Goal: Task Accomplishment & Management: Contribute content

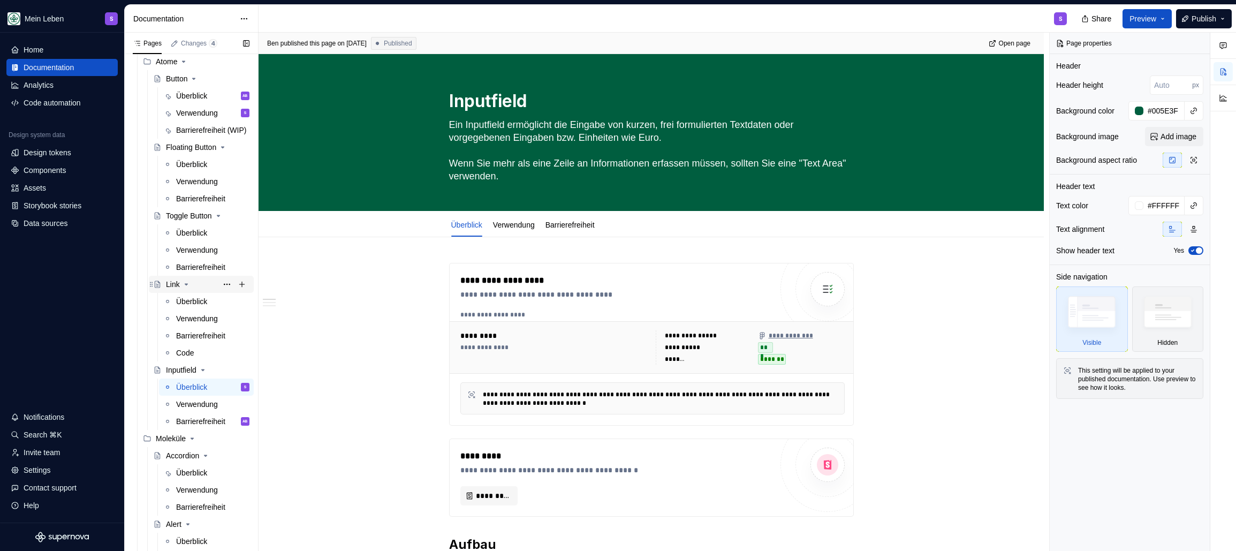
scroll to position [206, 0]
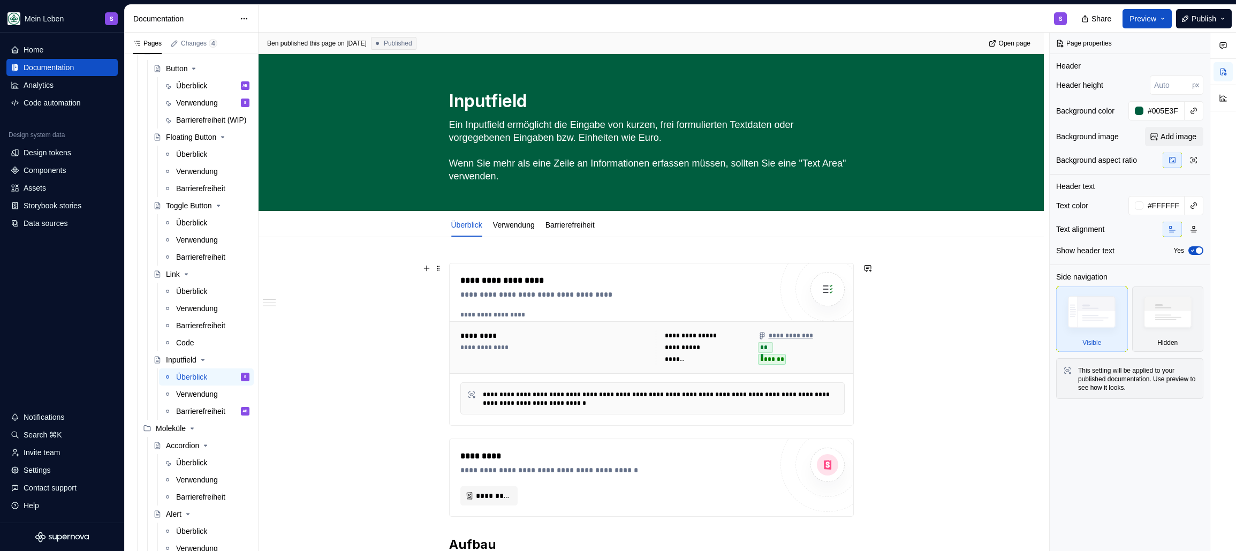
click at [405, 404] on div "**********" at bounding box center [653, 292] width 790 height 519
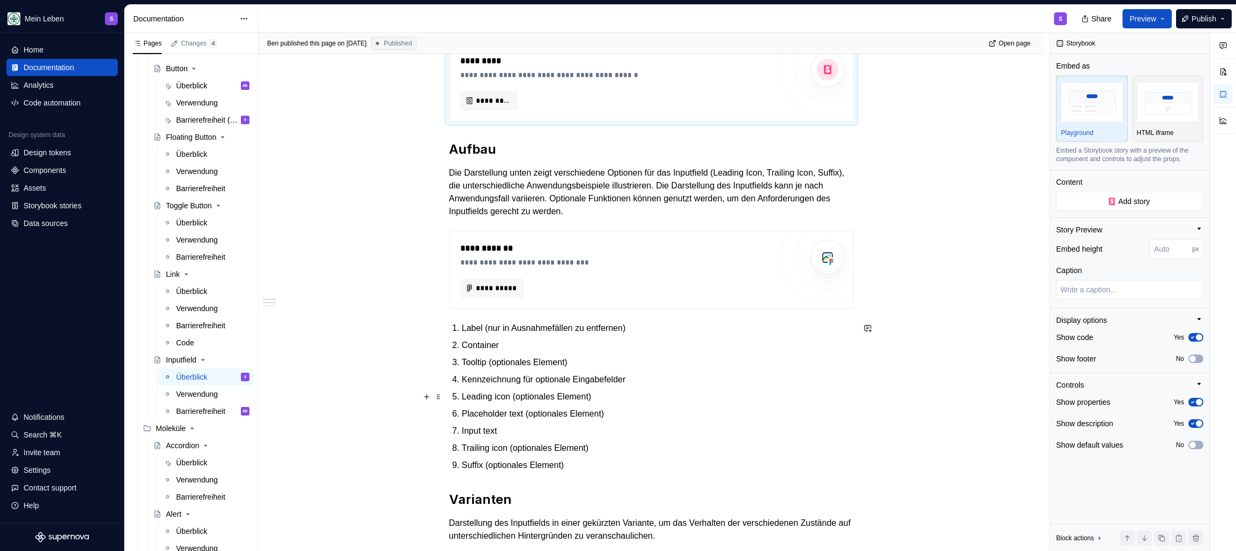
scroll to position [412, 0]
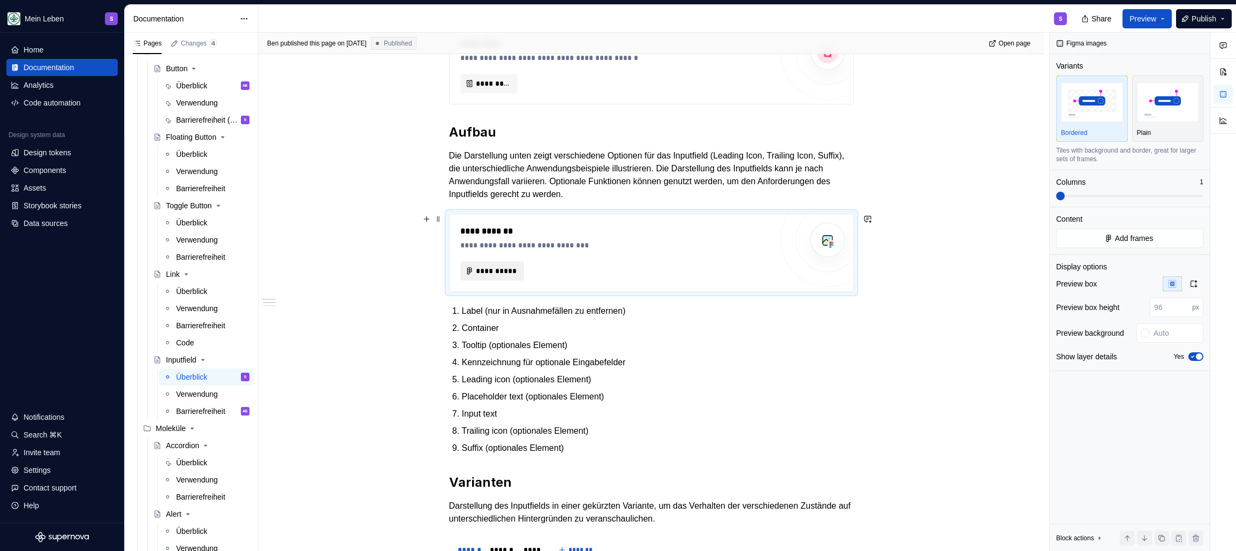
click at [494, 270] on span "**********" at bounding box center [496, 270] width 41 height 11
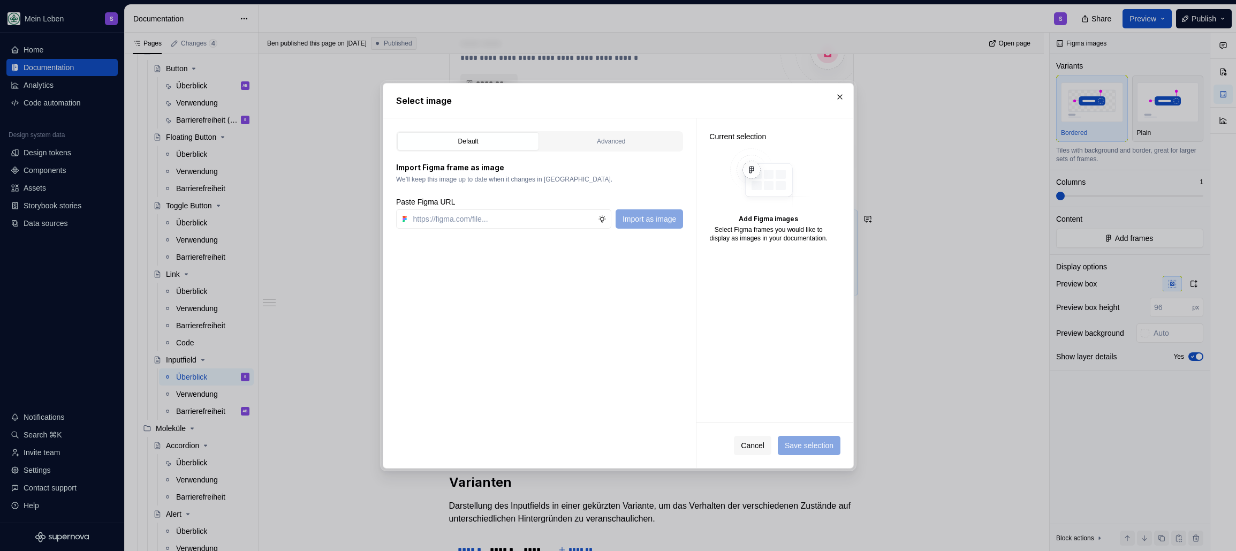
type textarea "*"
type input "https://www.figma.com/design/h3quR2me0t8yxvd40CMizU/AOK-UI-Library-3.0.12--ades…"
click at [644, 217] on span "Import as image" at bounding box center [649, 219] width 54 height 11
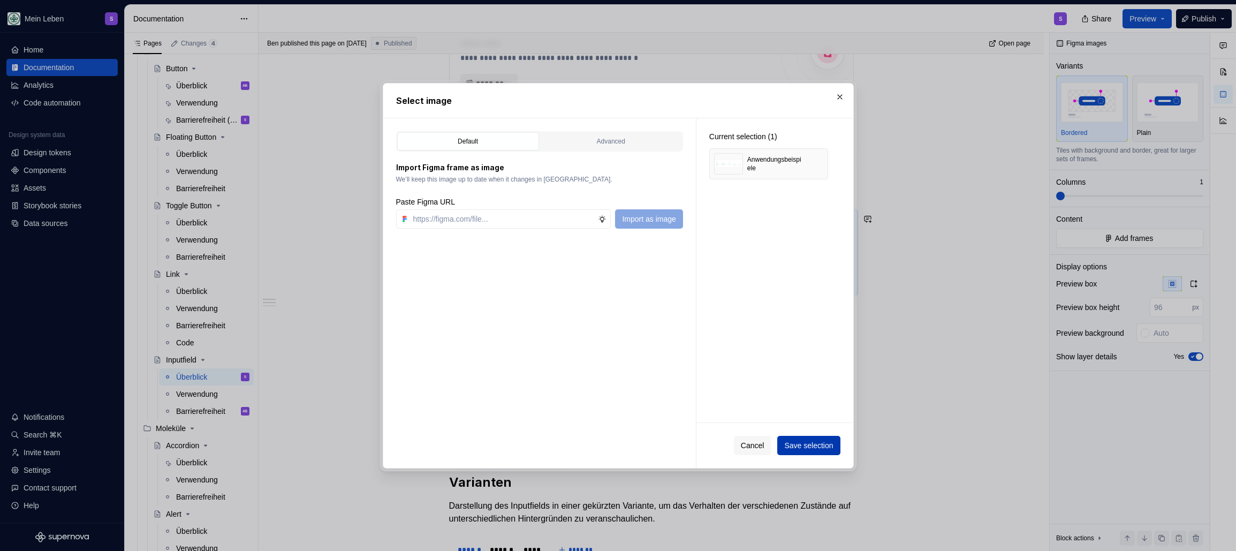
click at [794, 450] on button "Save selection" at bounding box center [808, 445] width 63 height 19
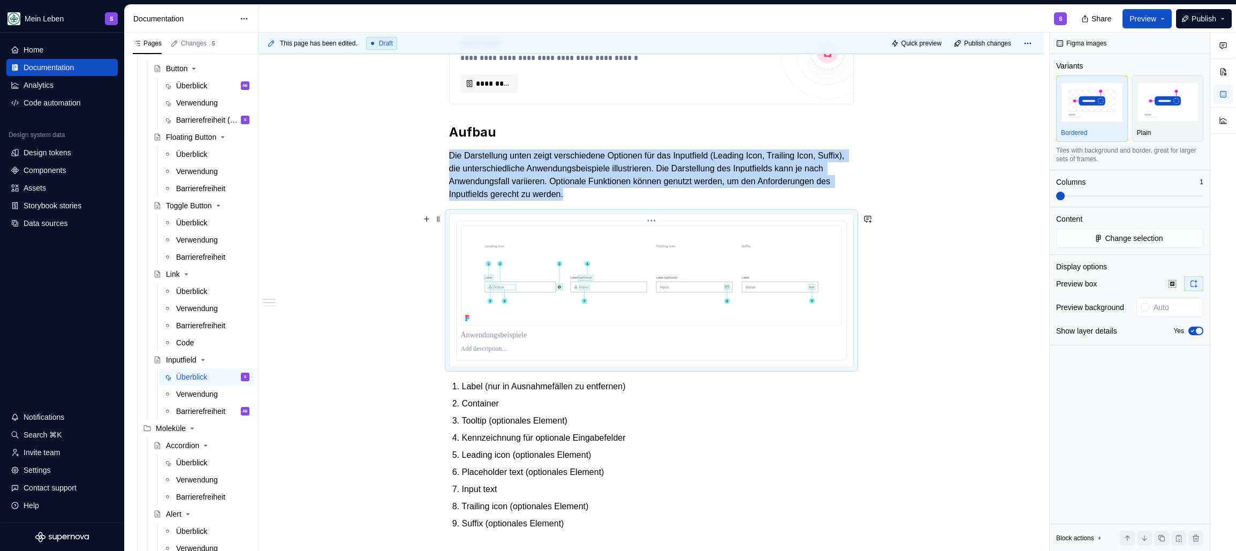
click at [477, 348] on p at bounding box center [651, 349] width 381 height 9
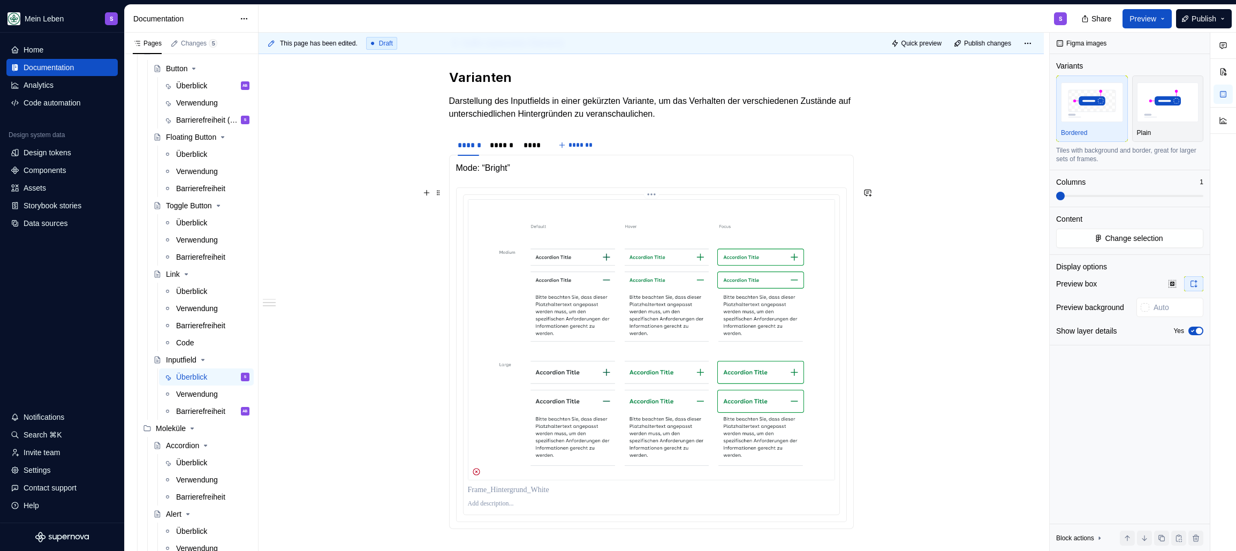
scroll to position [895, 0]
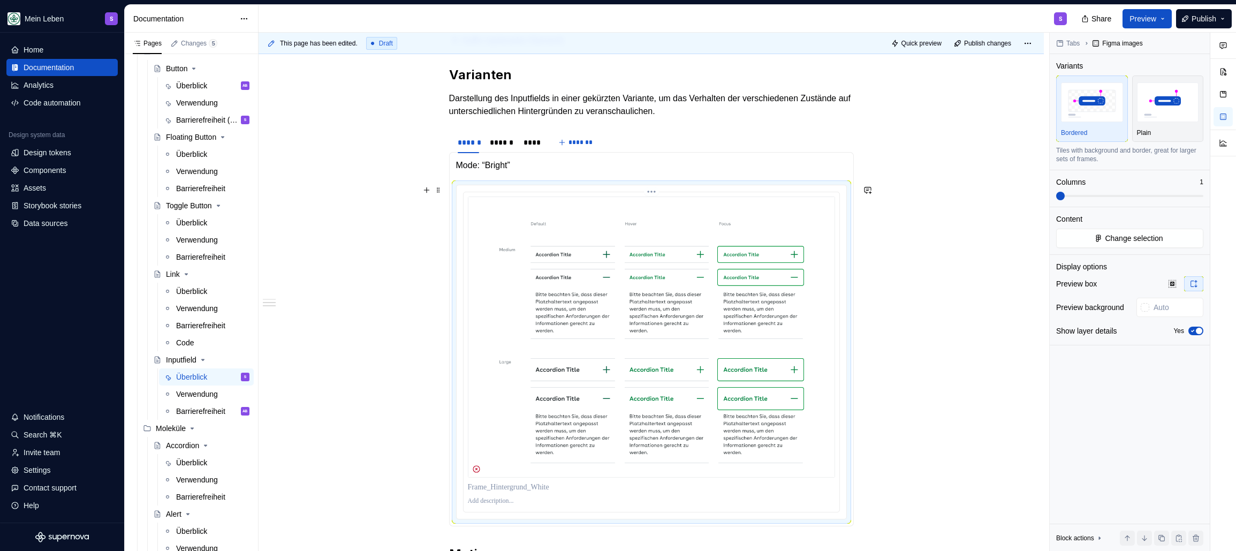
click at [577, 319] on img at bounding box center [651, 336] width 367 height 281
click at [647, 232] on img at bounding box center [651, 336] width 367 height 281
click at [525, 169] on p "Mode: “Bright”" at bounding box center [651, 165] width 391 height 13
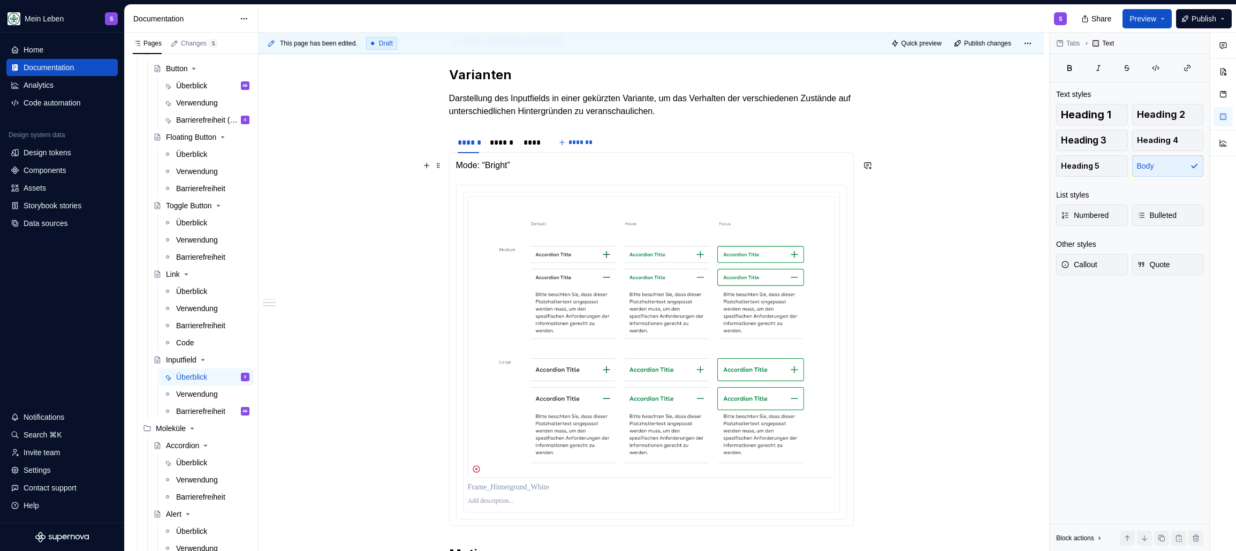
click at [525, 170] on p "Mode: “Bright”" at bounding box center [651, 165] width 391 height 13
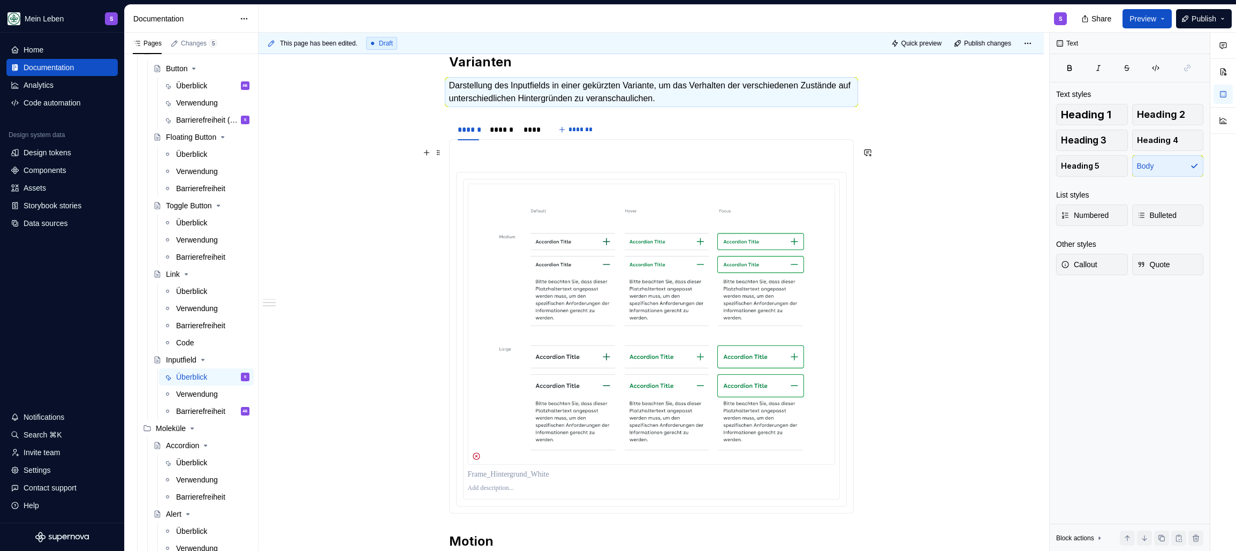
click at [475, 149] on p at bounding box center [651, 152] width 391 height 13
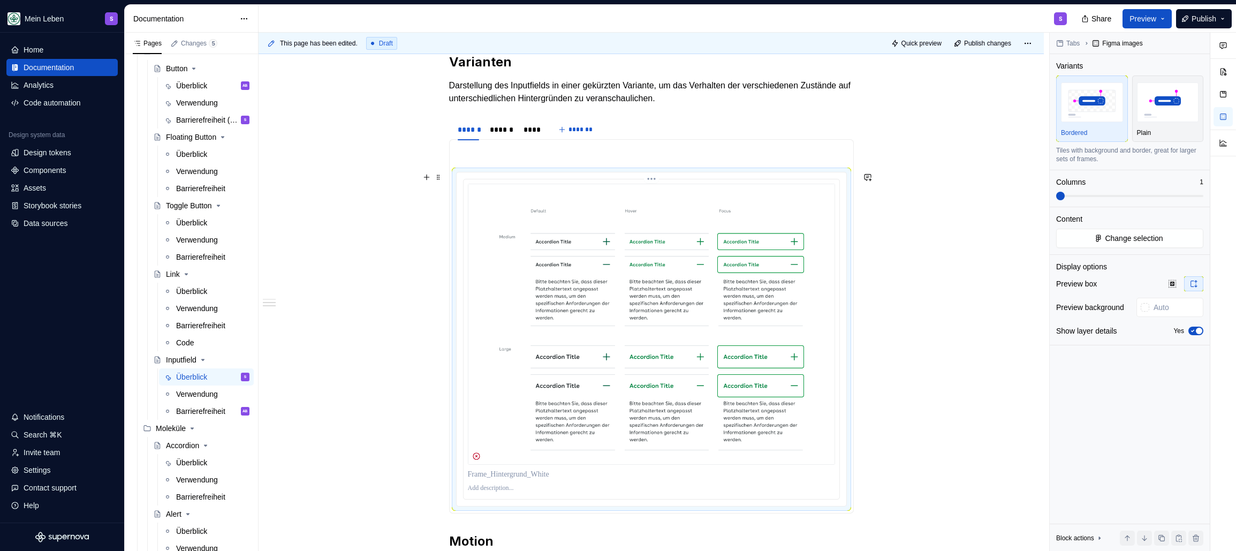
click at [555, 198] on img at bounding box center [651, 324] width 367 height 281
click at [809, 233] on span "Change selection" at bounding box center [1134, 238] width 58 height 11
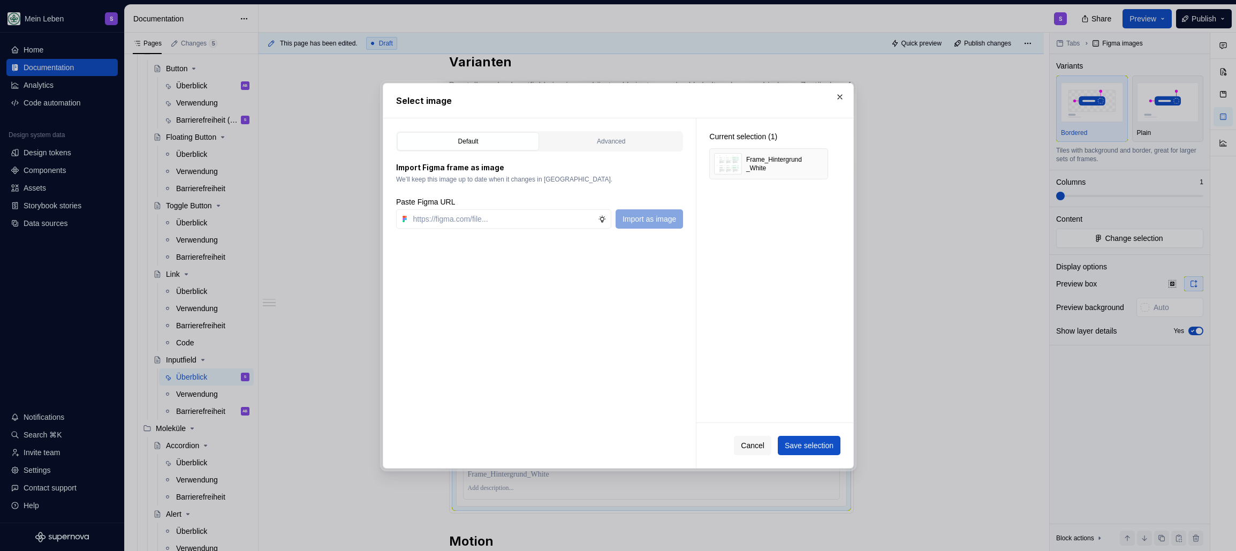
type textarea "*"
click at [809, 168] on button "button" at bounding box center [815, 163] width 15 height 15
click at [511, 222] on input "text" at bounding box center [503, 218] width 189 height 19
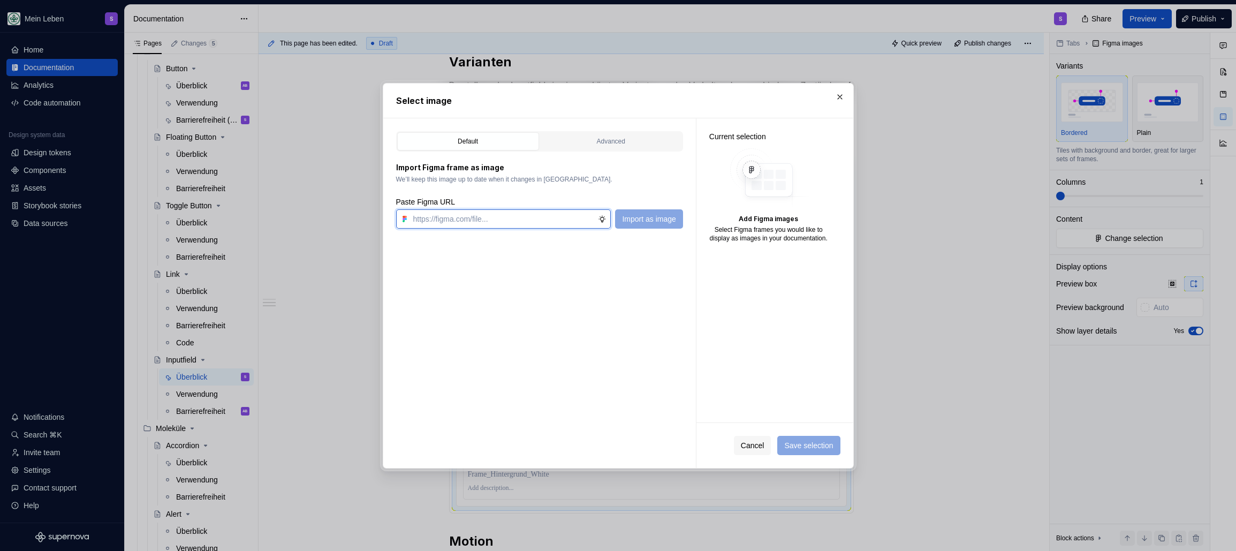
paste input "https://www.figma.com/design/h3quR2me0t8yxvd40CMizU/AOK-UI-Library-3.0.12--ades…"
type input "https://www.figma.com/design/h3quR2me0t8yxvd40CMizU/AOK-UI-Library-3.0.12--ades…"
click at [650, 217] on span "Import as image" at bounding box center [649, 219] width 54 height 11
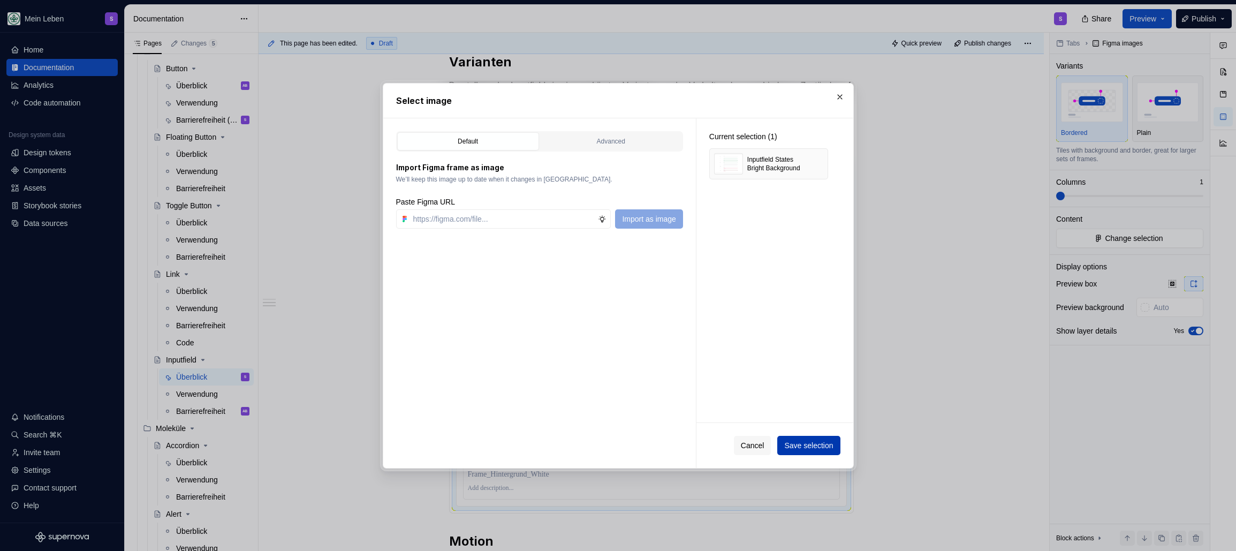
click at [798, 448] on span "Save selection" at bounding box center [808, 445] width 49 height 11
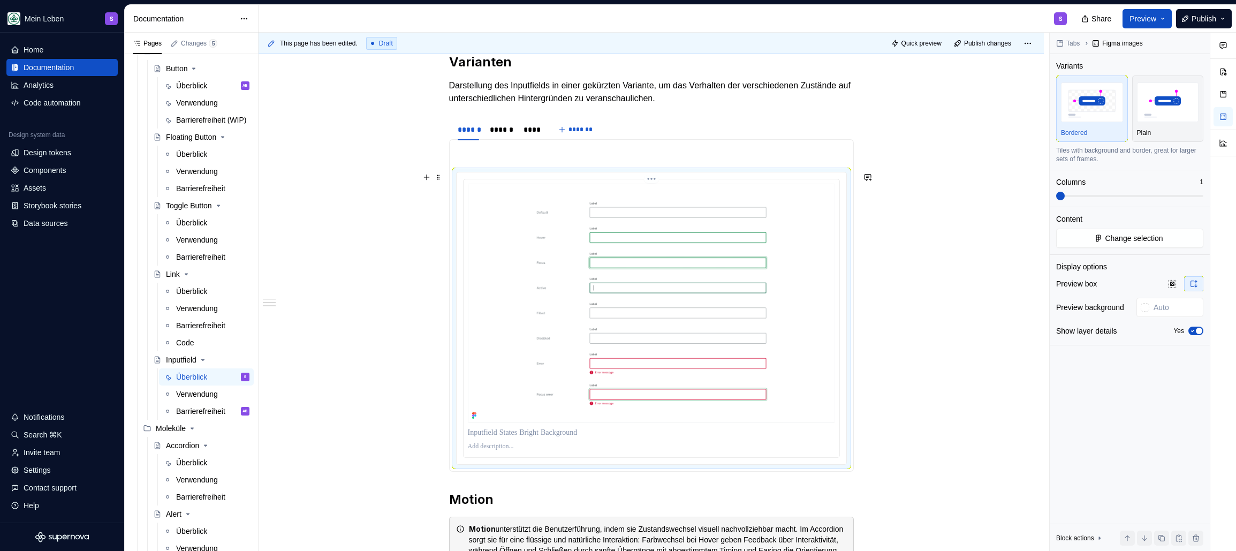
click at [484, 446] on p at bounding box center [651, 446] width 367 height 9
click at [506, 130] on div "******" at bounding box center [501, 129] width 23 height 11
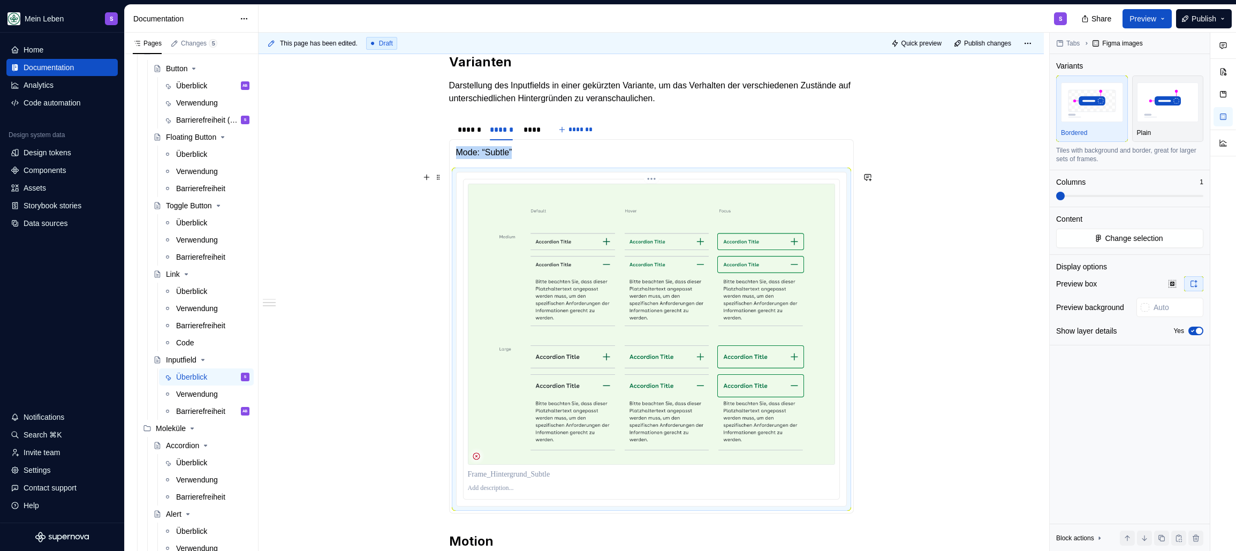
click at [527, 366] on img at bounding box center [651, 324] width 367 height 281
click at [521, 351] on img at bounding box center [651, 324] width 367 height 281
click at [809, 239] on span "Change selection" at bounding box center [1134, 238] width 58 height 11
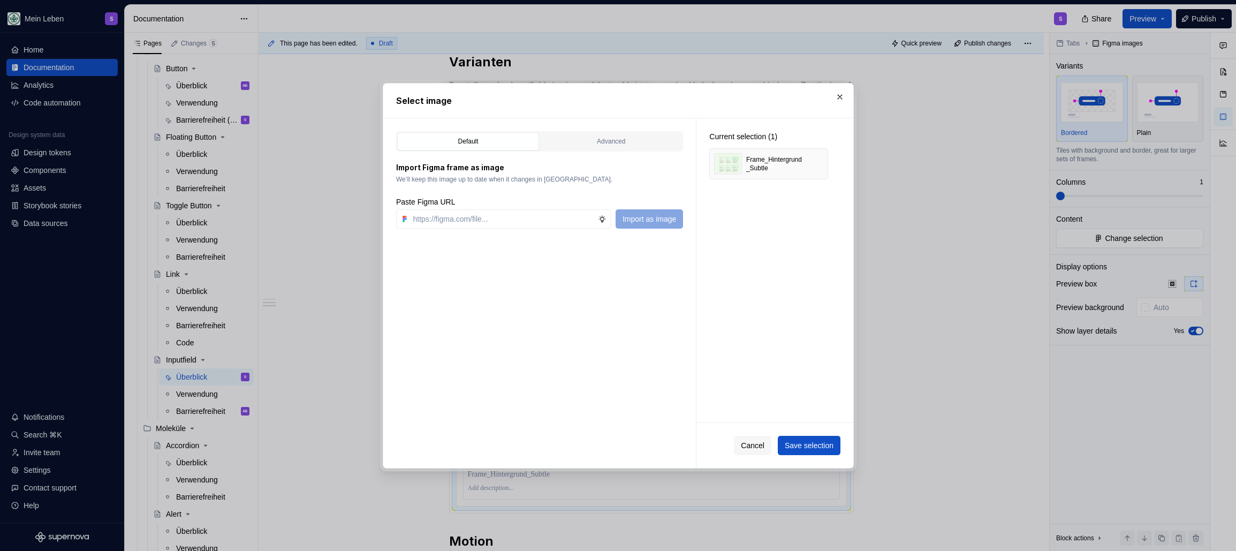
type textarea "*"
click at [809, 158] on button "button" at bounding box center [815, 163] width 15 height 15
click at [521, 218] on input "text" at bounding box center [503, 218] width 189 height 19
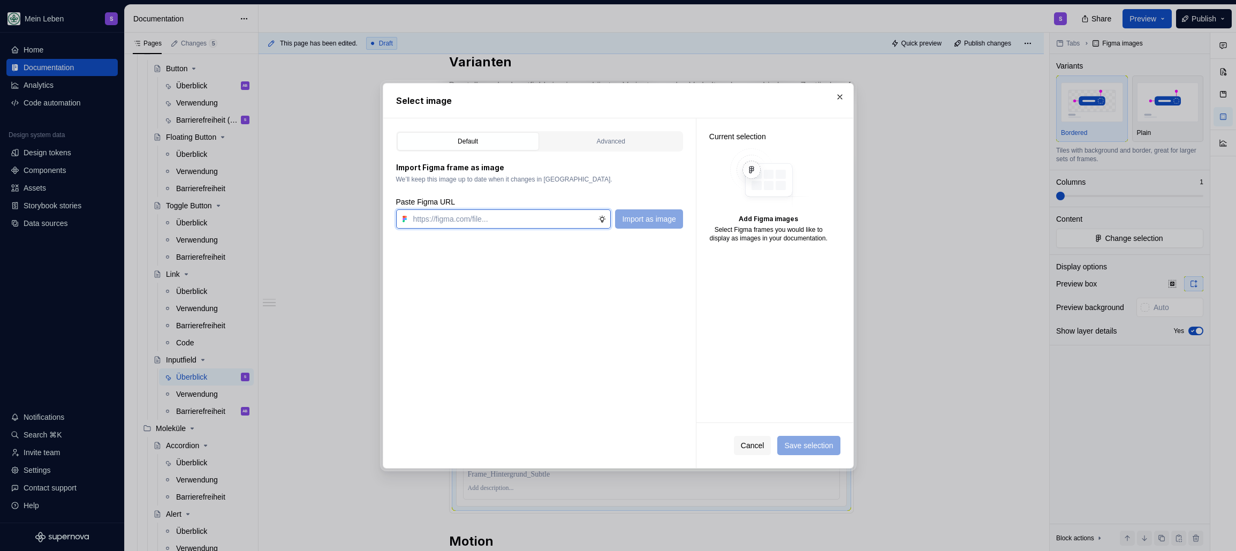
paste input "https://www.figma.com/design/h3quR2me0t8yxvd40CMizU/AOK-UI-Library-3.0.12--ades…"
type input "https://www.figma.com/design/h3quR2me0t8yxvd40CMizU/AOK-UI-Library-3.0.12--ades…"
click at [652, 224] on button "Import as image" at bounding box center [648, 218] width 67 height 19
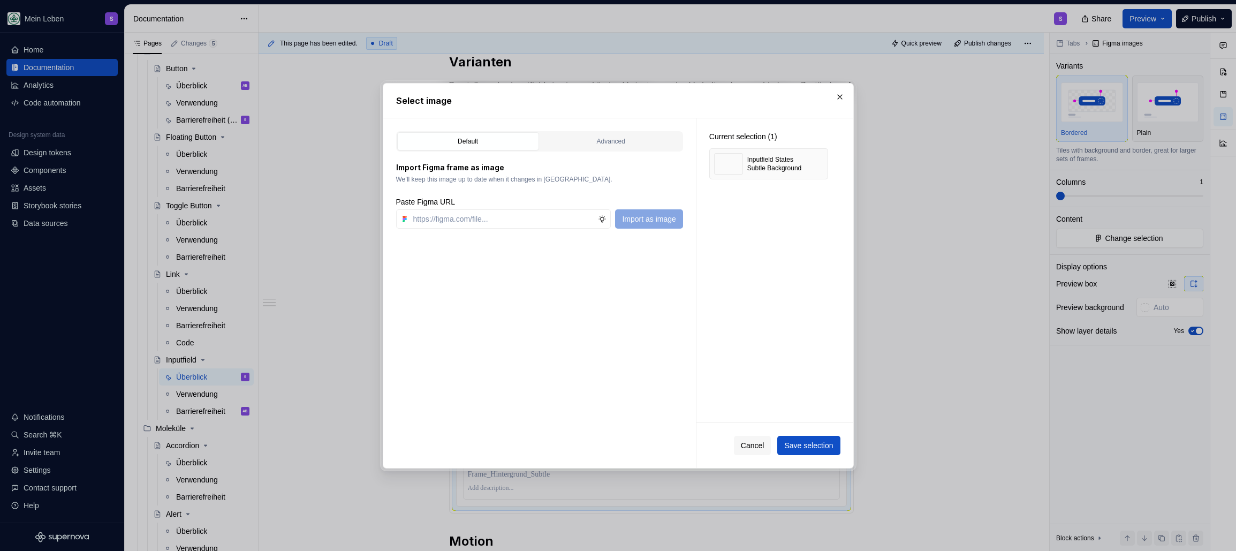
type textarea "*"
click at [805, 451] on button "Save selection" at bounding box center [808, 445] width 63 height 19
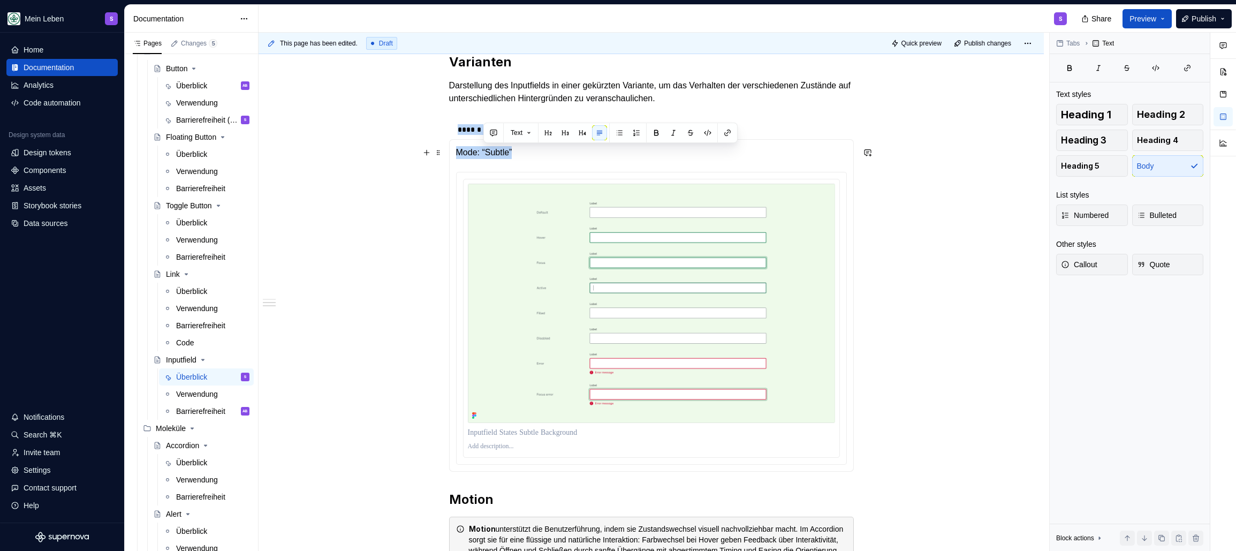
drag, startPoint x: 523, startPoint y: 153, endPoint x: 447, endPoint y: 151, distance: 76.0
click at [449, 151] on section "****** ****** **** ******* Mode: “Subtle” Mode: “Dark”" at bounding box center [651, 295] width 405 height 354
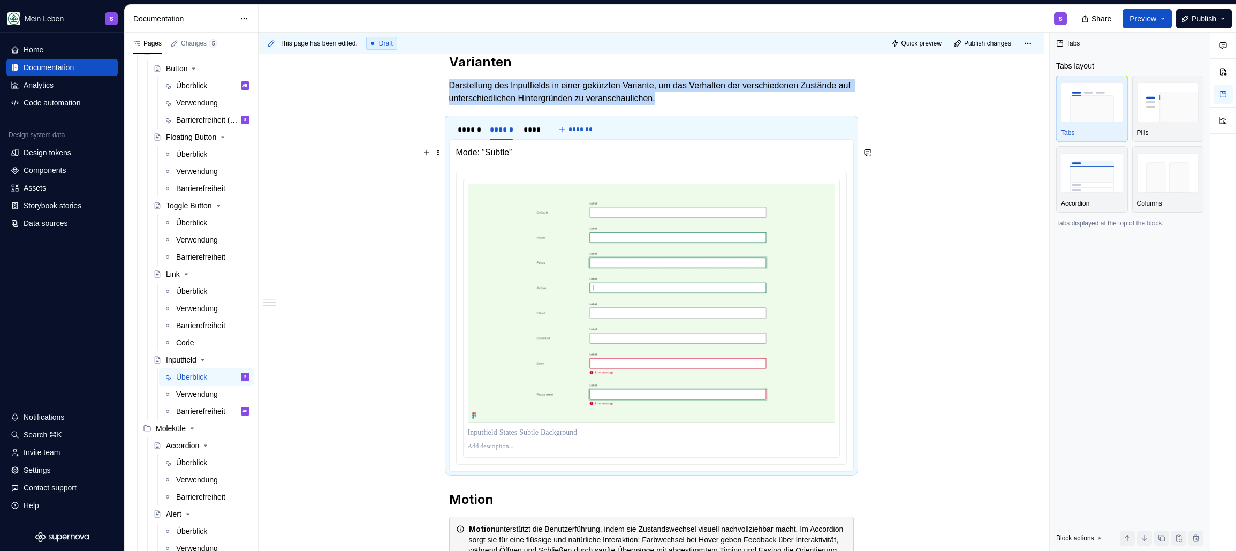
click at [481, 153] on p "Mode: “Subtle”" at bounding box center [651, 152] width 391 height 13
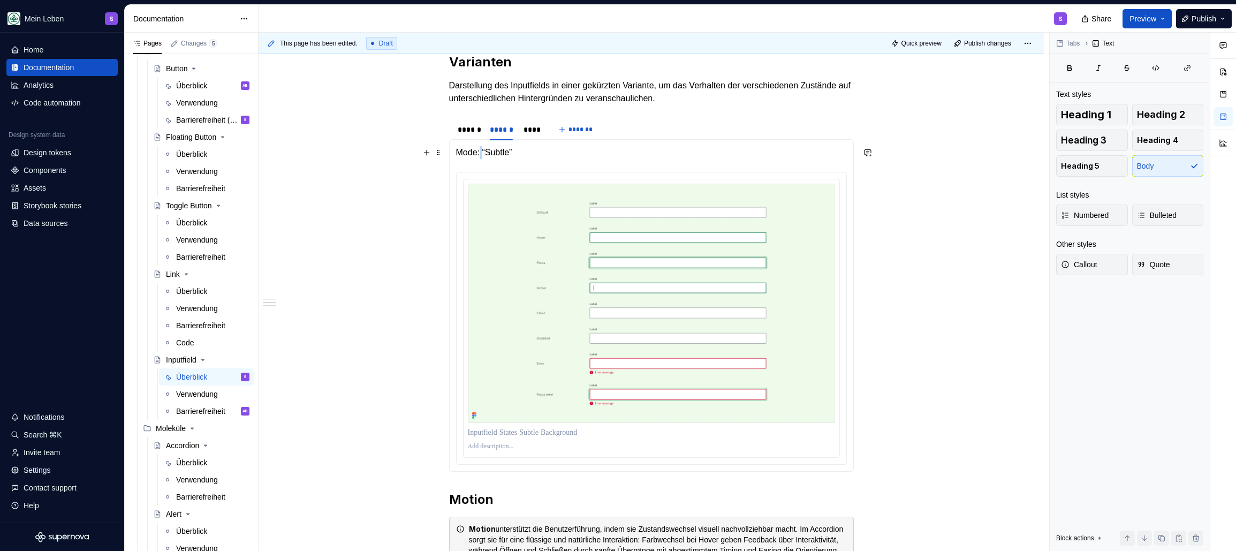
click at [481, 153] on p "Mode: “Subtle”" at bounding box center [651, 152] width 391 height 13
click at [481, 154] on p "Mode: “Subtle”" at bounding box center [651, 152] width 391 height 13
click at [435, 151] on span at bounding box center [438, 152] width 9 height 15
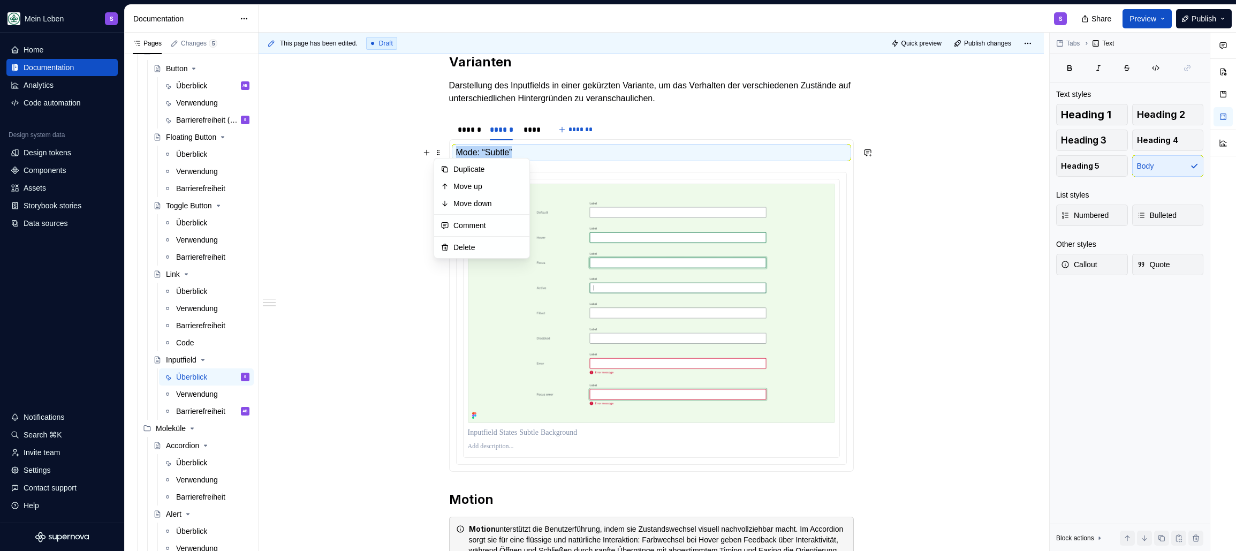
click at [526, 155] on p "Mode: “Subtle”" at bounding box center [651, 152] width 391 height 13
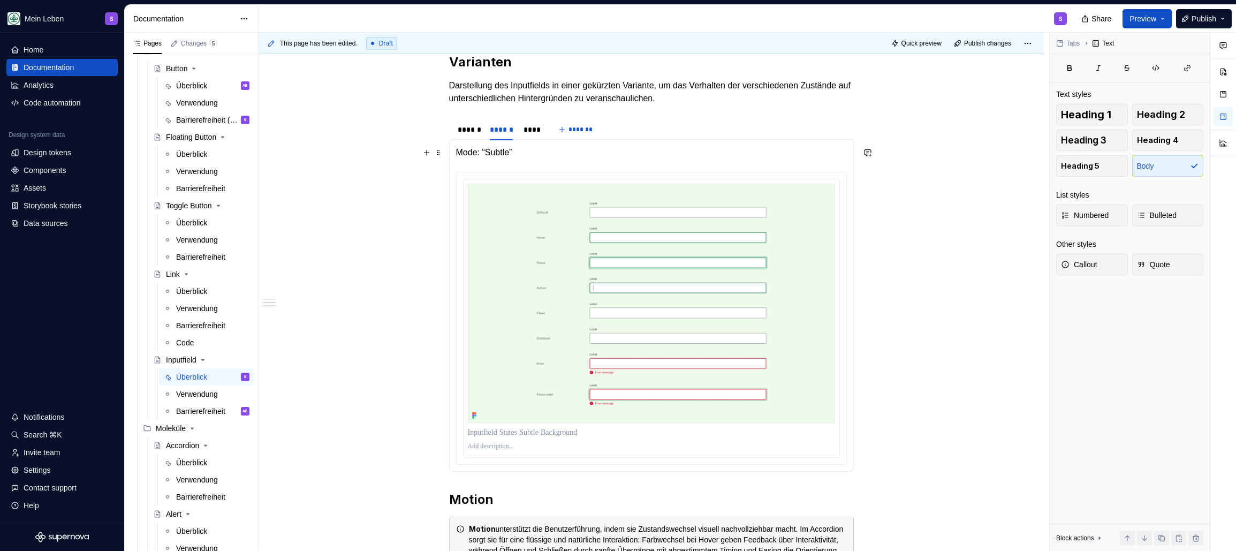
click at [543, 153] on p "Mode: “Subtle”" at bounding box center [651, 152] width 391 height 13
click at [531, 128] on div "****" at bounding box center [531, 129] width 17 height 11
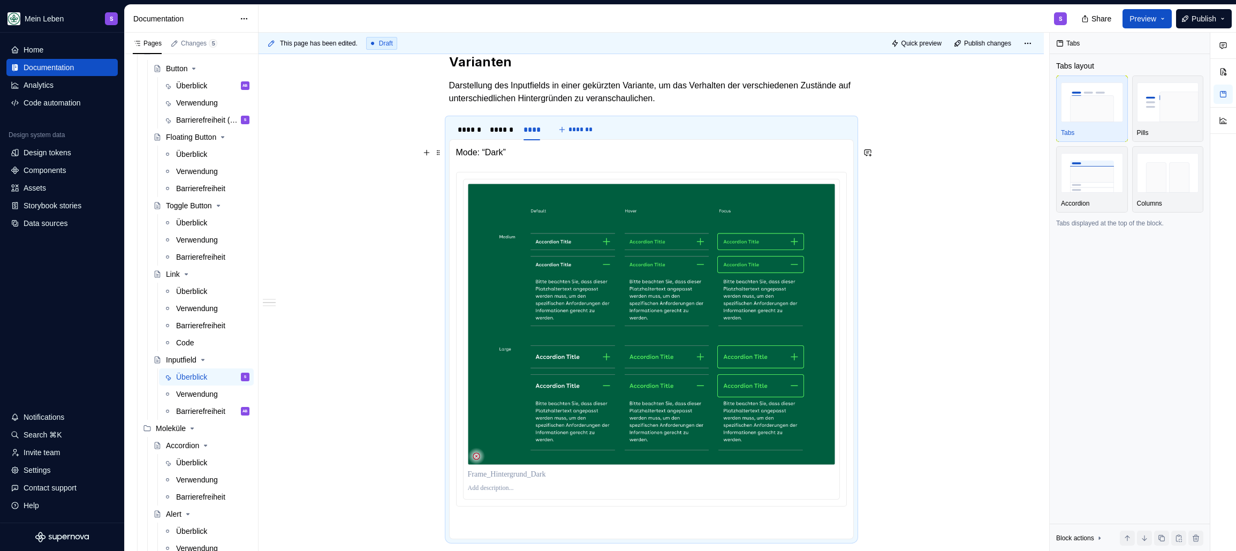
click at [514, 155] on p "Mode: “Dark”" at bounding box center [651, 152] width 391 height 13
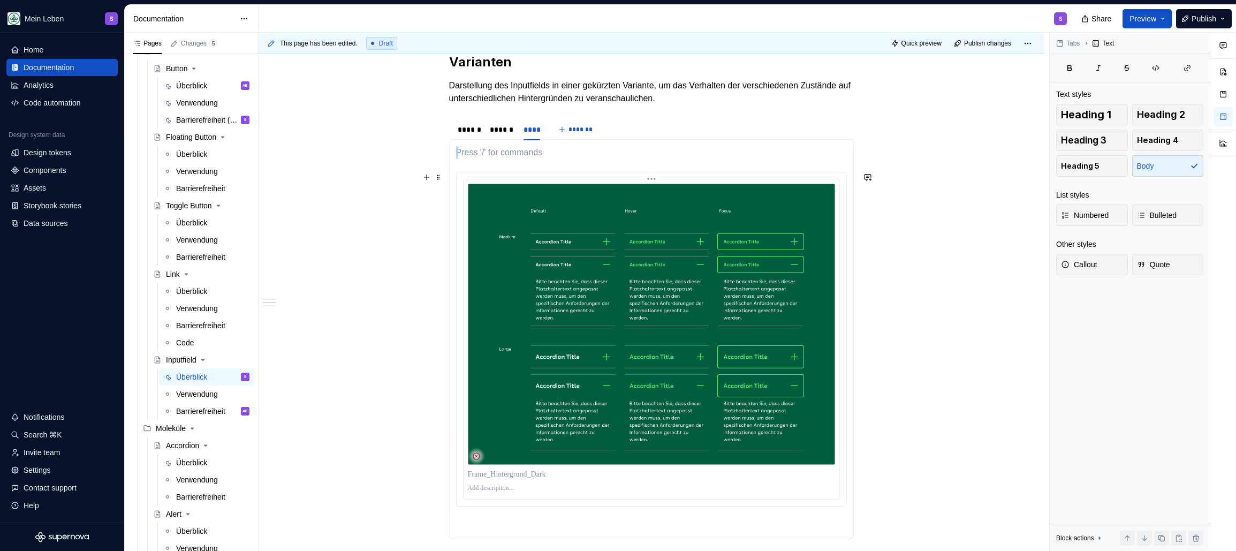
click at [519, 234] on img at bounding box center [651, 324] width 367 height 281
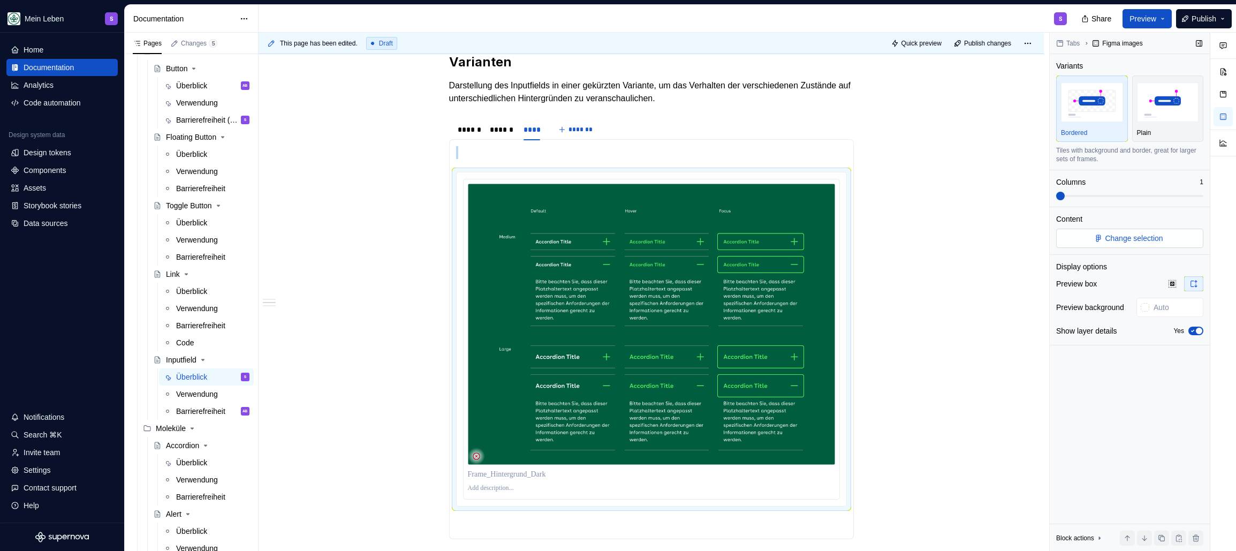
click at [809, 239] on button "Change selection" at bounding box center [1129, 238] width 147 height 19
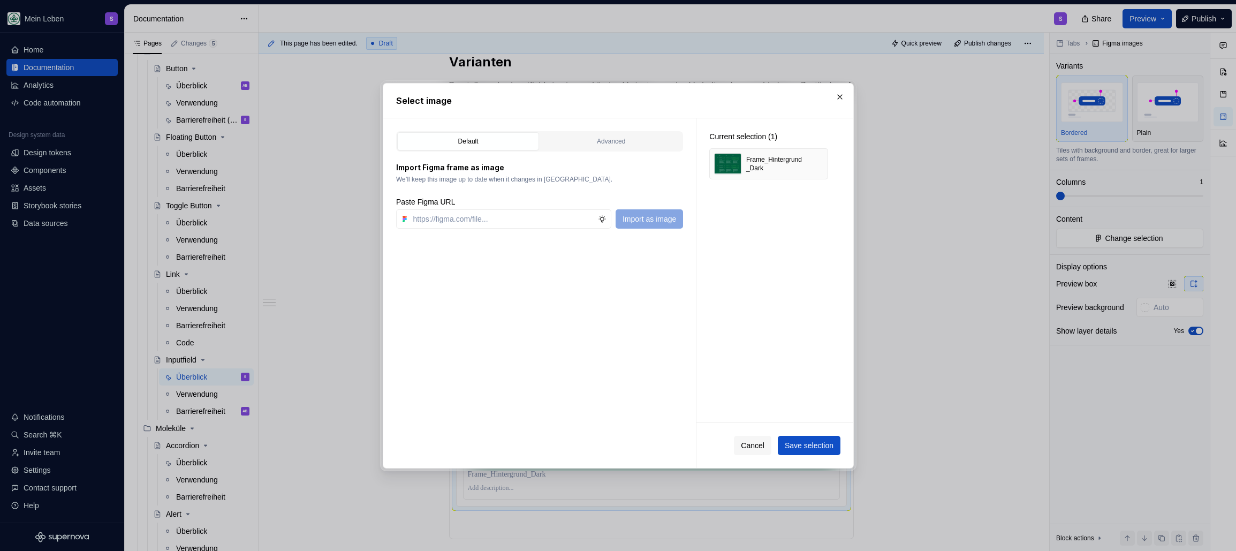
type textarea "*"
click at [532, 203] on div "Paste Figma URL" at bounding box center [539, 201] width 287 height 11
click at [532, 210] on input "text" at bounding box center [503, 218] width 189 height 19
paste input "https://www.figma.com/design/h3quR2me0t8yxvd40CMizU/AOK-UI-Library-3.0.12--ades…"
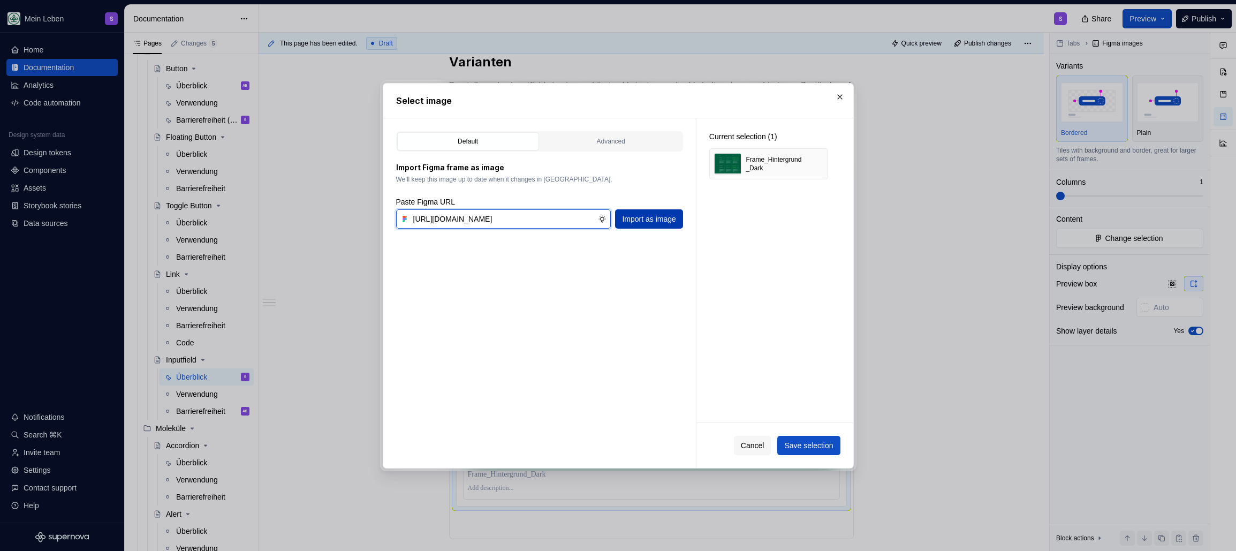
type input "https://www.figma.com/design/h3quR2me0t8yxvd40CMizU/AOK-UI-Library-3.0.12--ades…"
click at [658, 220] on span "Import as image" at bounding box center [649, 219] width 54 height 11
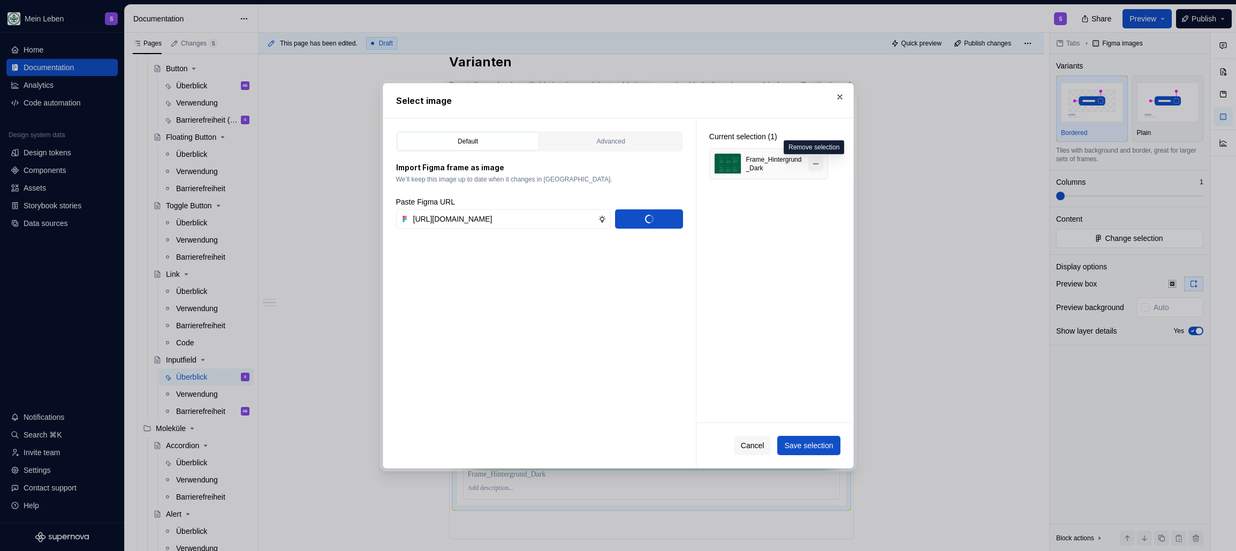
click at [809, 162] on button "button" at bounding box center [815, 163] width 15 height 15
click at [806, 450] on button "Save selection" at bounding box center [808, 445] width 63 height 19
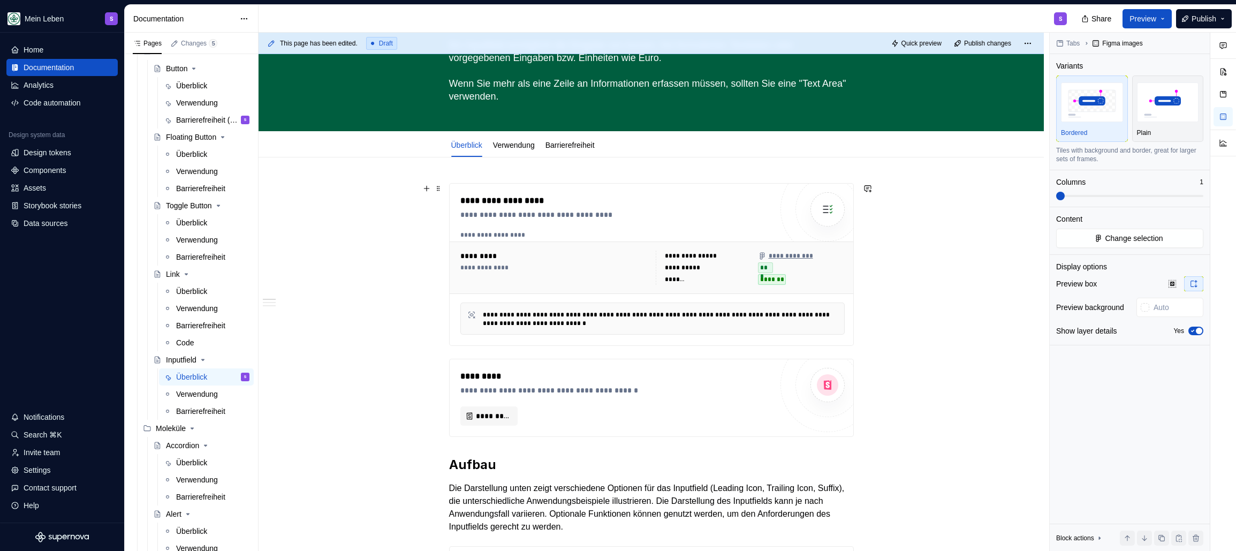
scroll to position [36, 0]
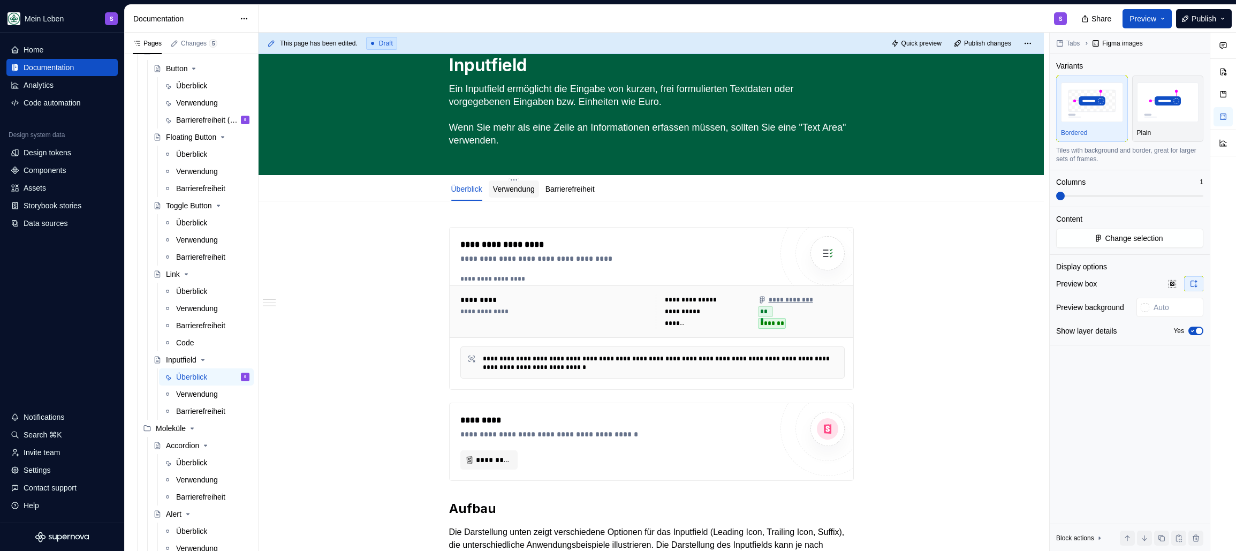
click at [522, 189] on link "Verwendung" at bounding box center [514, 189] width 42 height 9
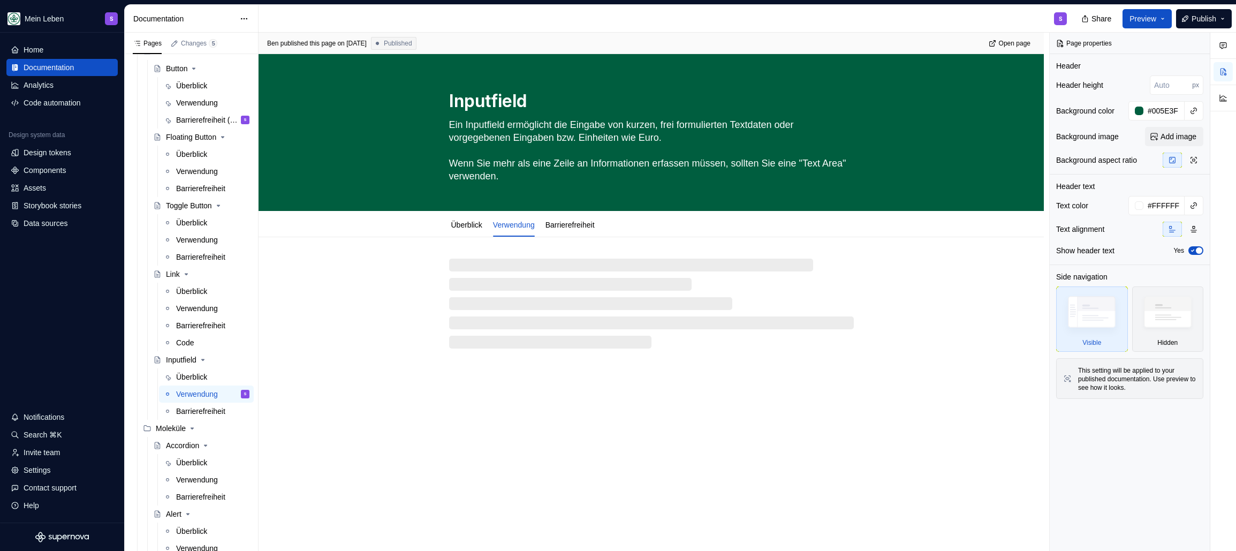
type textarea "*"
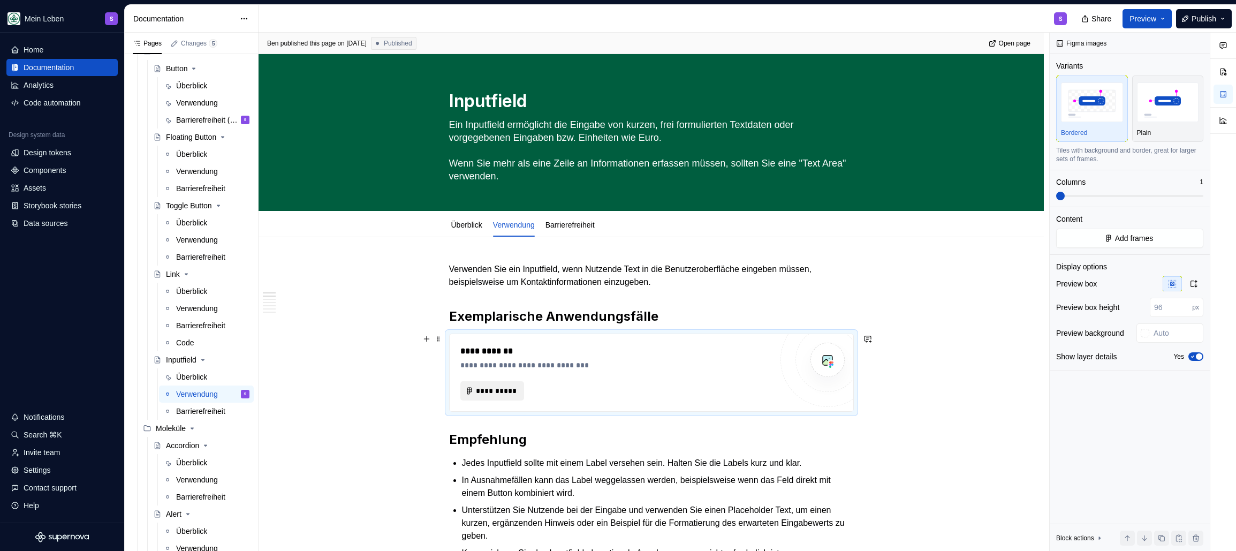
click at [488, 394] on span "**********" at bounding box center [496, 390] width 41 height 11
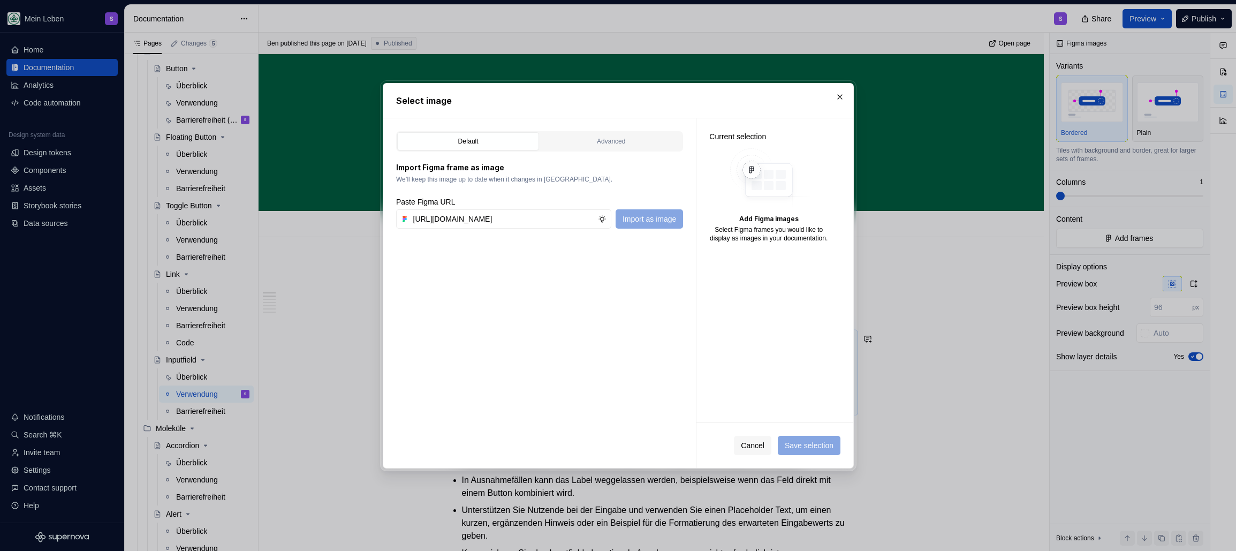
scroll to position [0, 325]
type input "https://www.figma.com/design/h3quR2me0t8yxvd40CMizU/AOK-UI-Library-3.0.12--ades…"
click at [654, 224] on button "Import as image" at bounding box center [648, 218] width 67 height 19
type textarea "*"
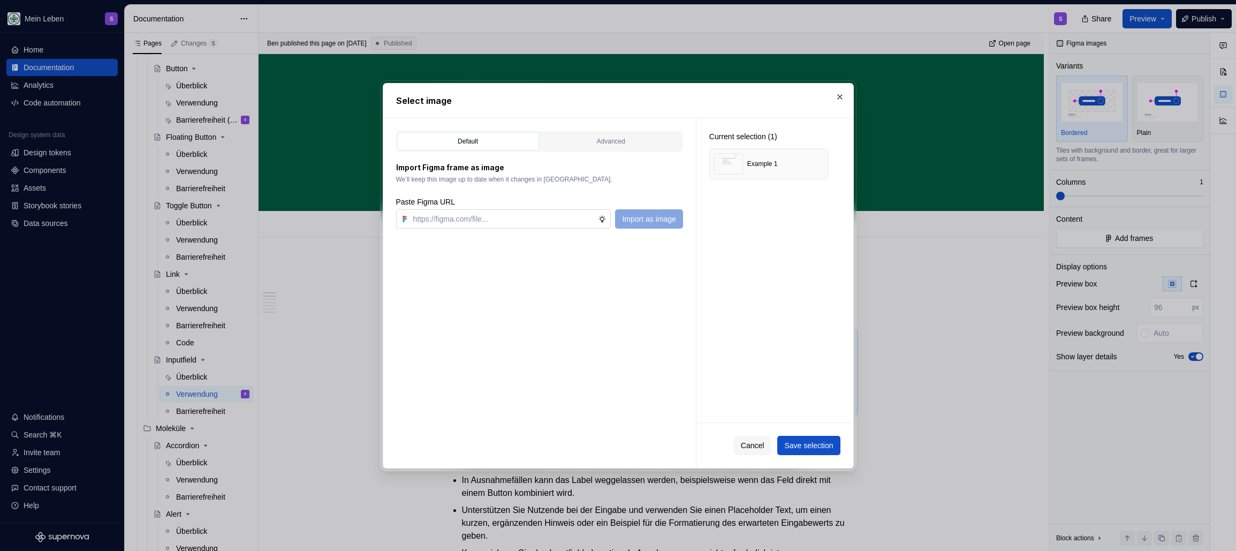
click at [545, 219] on input "text" at bounding box center [503, 218] width 189 height 19
paste input "https://www.figma.com/design/h3quR2me0t8yxvd40CMizU/AOK-UI-Library-3.0.12--ades…"
type input "https://www.figma.com/design/h3quR2me0t8yxvd40CMizU/AOK-UI-Library-3.0.12--ades…"
click at [647, 231] on div "Default Advanced Import Figma frame as image We’ll keep this image up to date w…" at bounding box center [539, 292] width 313 height 349
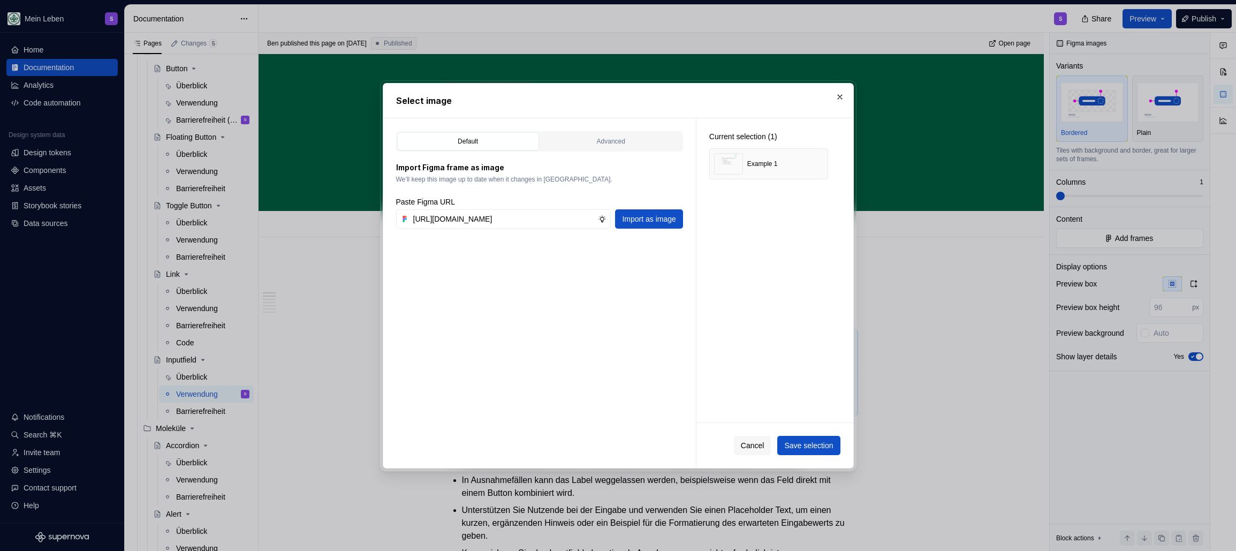
scroll to position [0, 0]
click at [642, 227] on button "Import as image" at bounding box center [648, 218] width 67 height 19
click at [806, 446] on span "Save selection" at bounding box center [808, 445] width 49 height 11
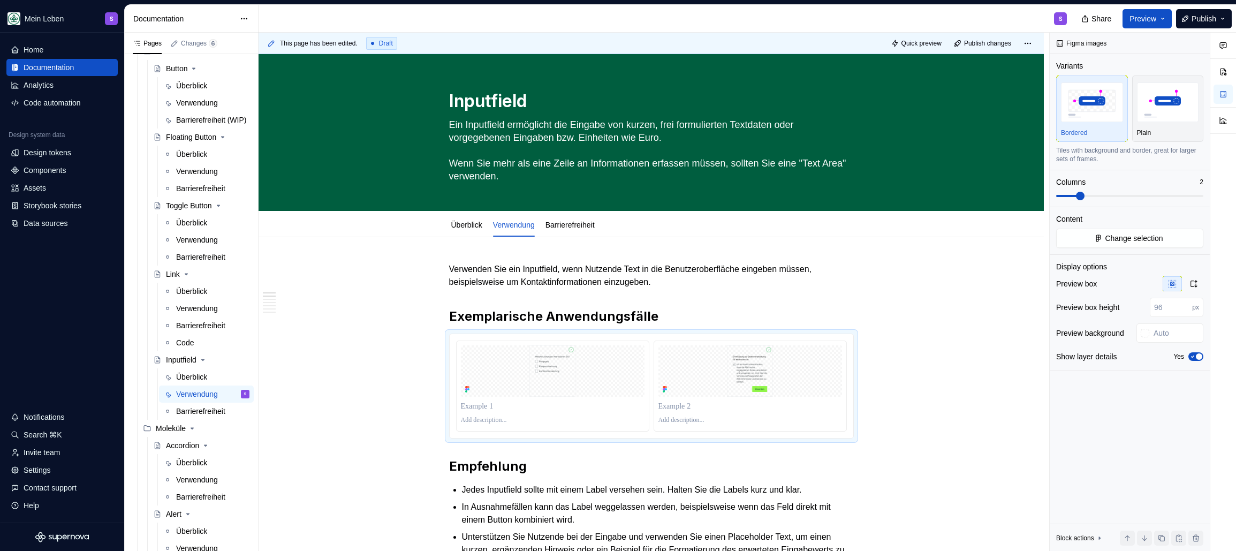
type textarea "*"
click at [474, 420] on p at bounding box center [553, 420] width 184 height 9
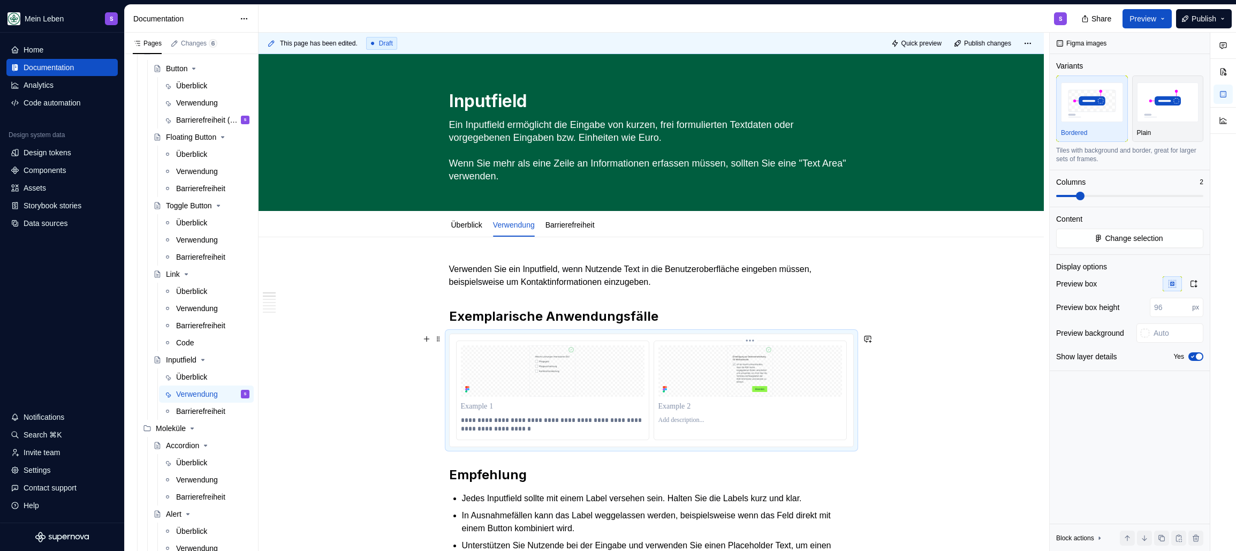
click at [685, 420] on p at bounding box center [750, 420] width 184 height 9
click at [678, 420] on p at bounding box center [750, 420] width 184 height 9
click at [799, 371] on img at bounding box center [750, 370] width 184 height 51
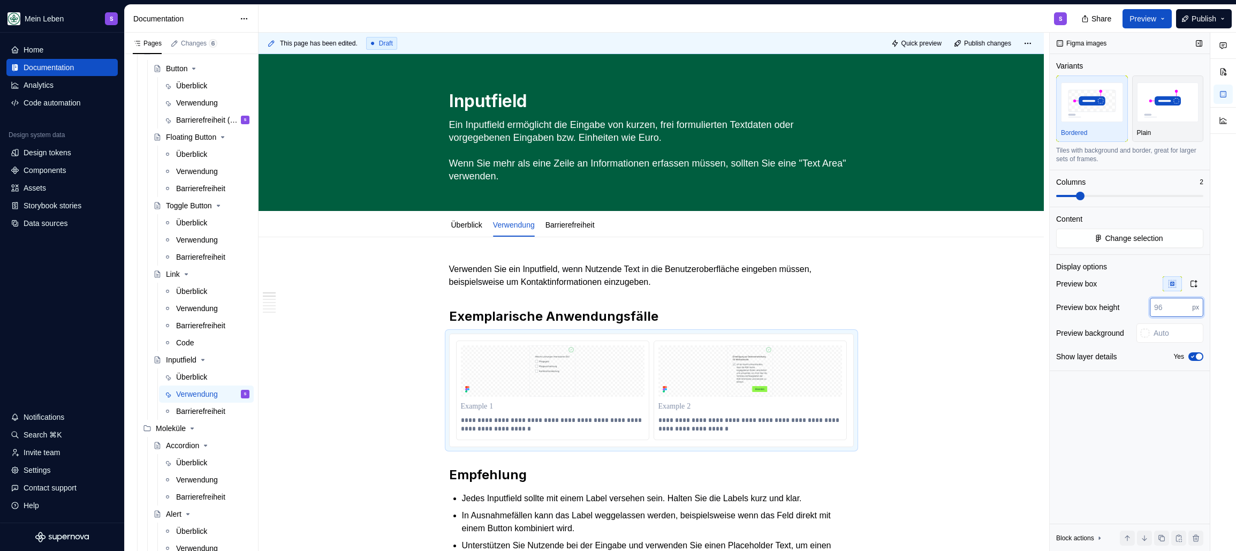
click at [809, 306] on input "number" at bounding box center [1170, 307] width 42 height 19
type input "400"
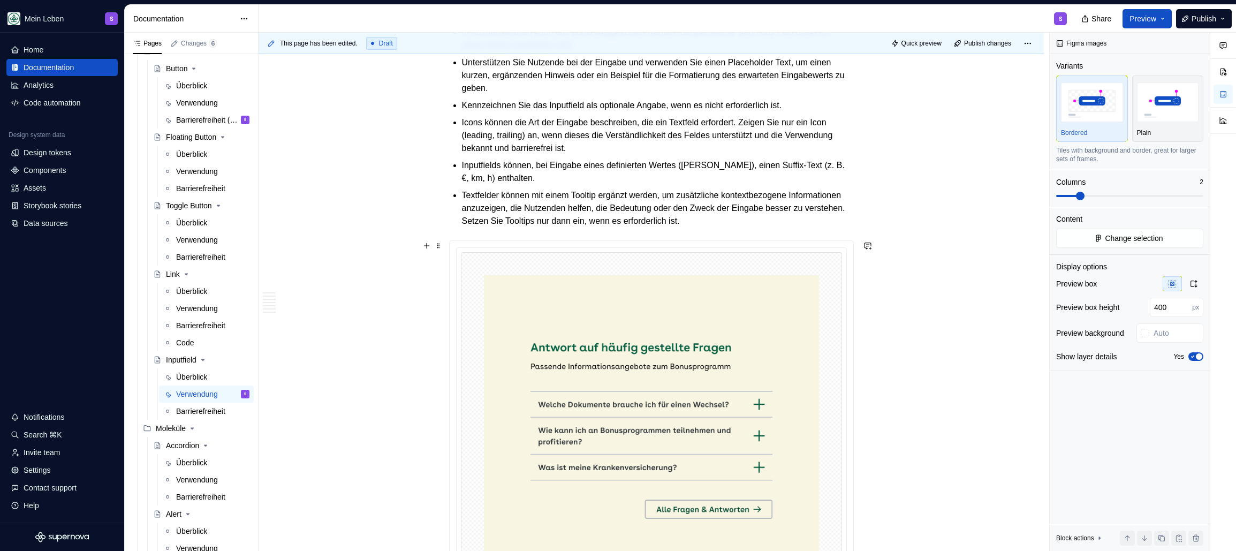
scroll to position [645, 0]
click at [709, 386] on img at bounding box center [651, 429] width 381 height 353
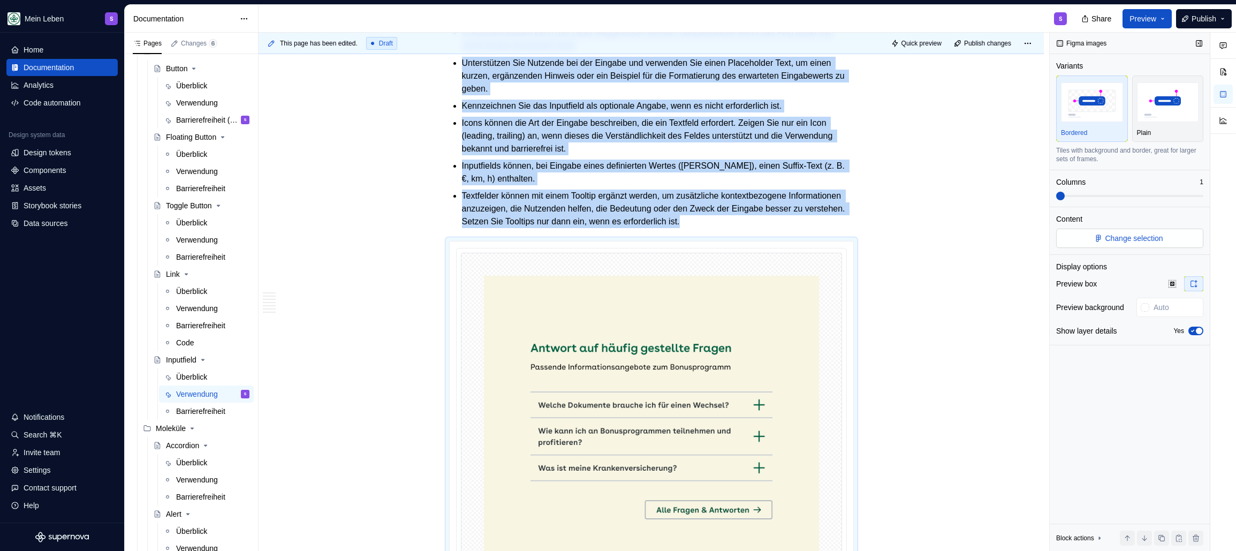
click at [809, 229] on button "Change selection" at bounding box center [1129, 238] width 147 height 19
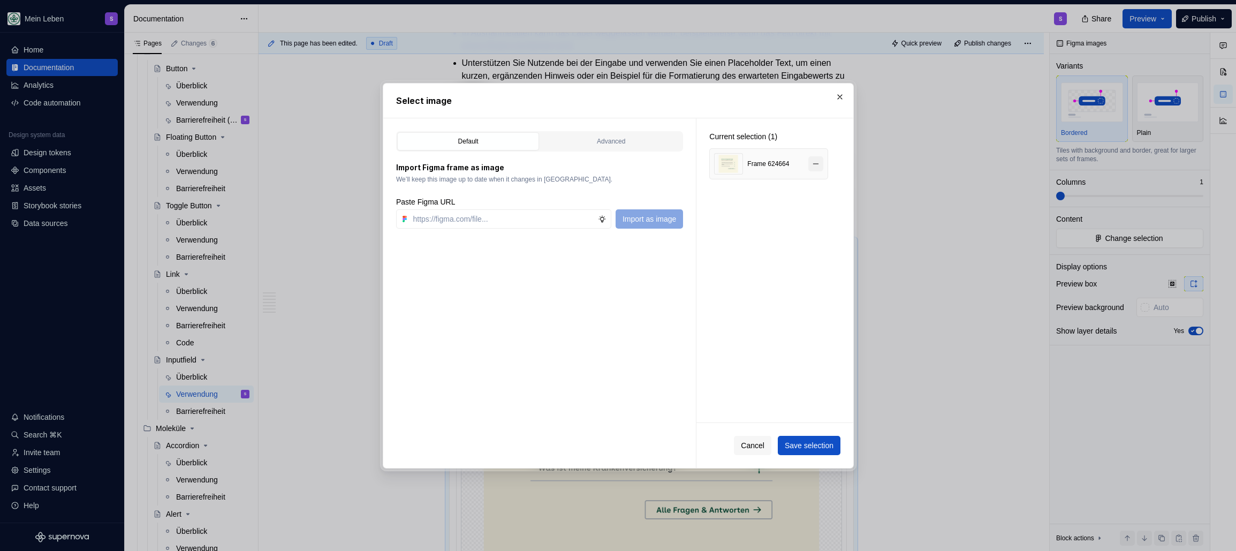
click at [809, 163] on button "button" at bounding box center [815, 163] width 15 height 15
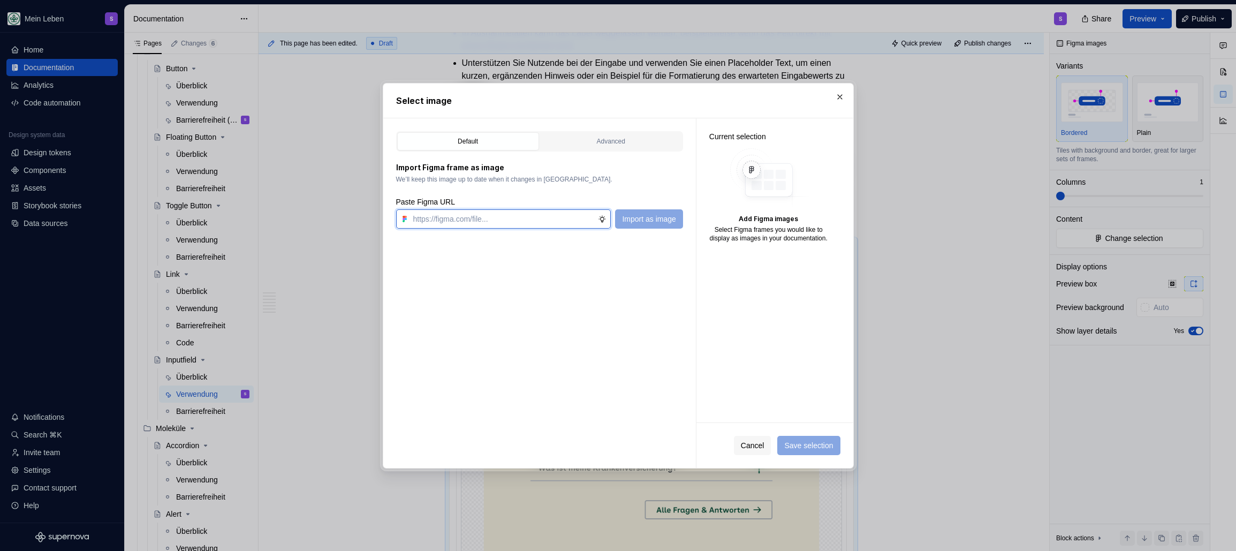
click at [427, 212] on input "text" at bounding box center [503, 218] width 189 height 19
paste input "https://www.figma.com/design/h3quR2me0t8yxvd40CMizU/AOK-UI-Library-3.0.12--ades…"
type input "https://www.figma.com/design/h3quR2me0t8yxvd40CMizU/AOK-UI-Library-3.0.12--ades…"
click at [653, 220] on span "Import as image" at bounding box center [649, 219] width 54 height 11
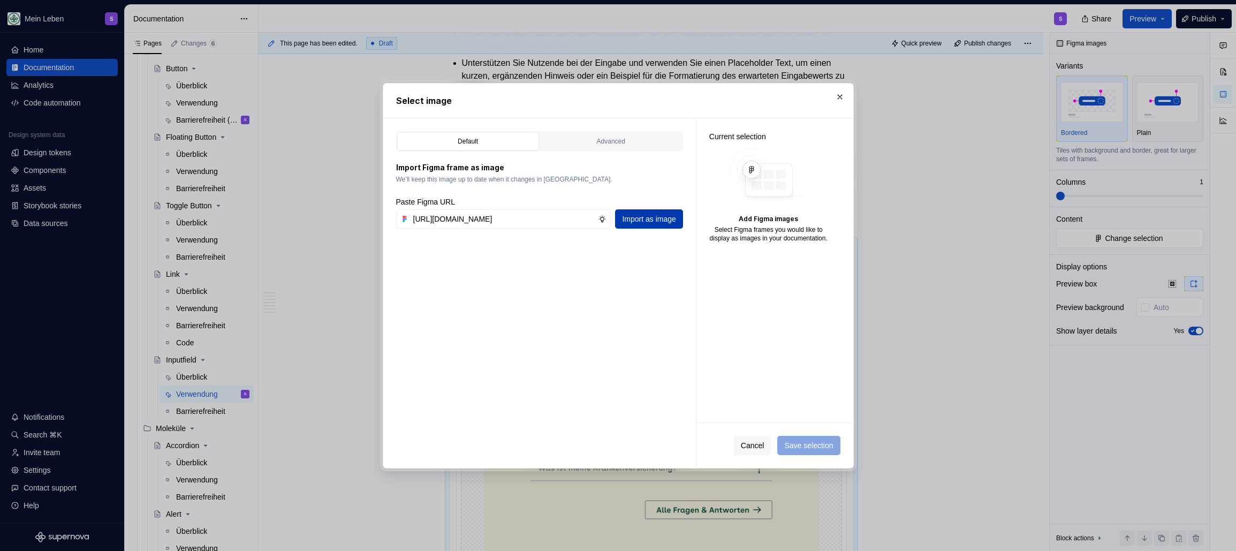
scroll to position [0, 0]
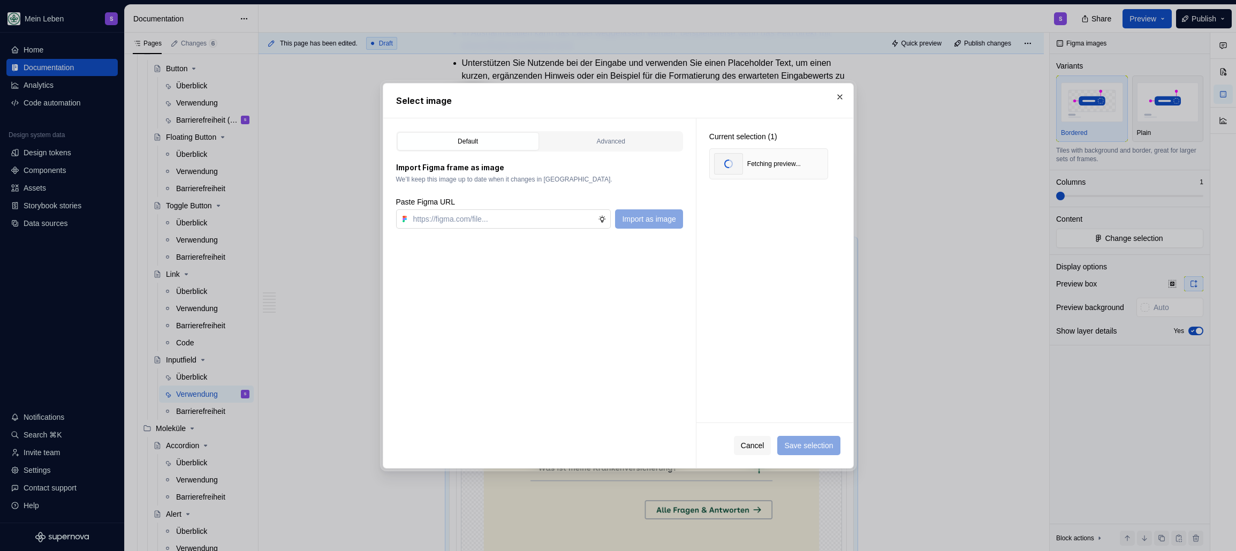
click at [459, 220] on input "text" at bounding box center [503, 218] width 189 height 19
paste input "https://www.figma.com/design/h3quR2me0t8yxvd40CMizU/AOK-UI-Library-3.0.12--ades…"
type input "https://www.figma.com/design/h3quR2me0t8yxvd40CMizU/AOK-UI-Library-3.0.12--ades…"
click at [659, 222] on span "Import as image" at bounding box center [649, 219] width 54 height 11
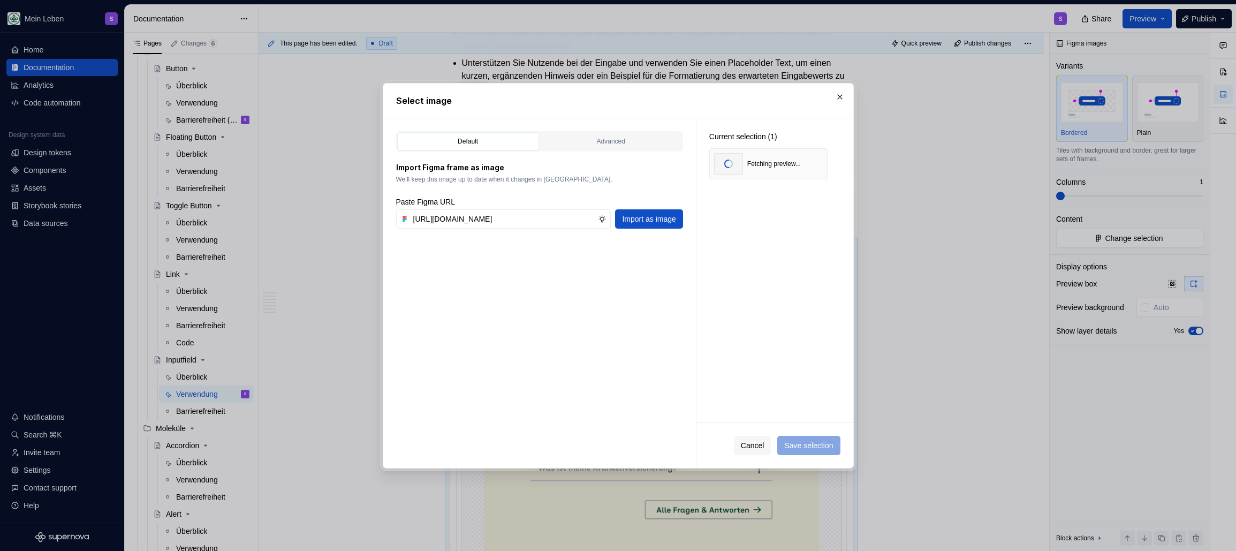
scroll to position [0, 0]
click at [449, 220] on input "text" at bounding box center [503, 218] width 189 height 19
paste input "https://www.figma.com/design/h3quR2me0t8yxvd40CMizU/AOK-UI-Library-3.0.12--ades…"
type input "https://www.figma.com/design/h3quR2me0t8yxvd40CMizU/AOK-UI-Library-3.0.12--ades…"
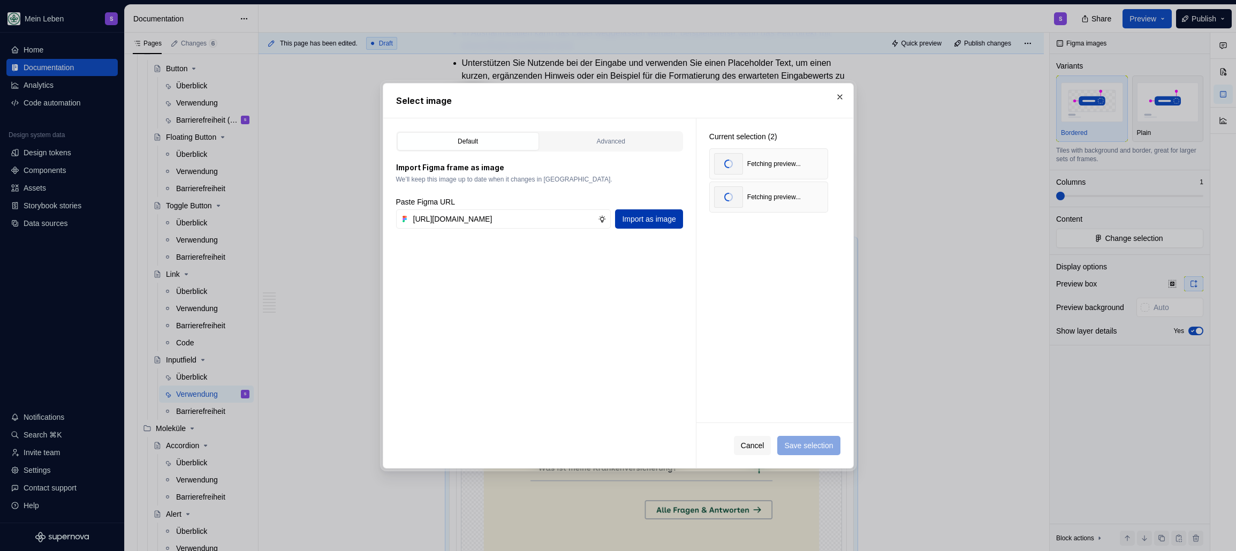
click at [642, 225] on button "Import as image" at bounding box center [648, 218] width 67 height 19
click at [508, 218] on input "text" at bounding box center [503, 218] width 189 height 19
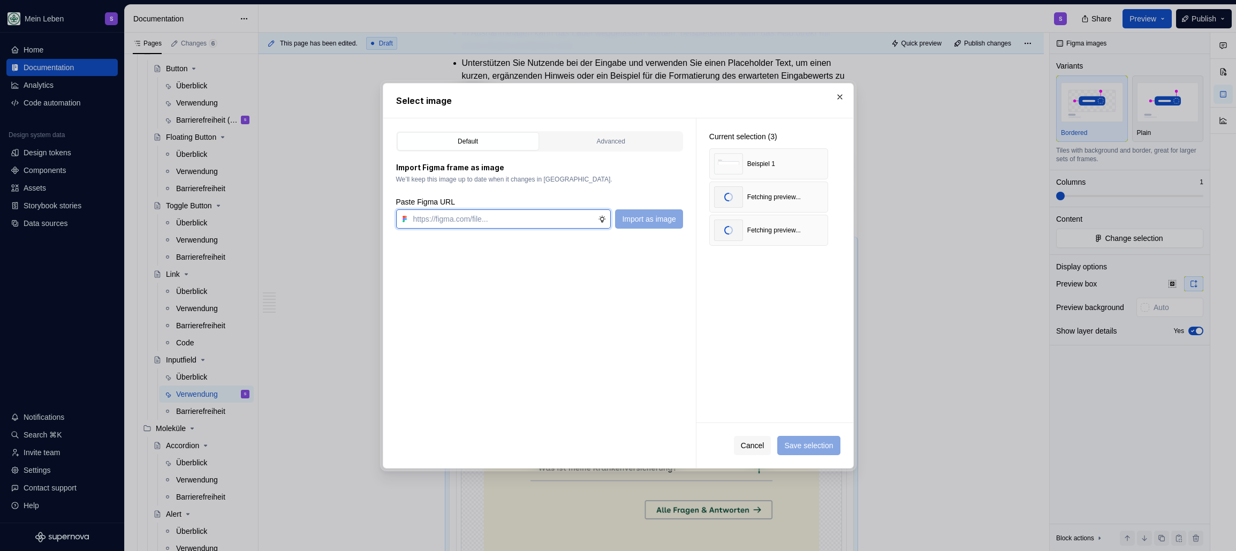
paste input "https://www.figma.com/design/h3quR2me0t8yxvd40CMizU/AOK-UI-Library-3.0.12--ades…"
type input "https://www.figma.com/design/h3quR2me0t8yxvd40CMizU/AOK-UI-Library-3.0.12--ades…"
click at [634, 221] on span "Import as image" at bounding box center [649, 219] width 54 height 11
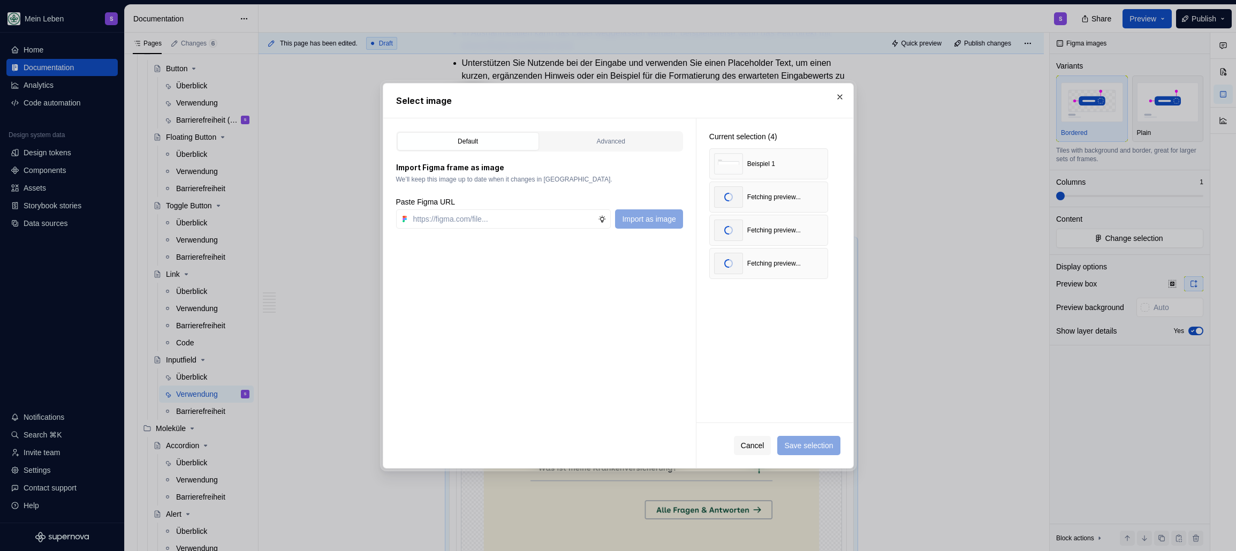
type textarea "*"
click at [483, 218] on input "text" at bounding box center [503, 218] width 189 height 19
paste input "https://www.figma.com/design/h3quR2me0t8yxvd40CMizU/AOK-UI-Library-3.0.12--ades…"
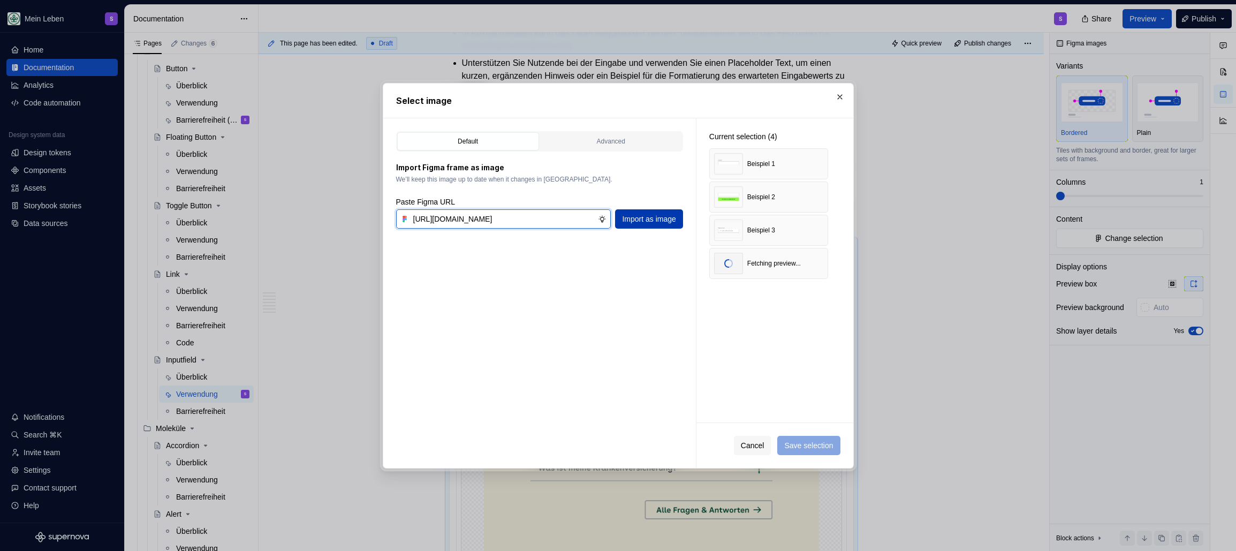
type input "https://www.figma.com/design/h3quR2me0t8yxvd40CMizU/AOK-UI-Library-3.0.12--ades…"
click at [639, 223] on span "Import as image" at bounding box center [649, 219] width 54 height 11
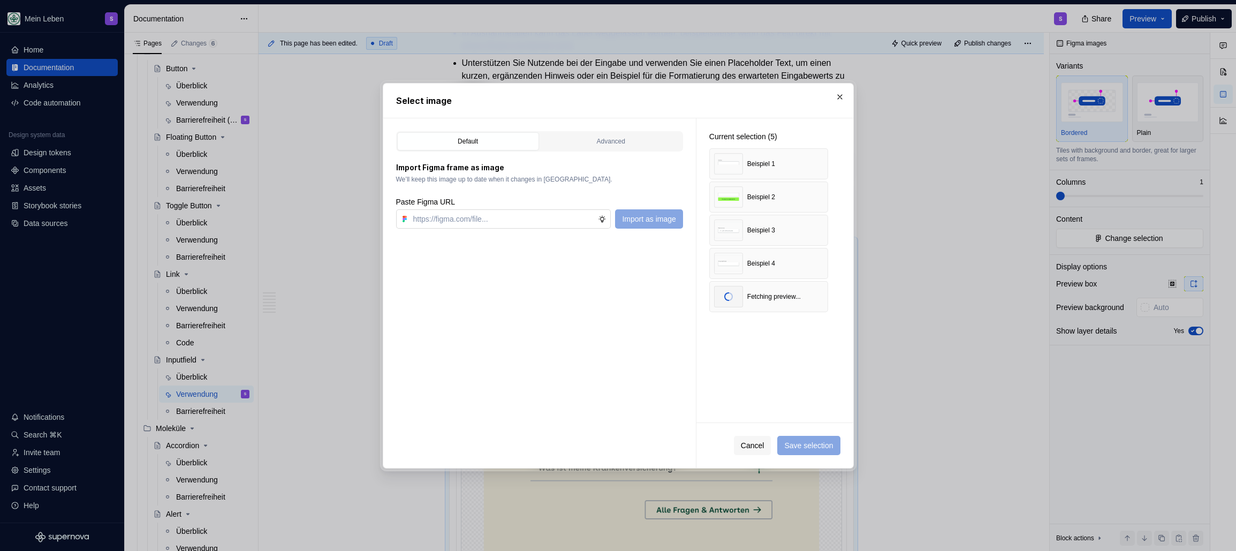
click at [494, 217] on input "text" at bounding box center [503, 218] width 189 height 19
paste input "https://www.figma.com/design/h3quR2me0t8yxvd40CMizU/AOK-UI-Library-3.0.12--ades…"
type input "https://www.figma.com/design/h3quR2me0t8yxvd40CMizU/AOK-UI-Library-3.0.12--ades…"
click at [627, 224] on button "Import as image" at bounding box center [648, 218] width 67 height 19
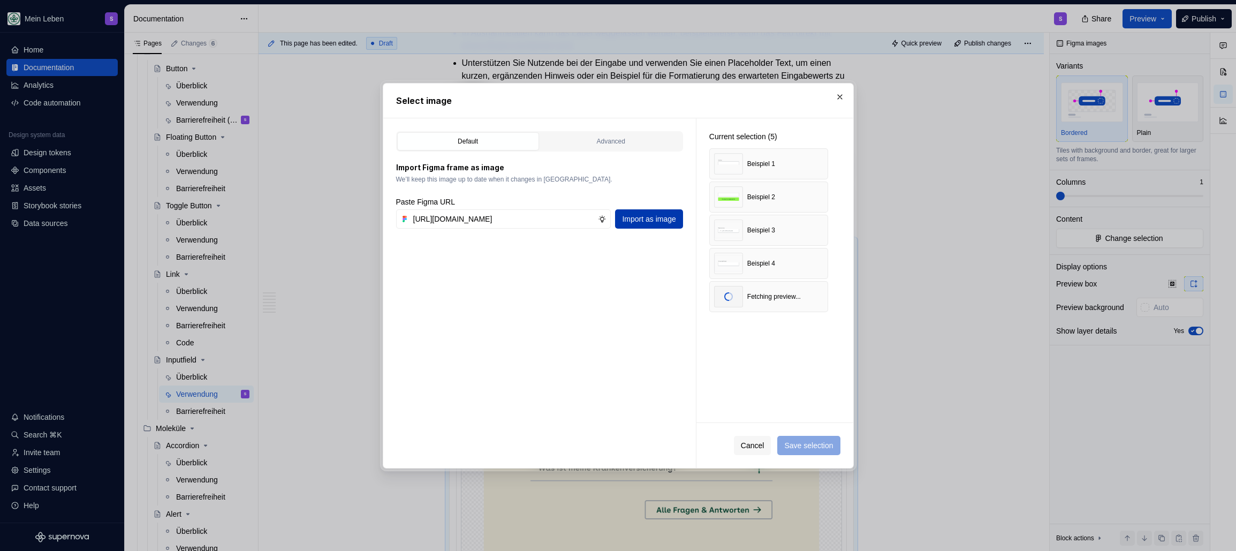
scroll to position [0, 0]
click at [443, 210] on input "text" at bounding box center [503, 218] width 189 height 19
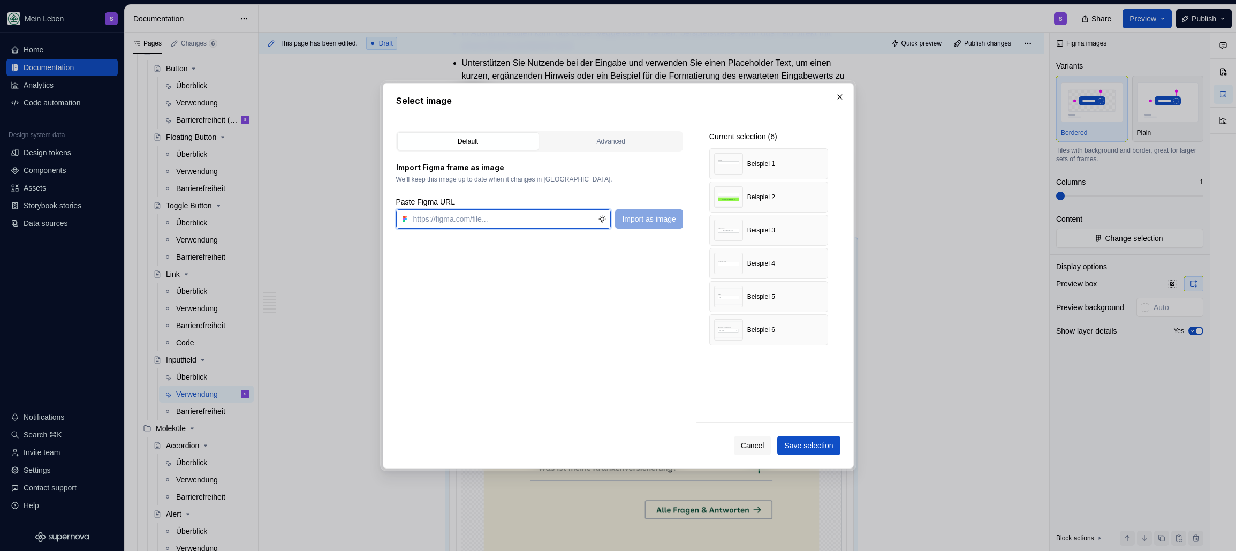
paste input "https://www.figma.com/design/h3quR2me0t8yxvd40CMizU/AOK-UI-Library-3.0.12--ades…"
type input "https://www.figma.com/design/h3quR2me0t8yxvd40CMizU/AOK-UI-Library-3.0.12--ades…"
click at [655, 218] on span "Import as image" at bounding box center [649, 219] width 54 height 11
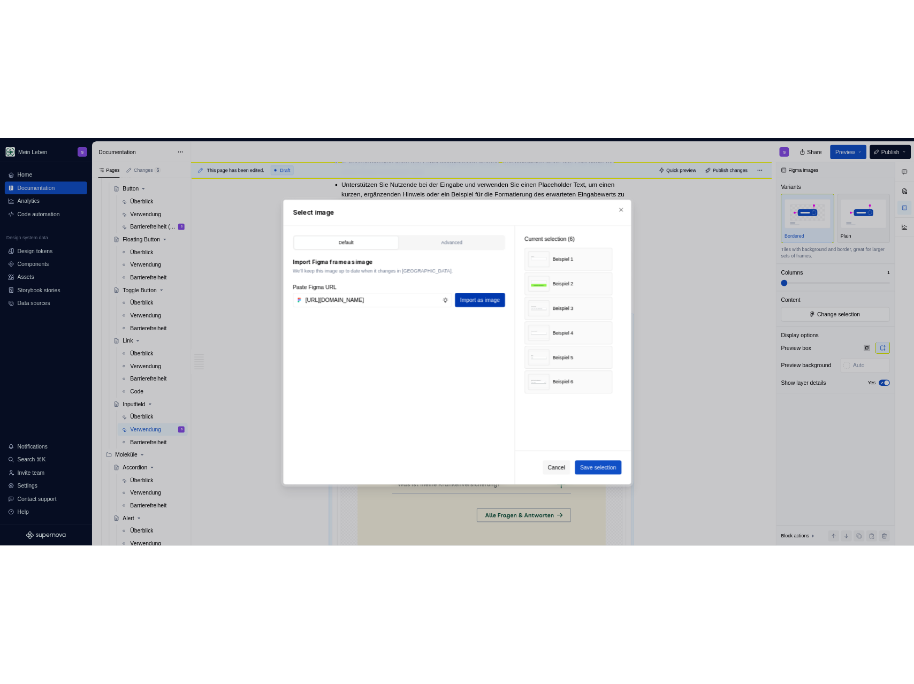
scroll to position [0, 0]
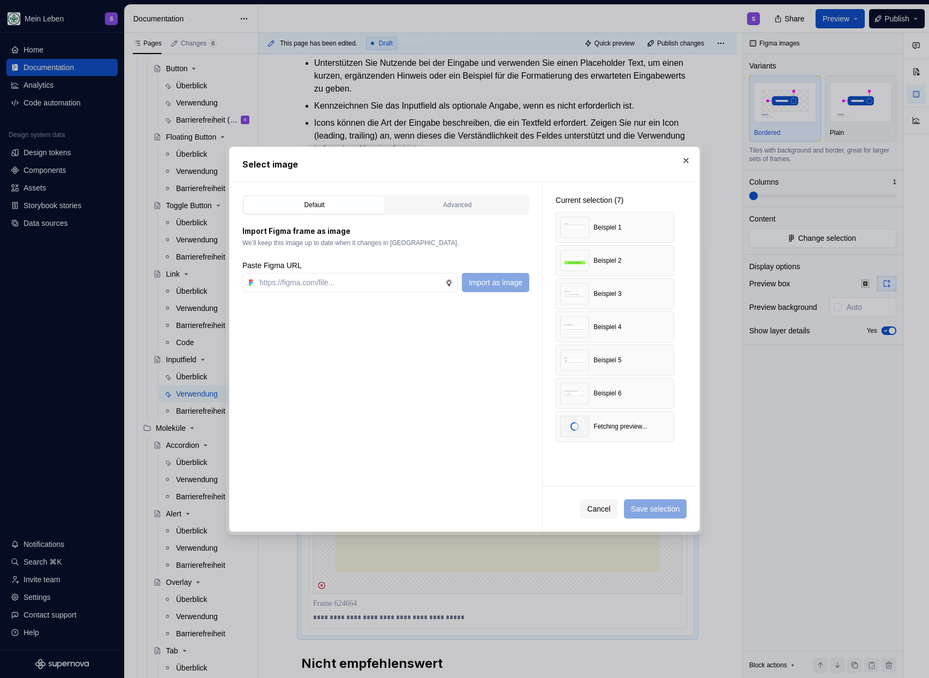
type textarea "*"
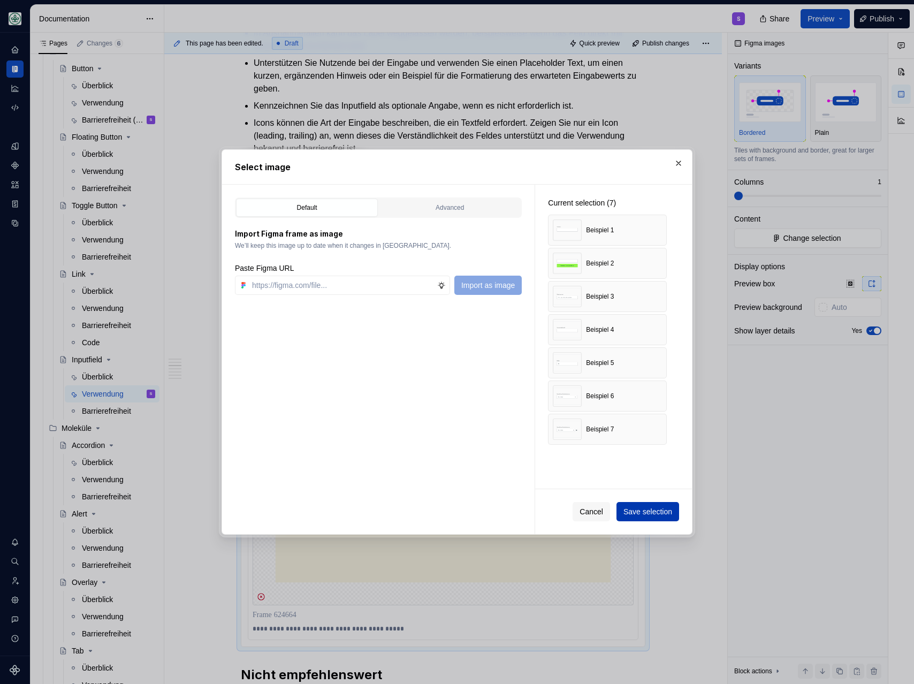
click at [629, 513] on span "Save selection" at bounding box center [647, 511] width 49 height 11
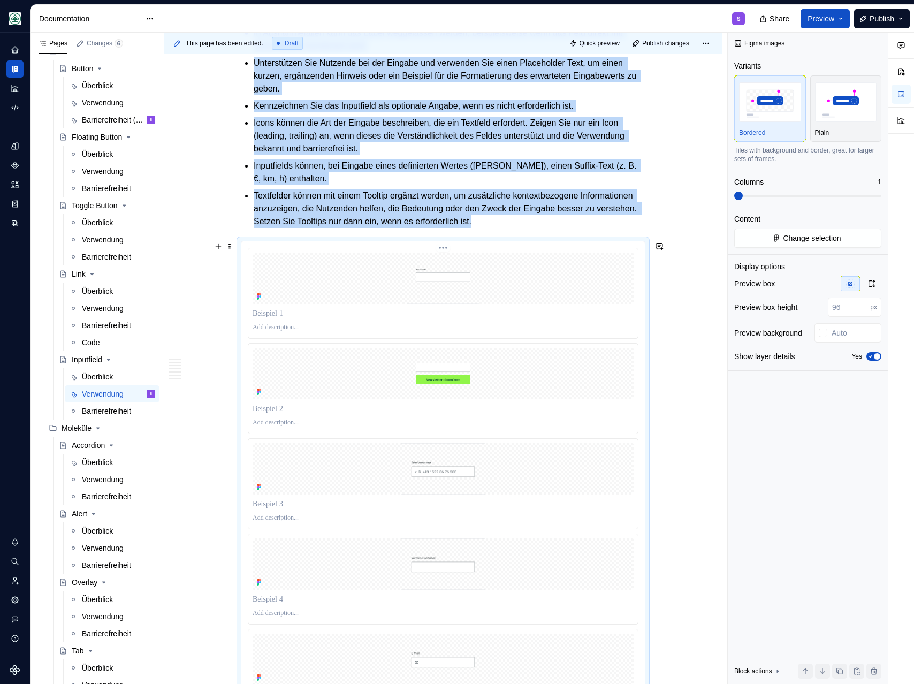
click at [347, 303] on img at bounding box center [442, 278] width 205 height 51
click at [748, 196] on span at bounding box center [807, 196] width 147 height 2
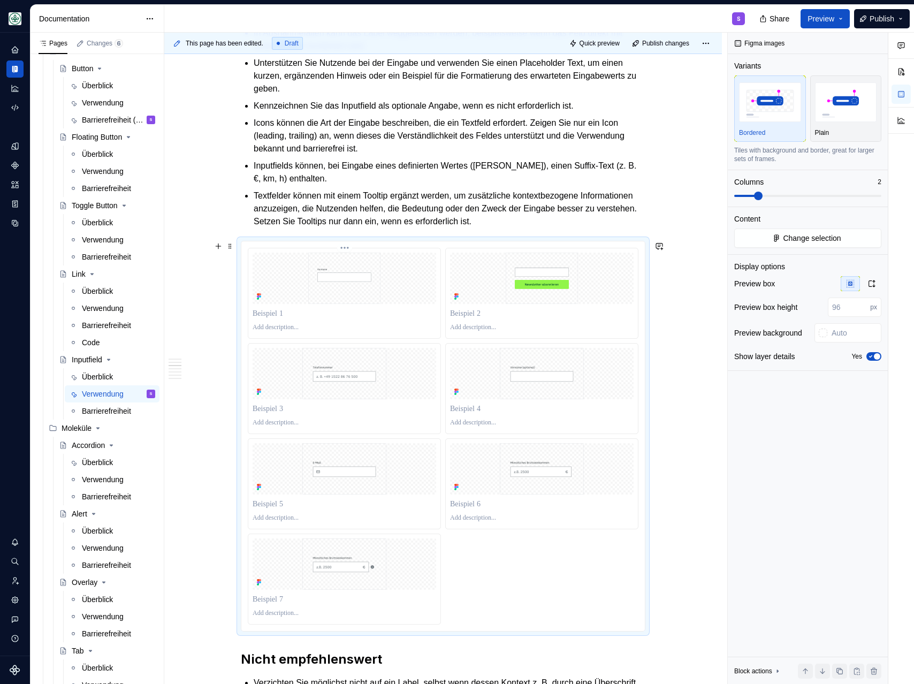
click at [281, 330] on p at bounding box center [345, 327] width 184 height 9
click at [471, 327] on p at bounding box center [542, 327] width 184 height 9
click at [278, 422] on p at bounding box center [345, 422] width 184 height 9
click at [461, 427] on p at bounding box center [542, 422] width 184 height 9
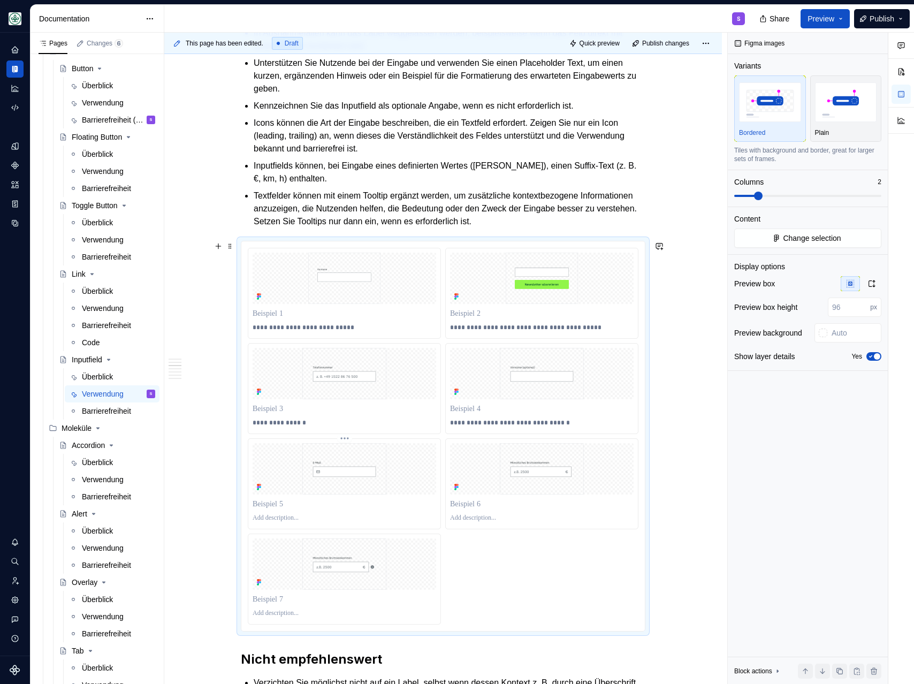
click at [272, 519] on p at bounding box center [345, 518] width 184 height 9
click at [461, 520] on p at bounding box center [542, 518] width 184 height 9
click at [269, 550] on p at bounding box center [345, 613] width 184 height 9
click at [809, 310] on input "number" at bounding box center [849, 307] width 42 height 19
type input "400"
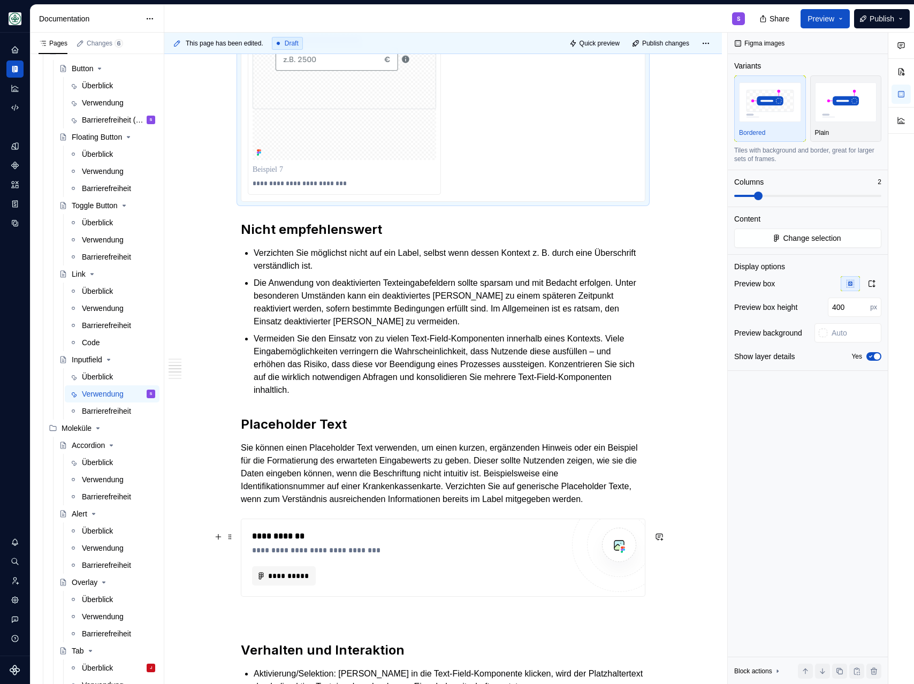
scroll to position [1726, 0]
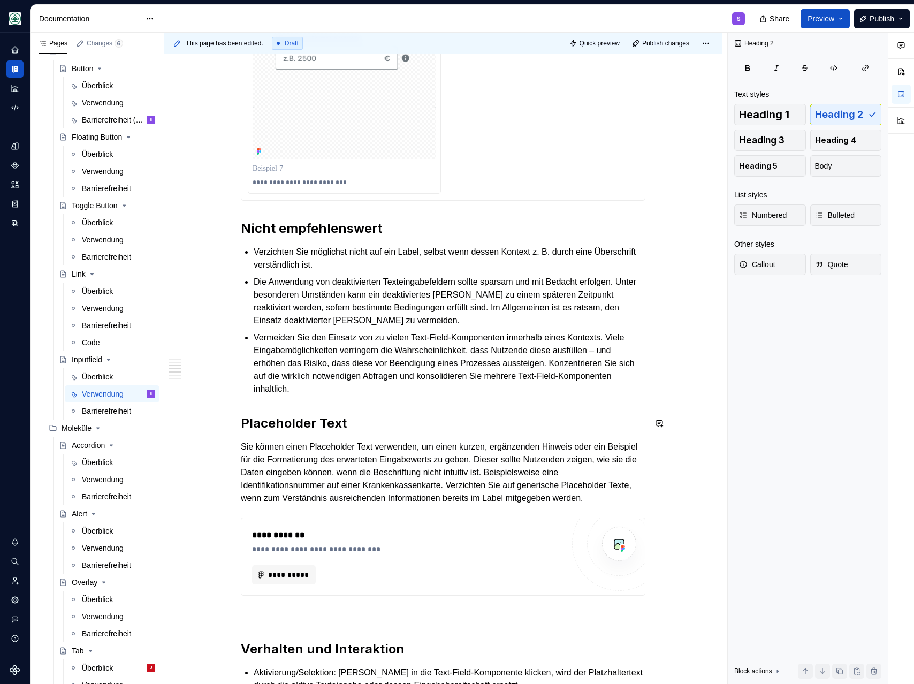
click at [361, 389] on p "Vermeiden Sie den Einsatz von zu vielen Text-Field-Komponenten innerhalb eines …" at bounding box center [450, 363] width 392 height 64
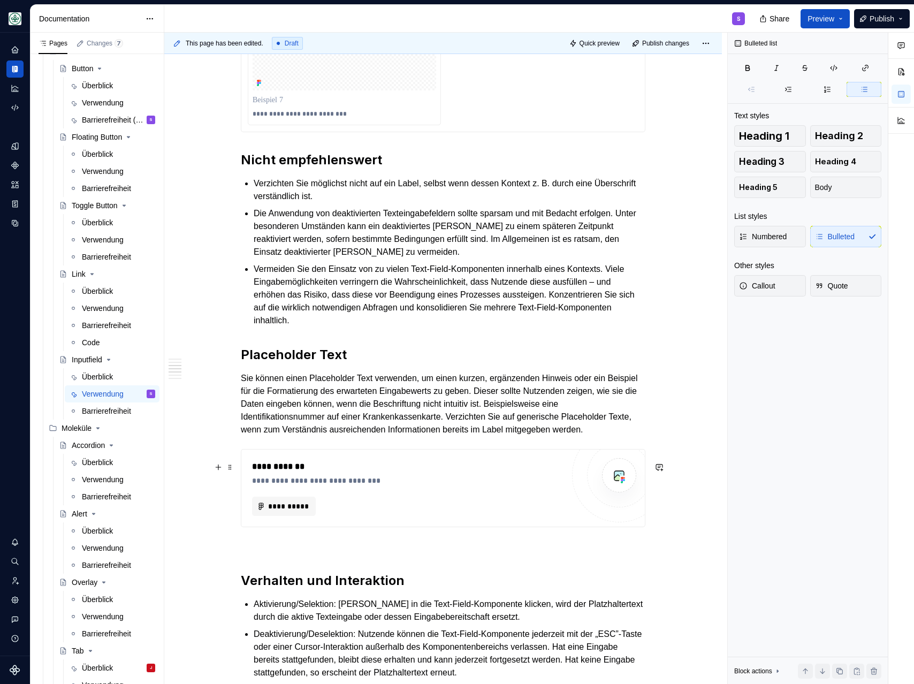
scroll to position [1803, 0]
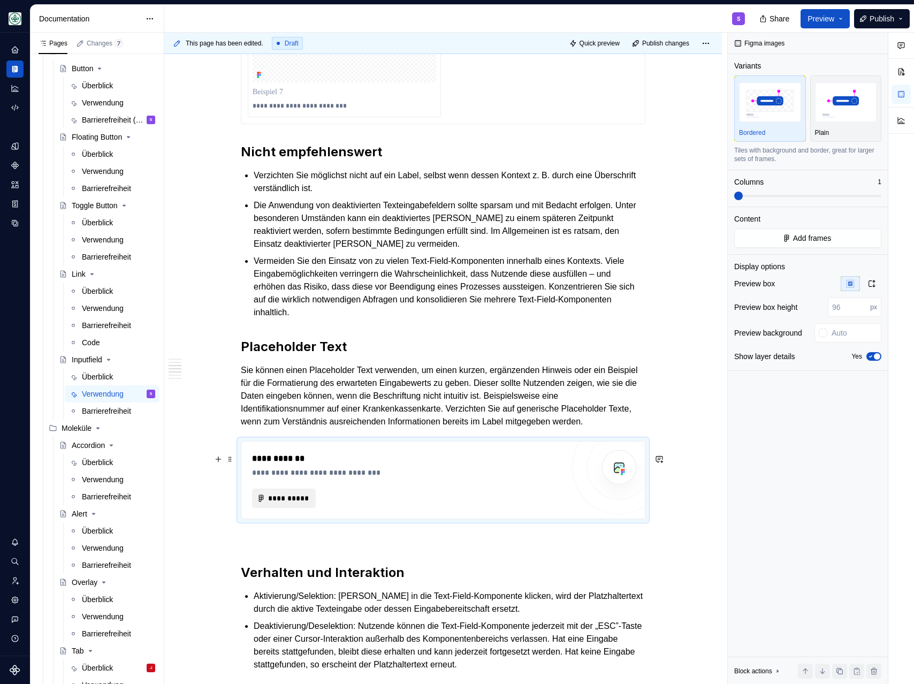
click at [291, 504] on span "**********" at bounding box center [288, 498] width 41 height 11
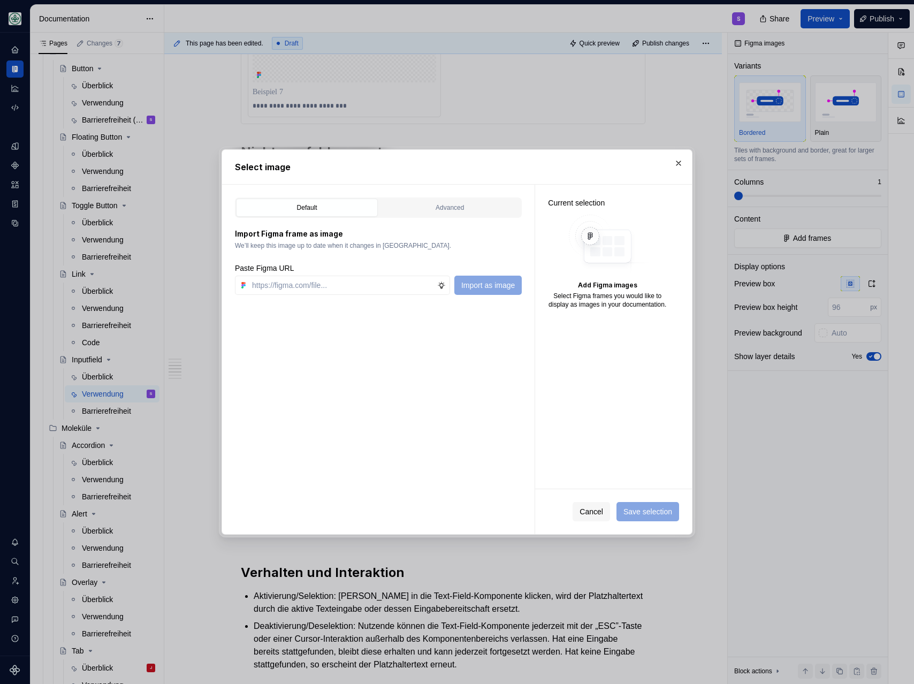
type textarea "*"
type input "https://www.figma.com/design/h3quR2me0t8yxvd40CMizU/AOK-UI-Library-3.0.12--ades…"
click at [496, 287] on span "Import as image" at bounding box center [488, 285] width 54 height 11
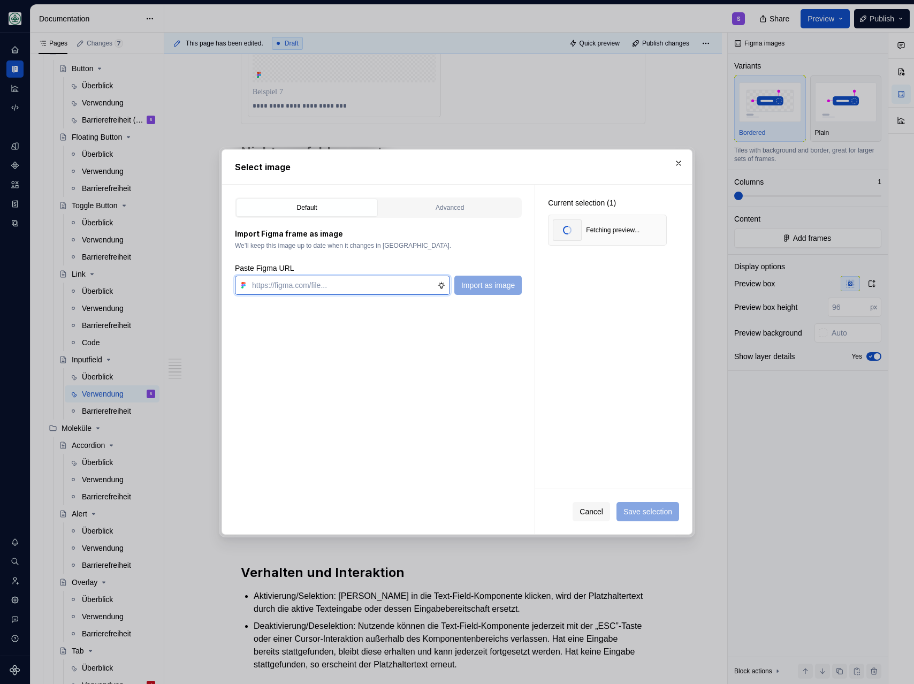
click at [319, 287] on input "text" at bounding box center [342, 285] width 189 height 19
paste input "https://www.figma.com/design/h3quR2me0t8yxvd40CMizU/AOK-UI-Library-3.0.12--ades…"
type input "https://www.figma.com/design/h3quR2me0t8yxvd40CMizU/AOK-UI-Library-3.0.12--ades…"
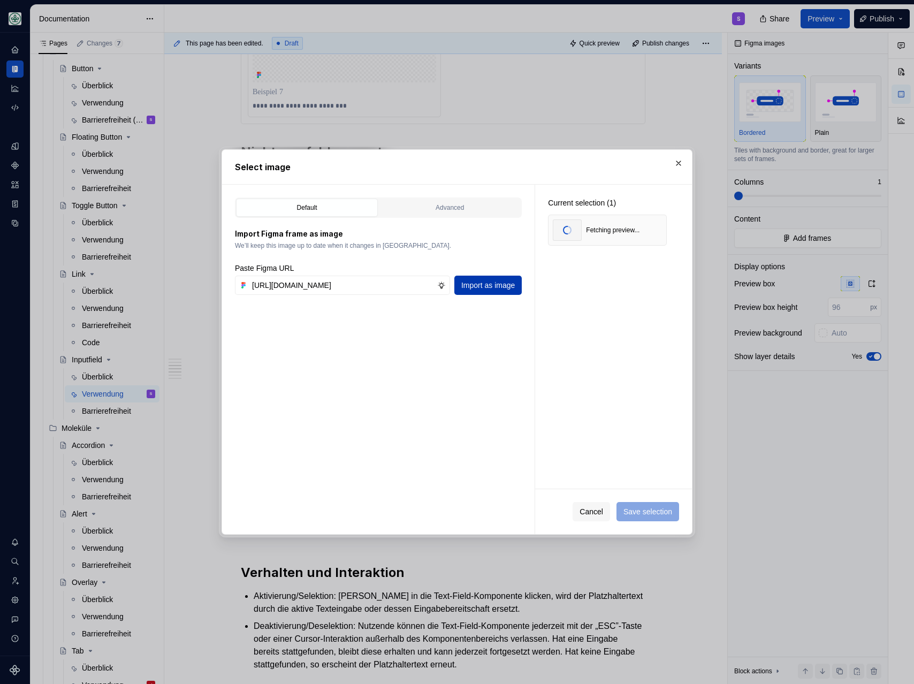
click at [504, 294] on div "Import as image" at bounding box center [487, 285] width 67 height 19
click at [500, 286] on span "Import as image" at bounding box center [488, 285] width 54 height 11
click at [641, 509] on span "Save selection" at bounding box center [647, 511] width 49 height 11
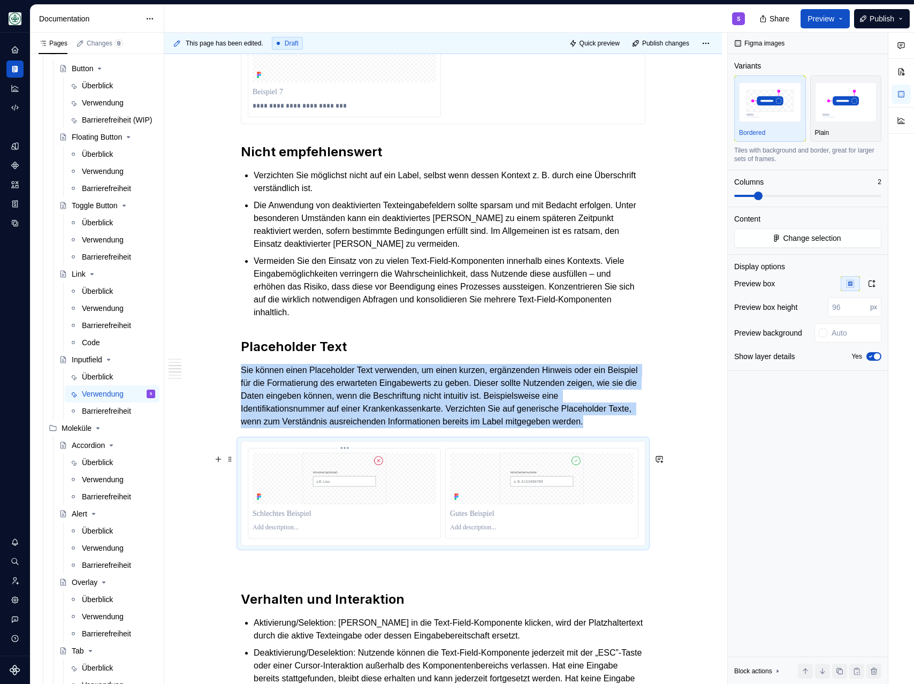
click at [277, 532] on p at bounding box center [345, 527] width 184 height 9
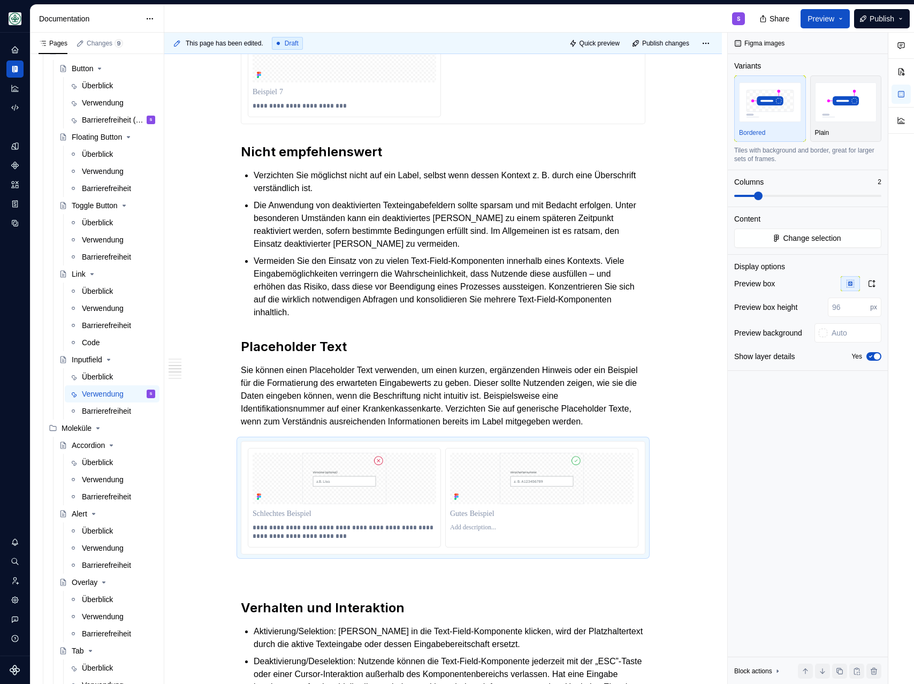
click at [469, 532] on p at bounding box center [542, 527] width 184 height 9
click at [809, 314] on input "number" at bounding box center [849, 307] width 42 height 19
type input "400"
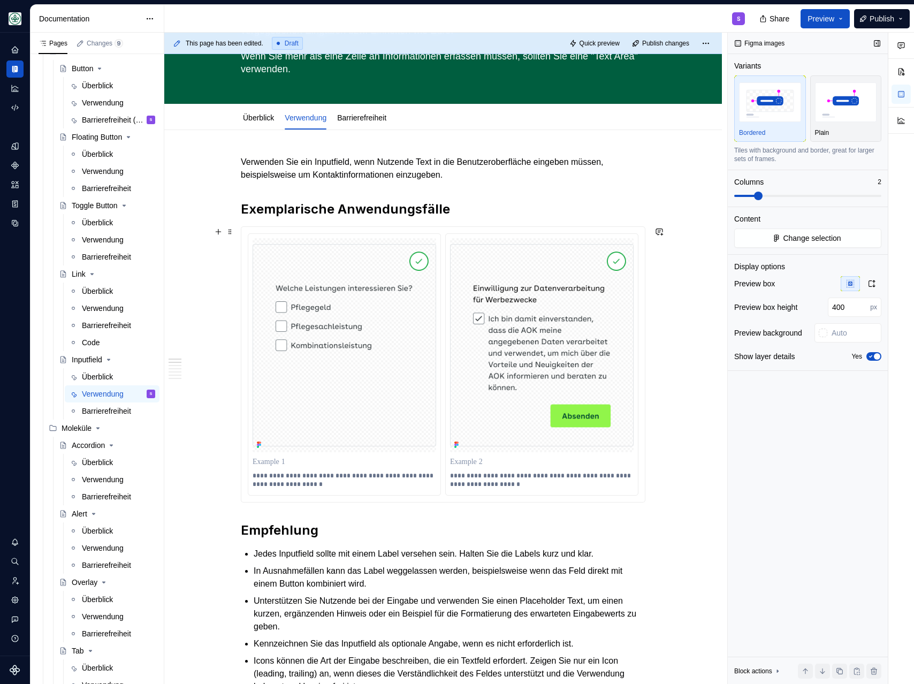
scroll to position [172, 0]
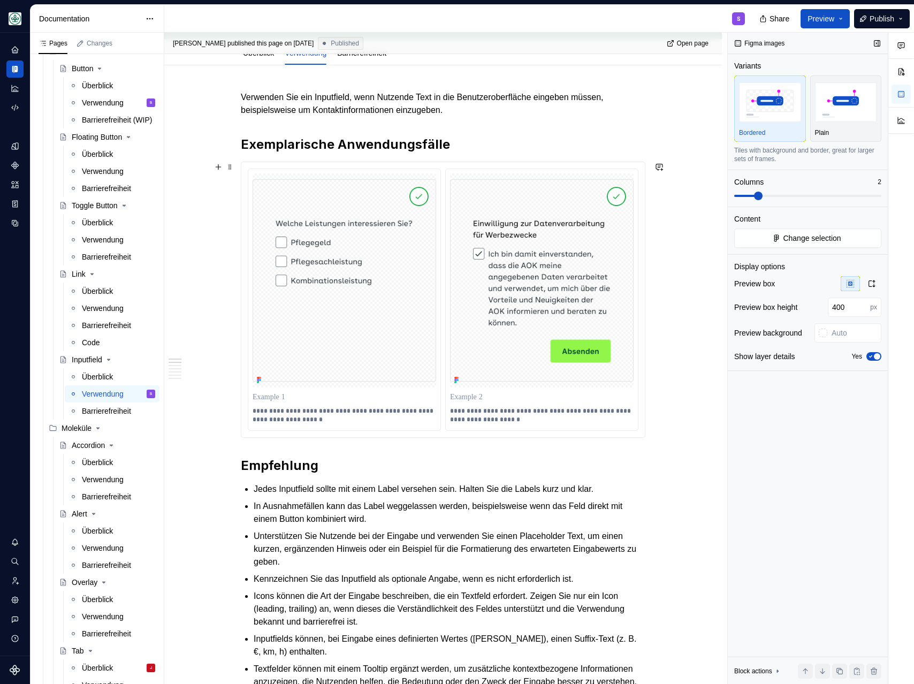
type textarea "*"
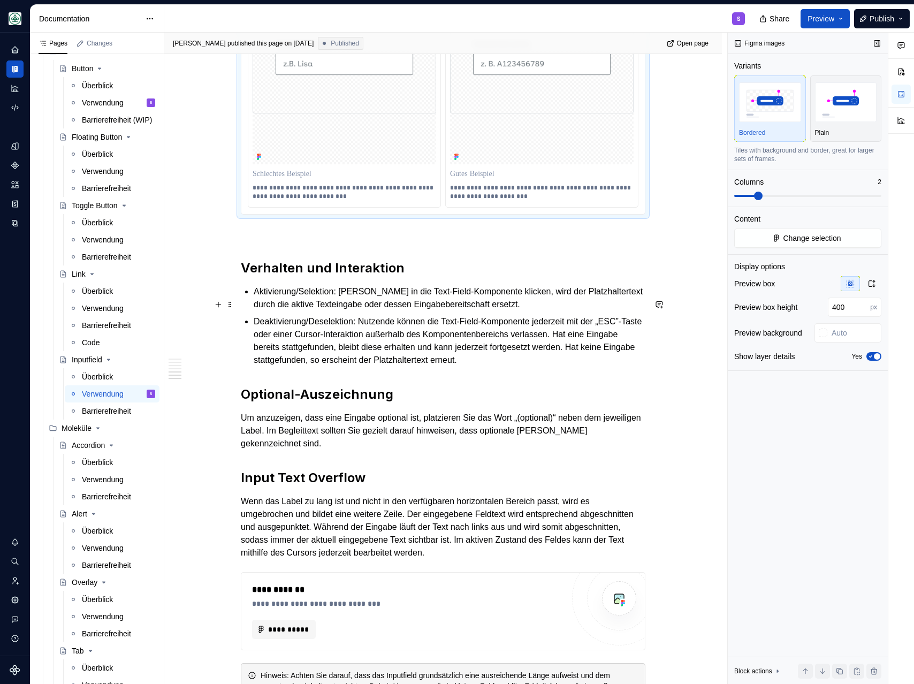
scroll to position [2306, 0]
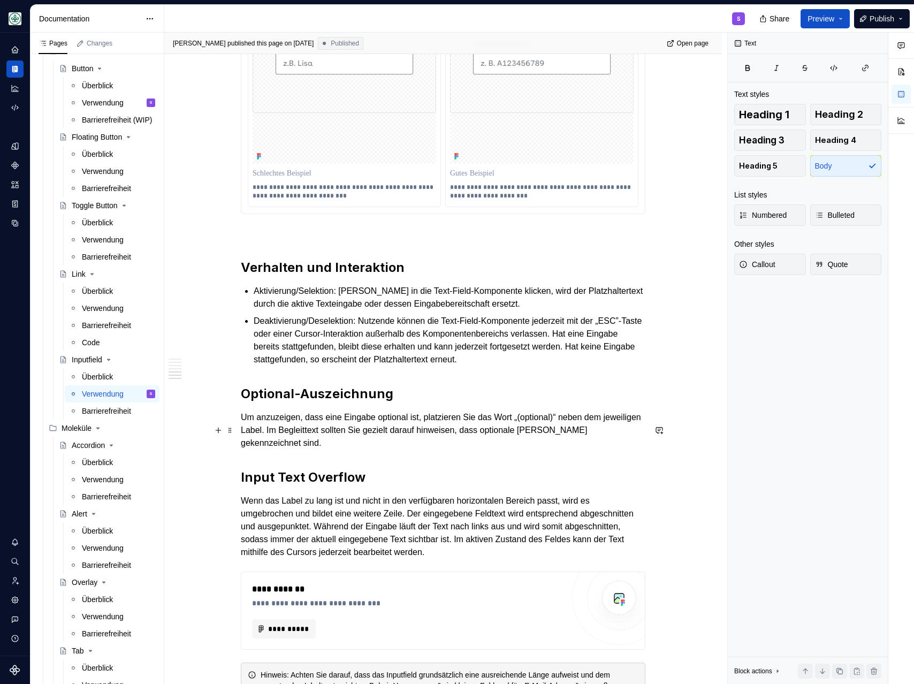
click at [348, 450] on p "Um anzuzeigen, dass eine Eingabe optional ist, platzieren Sie das Wort „(option…" at bounding box center [443, 430] width 405 height 39
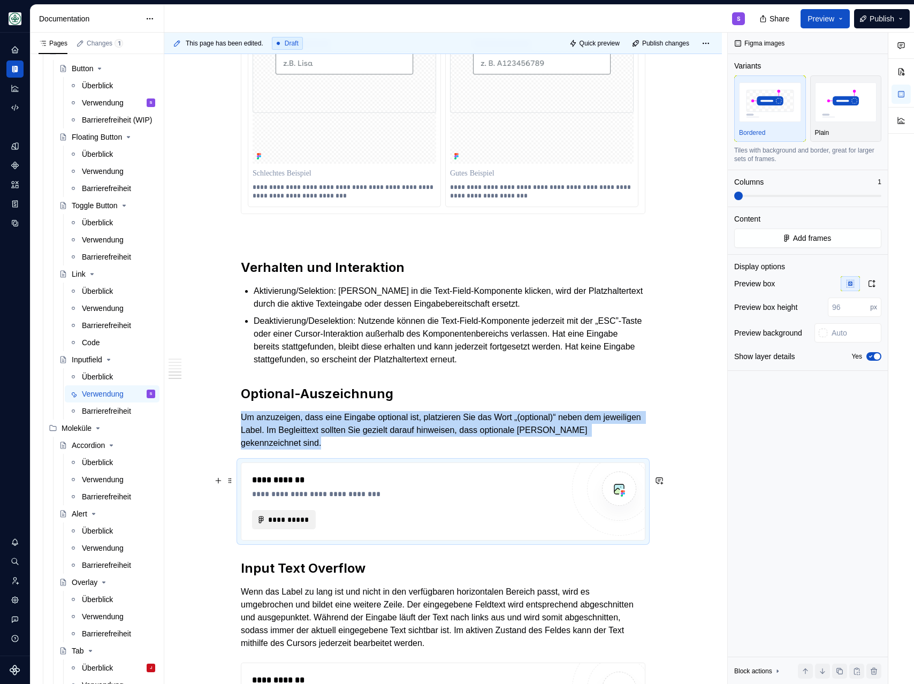
click at [291, 525] on span "**********" at bounding box center [288, 519] width 41 height 11
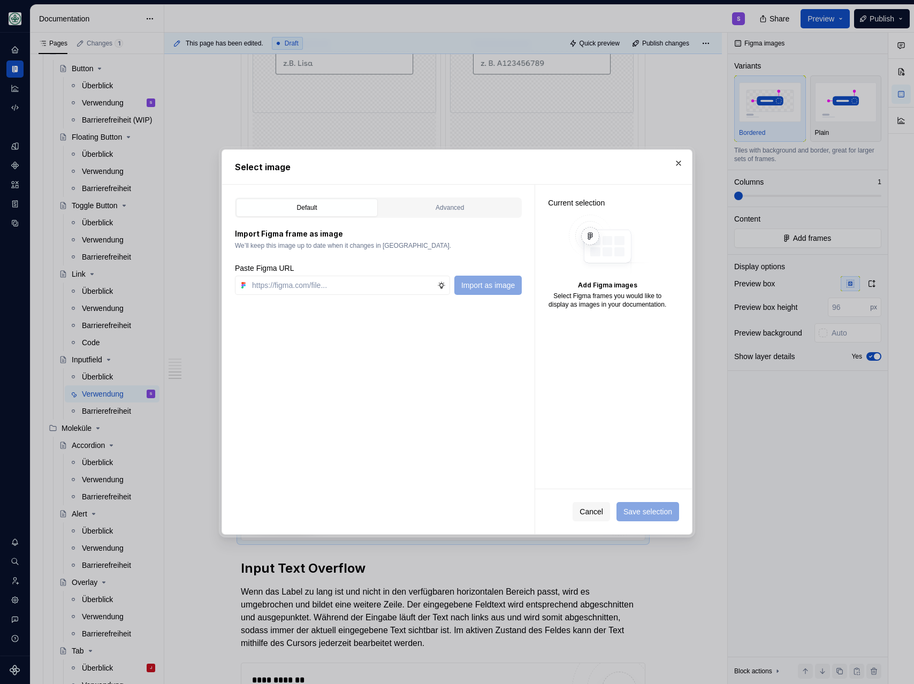
type textarea "*"
paste input "https://www.figma.com/design/h3quR2me0t8yxvd40CMizU/AOK-UI-Library-3.0.12--ades…"
type input "https://www.figma.com/design/h3quR2me0t8yxvd40CMizU/AOK-UI-Library-3.0.12--ades…"
click at [486, 283] on span "Import as image" at bounding box center [488, 285] width 54 height 11
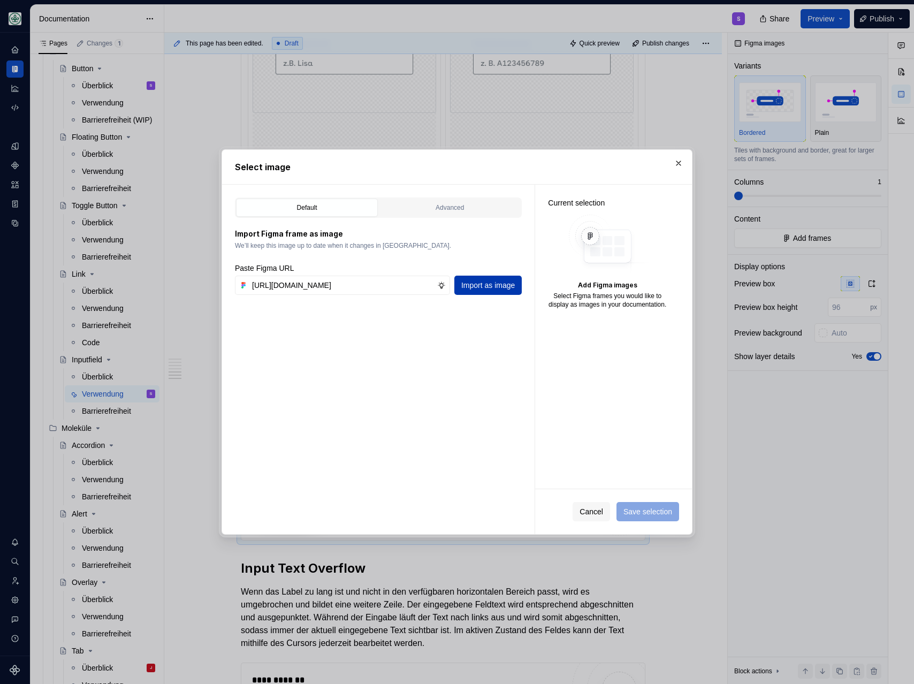
scroll to position [0, 0]
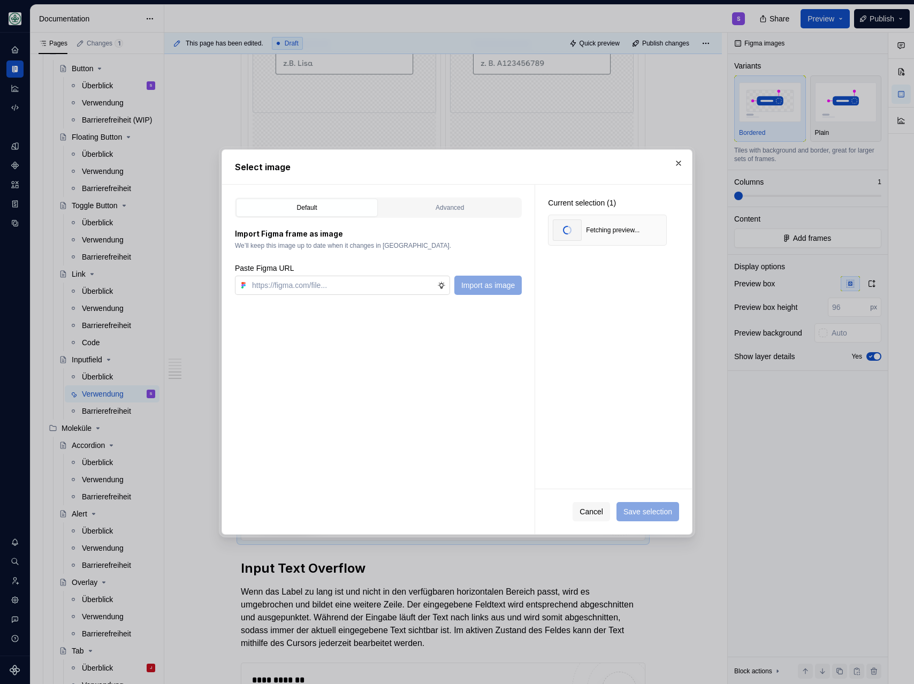
click at [325, 285] on input "text" at bounding box center [342, 285] width 189 height 19
paste input "https://www.figma.com/design/h3quR2me0t8yxvd40CMizU/AOK-UI-Library-3.0.12--ades…"
type input "https://www.figma.com/design/h3quR2me0t8yxvd40CMizU/AOK-UI-Library-3.0.12--ades…"
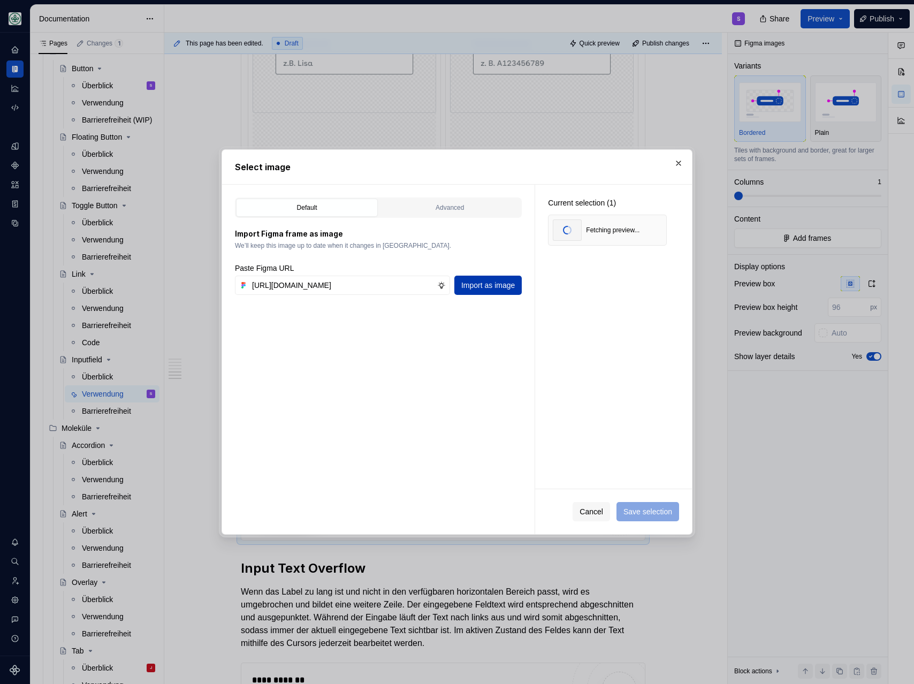
click at [491, 282] on span "Import as image" at bounding box center [488, 285] width 54 height 11
click at [598, 436] on div "Current selection (2) Fetching preview... Fetching preview..." at bounding box center [613, 337] width 157 height 304
click at [652, 511] on span "Save selection" at bounding box center [647, 511] width 49 height 11
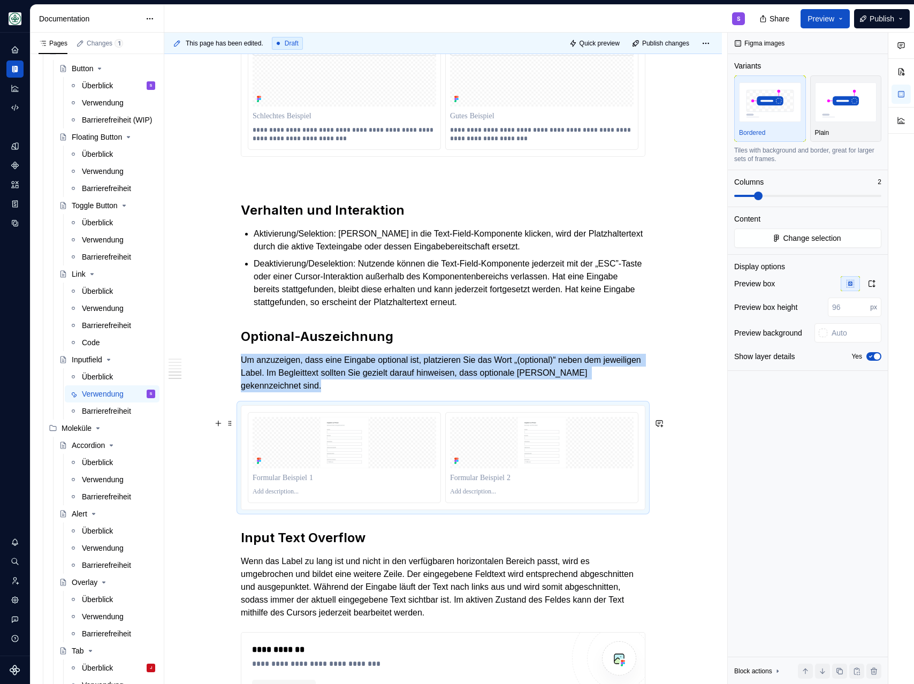
scroll to position [2375, 0]
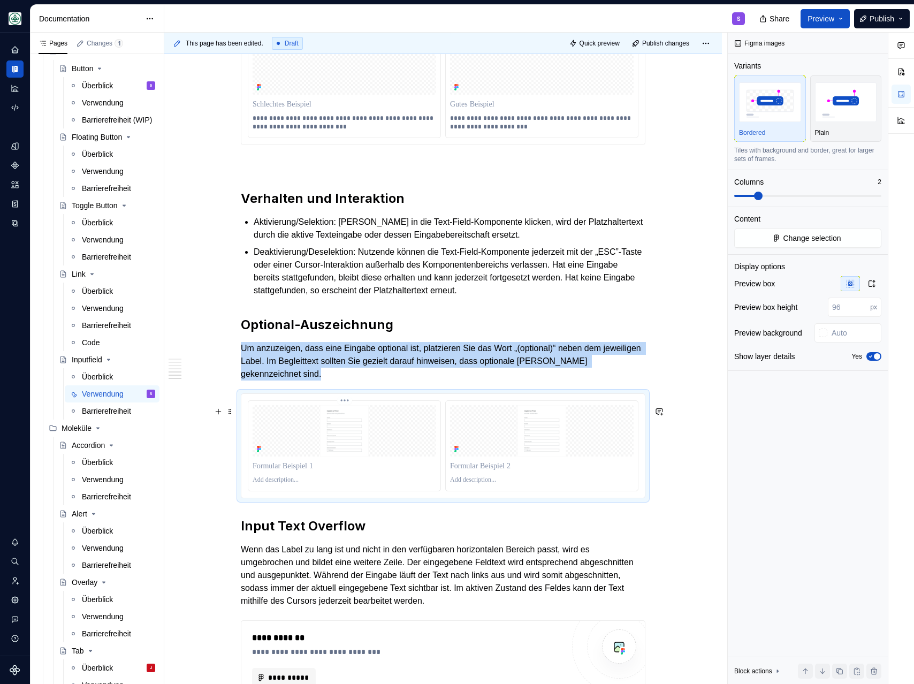
click at [389, 456] on img at bounding box center [345, 430] width 184 height 51
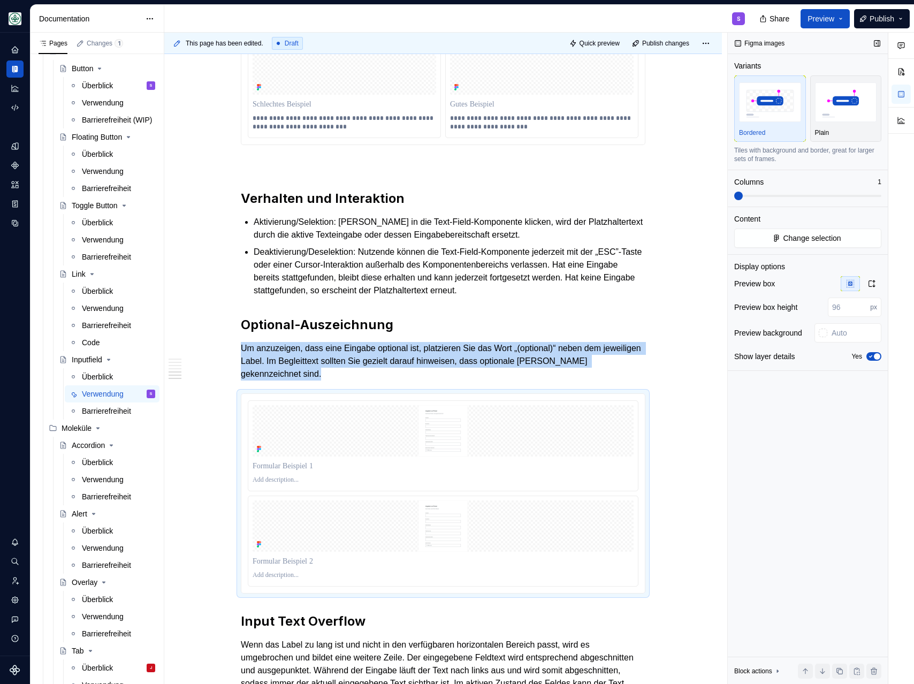
click at [734, 194] on span at bounding box center [738, 196] width 9 height 9
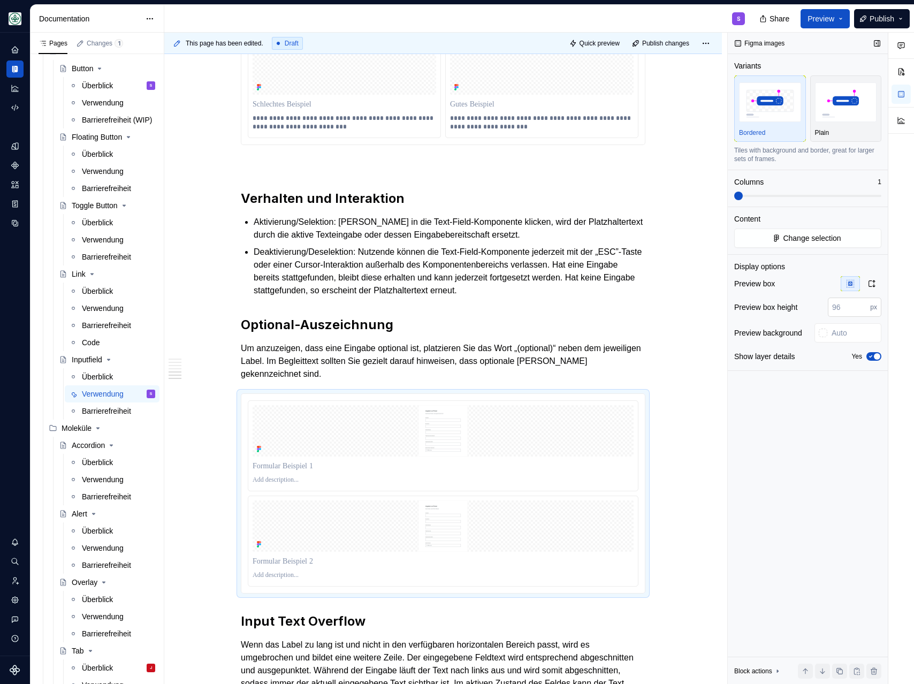
click at [809, 303] on input "number" at bounding box center [849, 307] width 42 height 19
type input "400"
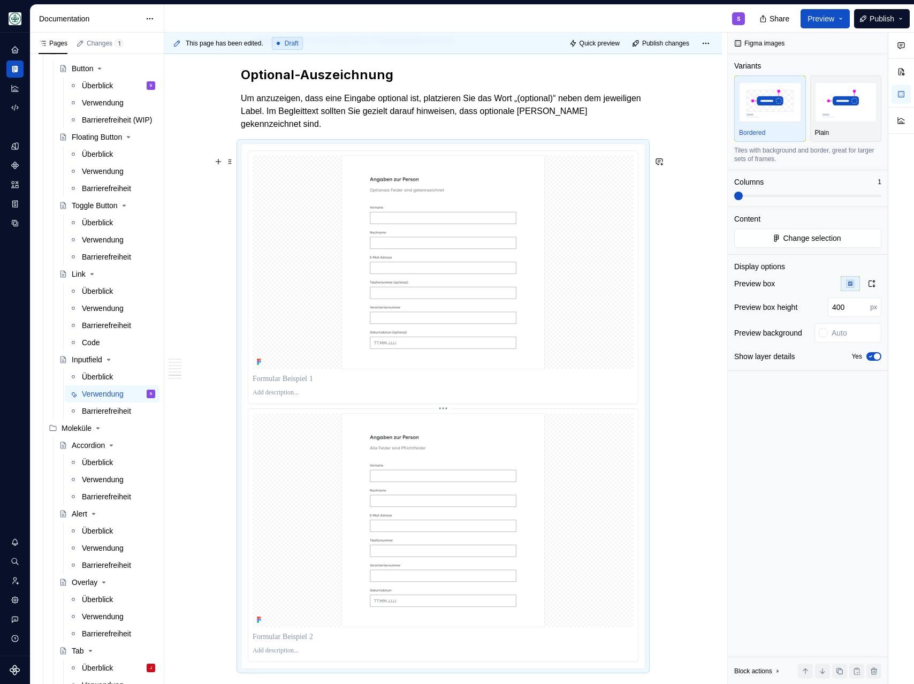
scroll to position [2641, 0]
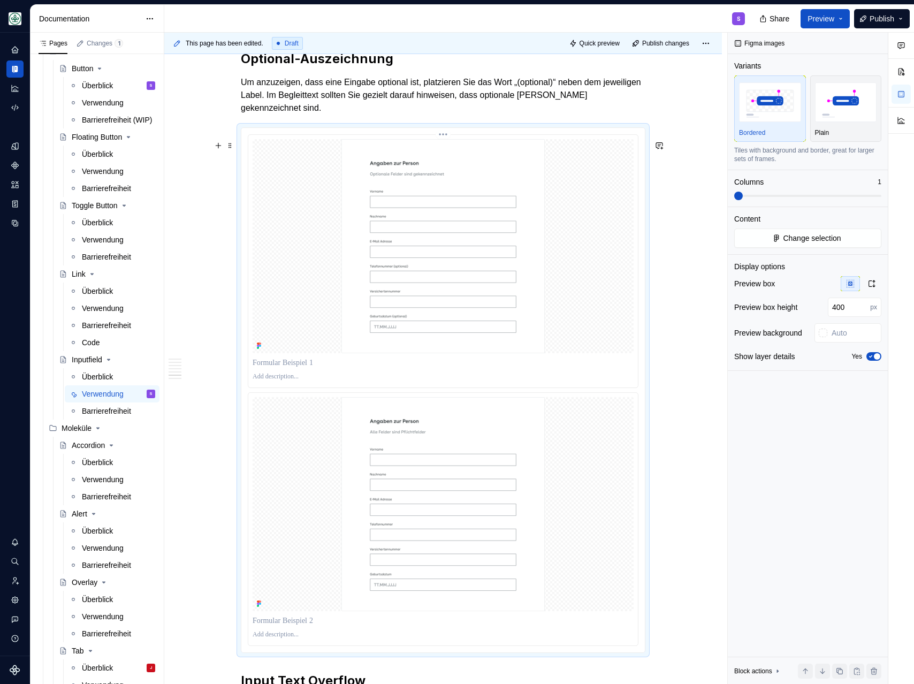
click at [287, 381] on p at bounding box center [443, 376] width 381 height 9
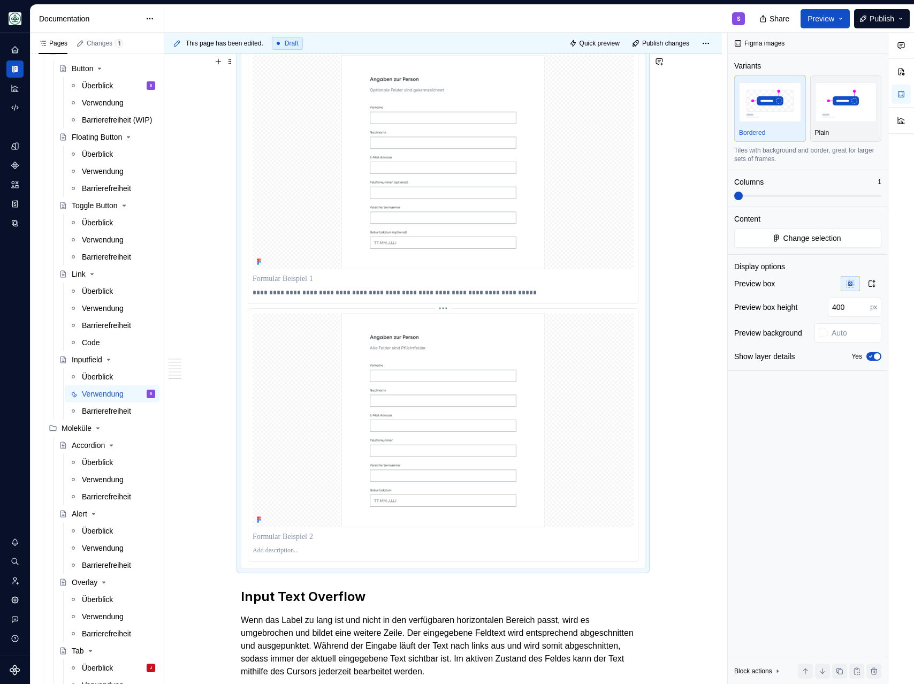
scroll to position [2737, 0]
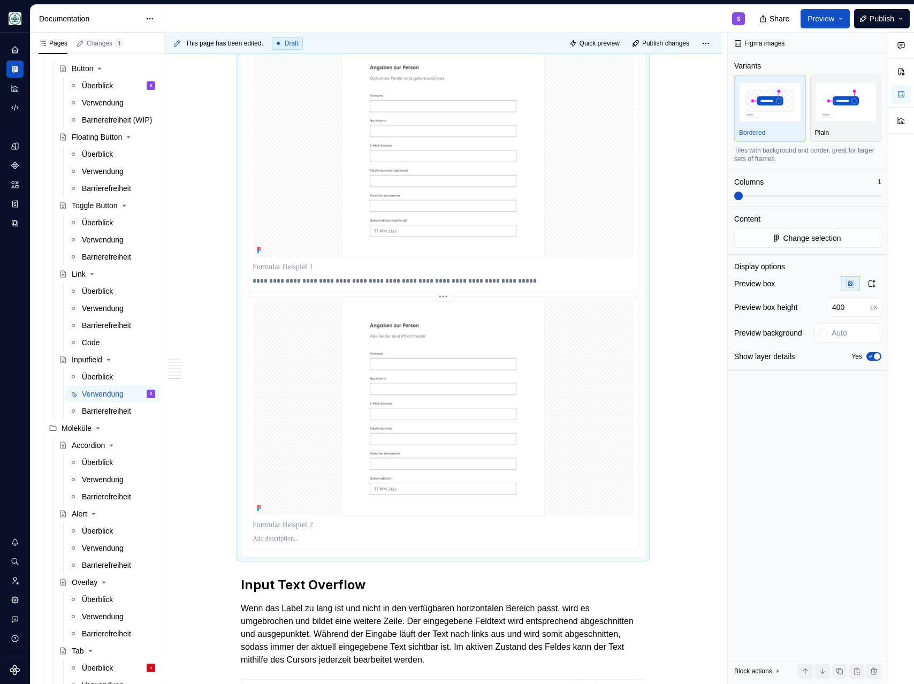
click at [281, 543] on p at bounding box center [443, 539] width 381 height 9
type textarea "*"
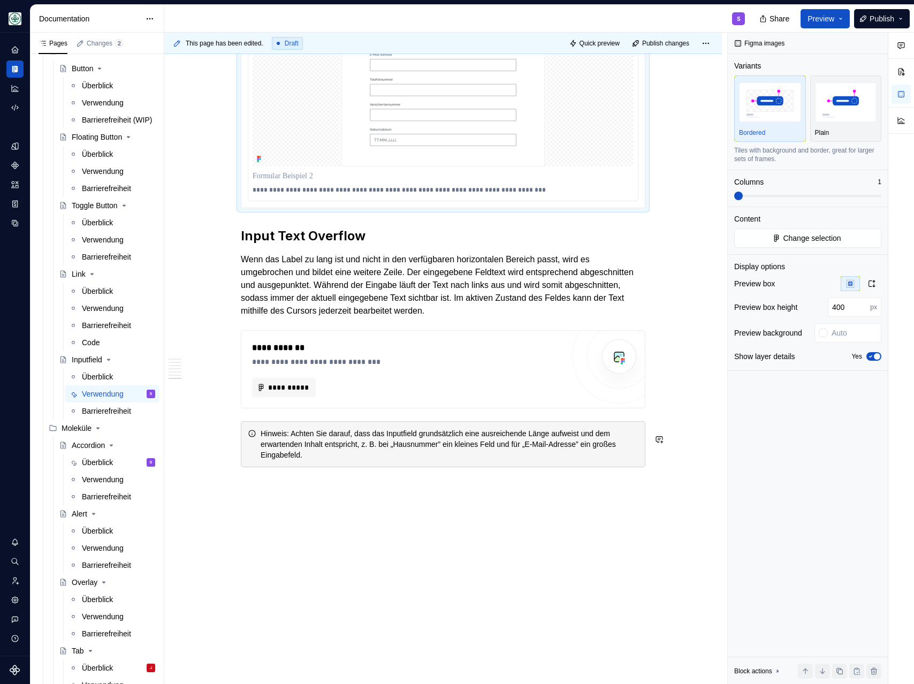
scroll to position [3099, 0]
click at [278, 393] on button "**********" at bounding box center [284, 386] width 64 height 19
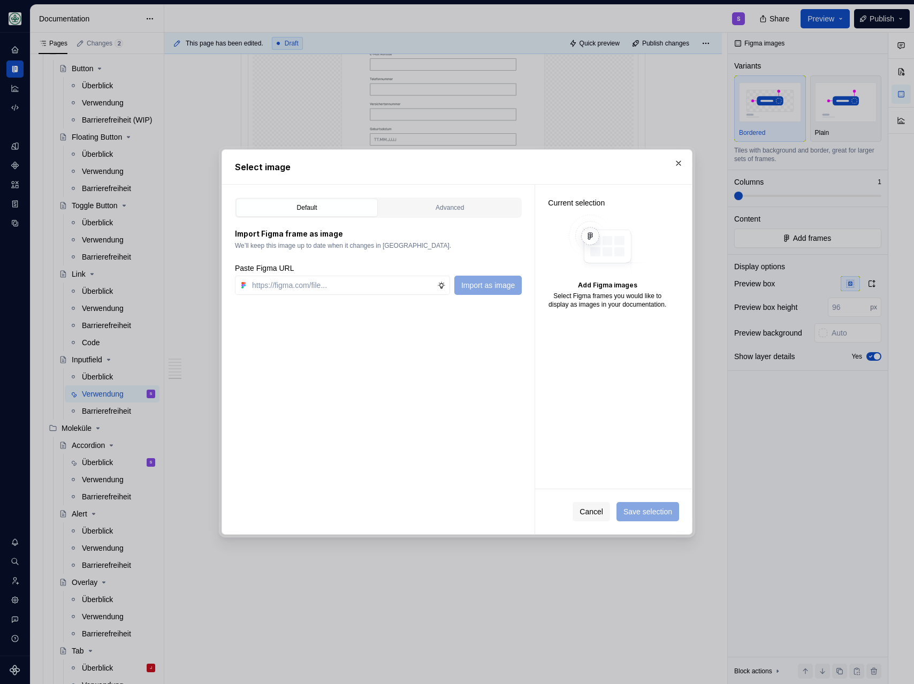
type textarea "*"
click at [332, 286] on input "text" at bounding box center [342, 285] width 189 height 19
paste input "https://www.figma.com/design/h3quR2me0t8yxvd40CMizU/AOK-UI-Library-3.0.12--ades…"
type input "https://www.figma.com/design/h3quR2me0t8yxvd40CMizU/AOK-UI-Library-3.0.12--ades…"
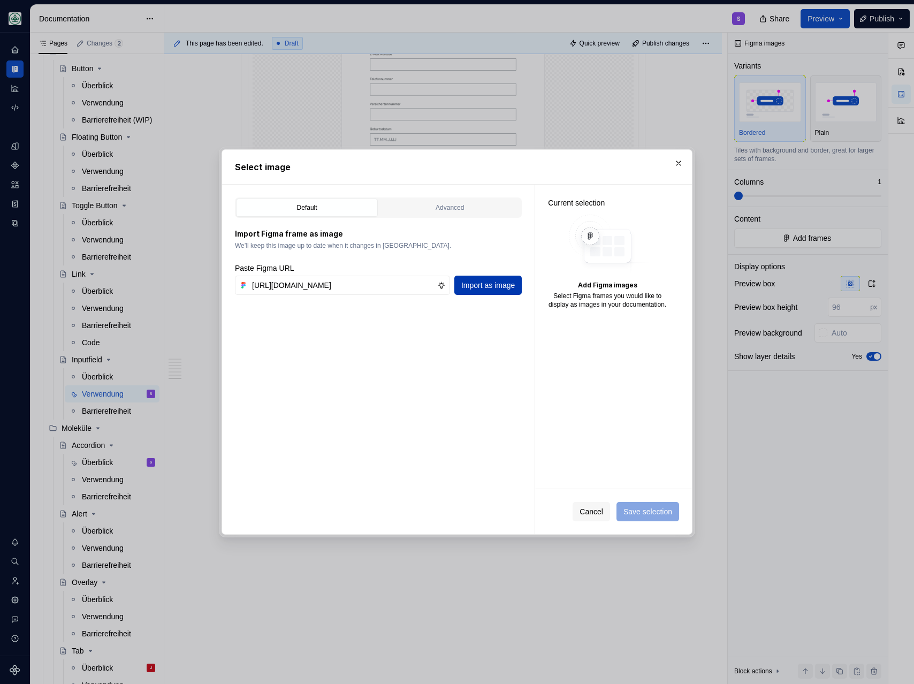
click at [485, 286] on span "Import as image" at bounding box center [488, 285] width 54 height 11
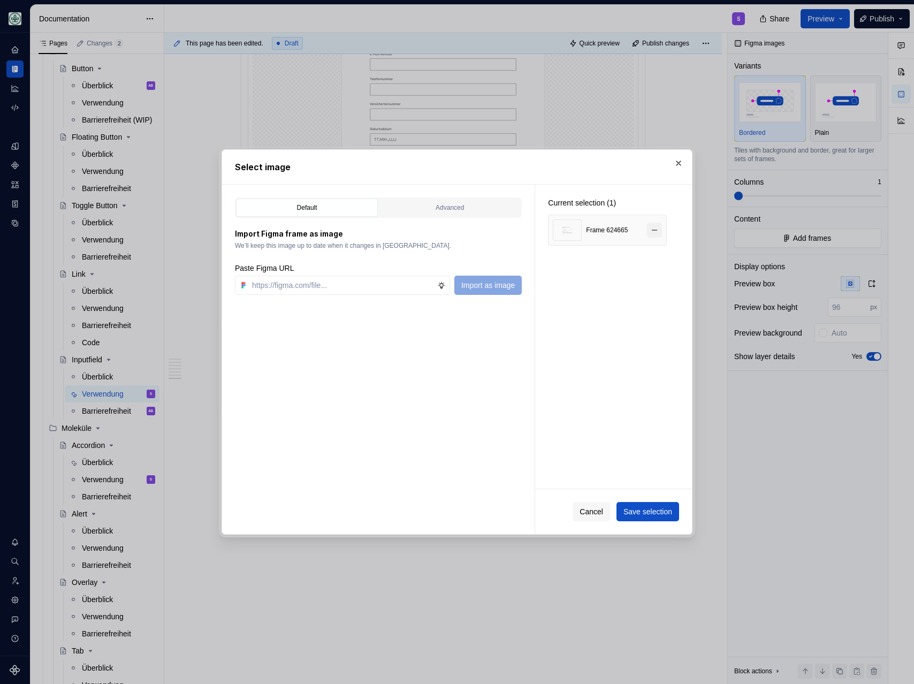
click at [657, 227] on button "button" at bounding box center [654, 230] width 15 height 15
click at [310, 283] on input "text" at bounding box center [342, 285] width 189 height 19
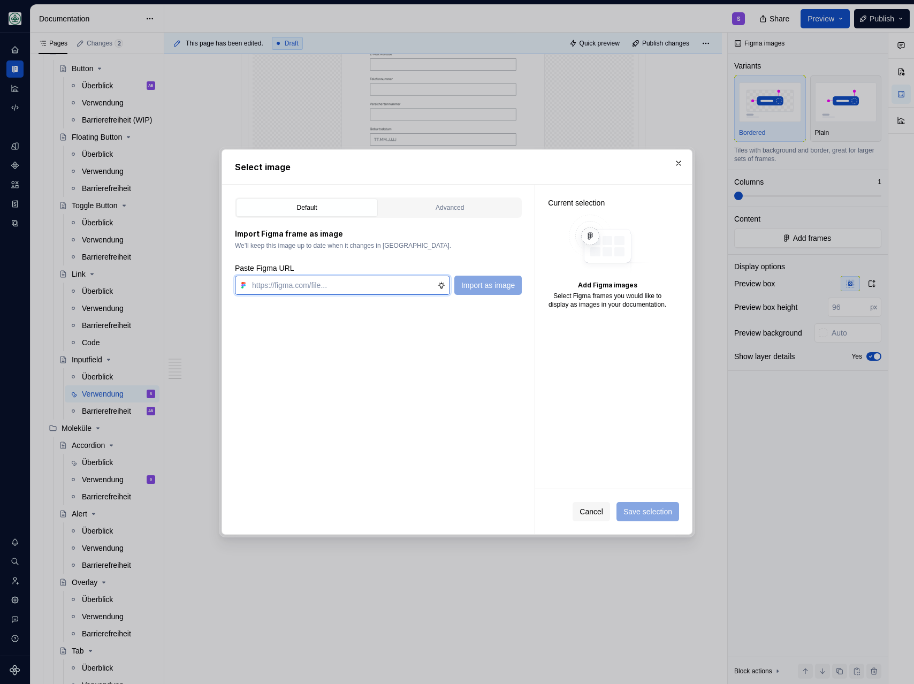
paste input "https://www.figma.com/design/h3quR2me0t8yxvd40CMizU/AOK-UI-Library-3.0.12--ades…"
type input "https://www.figma.com/design/h3quR2me0t8yxvd40CMizU/AOK-UI-Library-3.0.12--ades…"
click at [486, 287] on span "Import as image" at bounding box center [488, 285] width 54 height 11
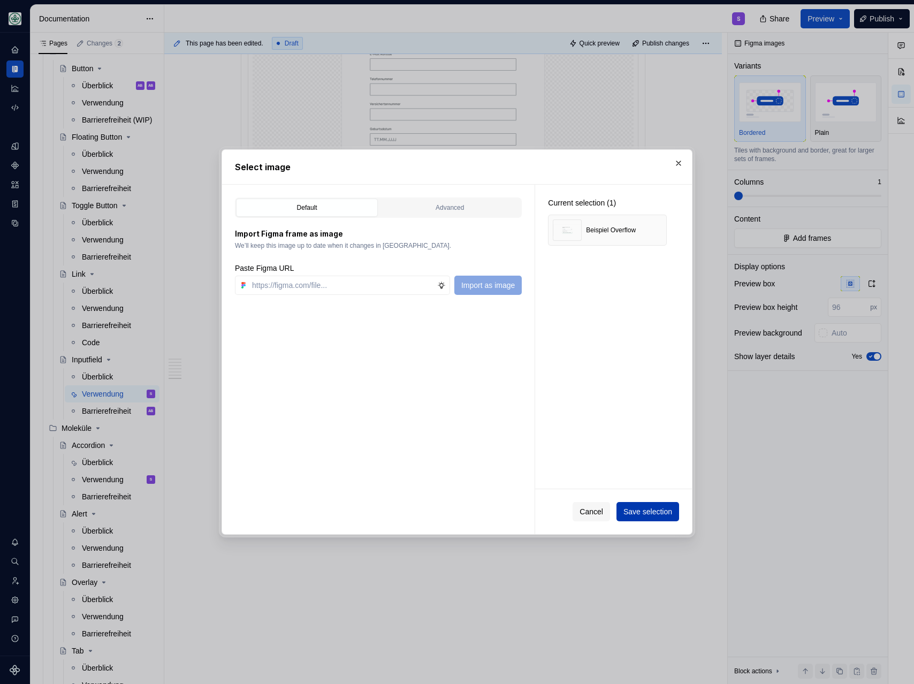
click at [643, 507] on span "Save selection" at bounding box center [647, 511] width 49 height 11
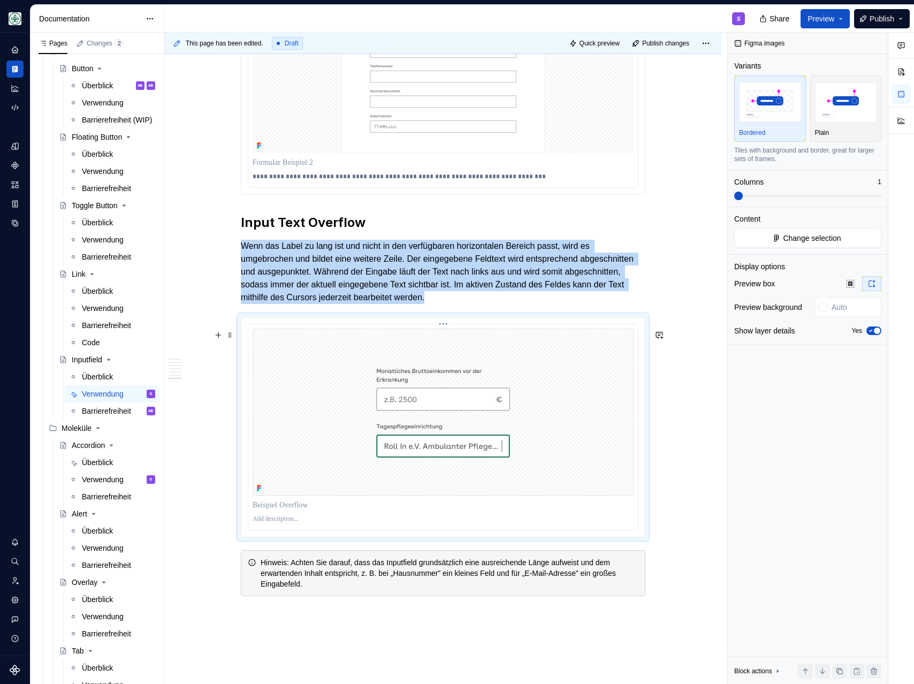
click at [280, 523] on p at bounding box center [443, 519] width 381 height 9
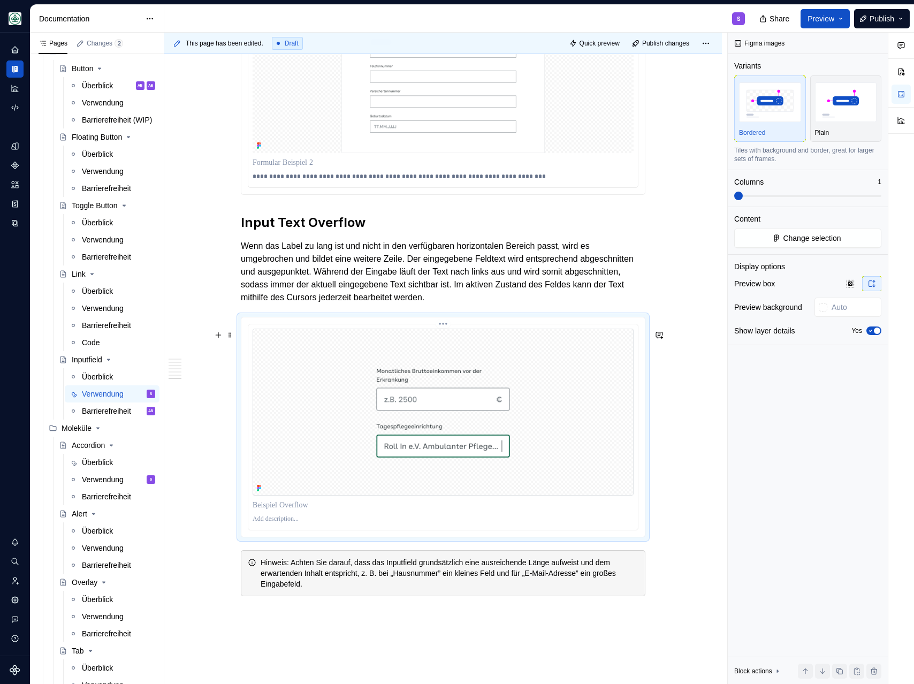
click at [277, 523] on p at bounding box center [443, 519] width 381 height 9
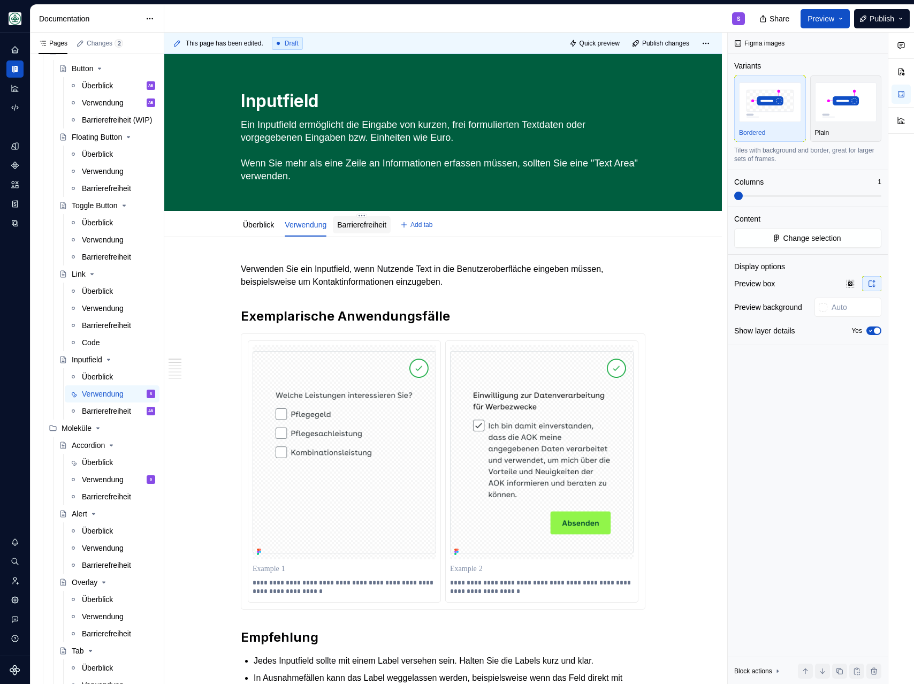
click at [362, 226] on link "Barrierefreiheit" at bounding box center [361, 224] width 49 height 9
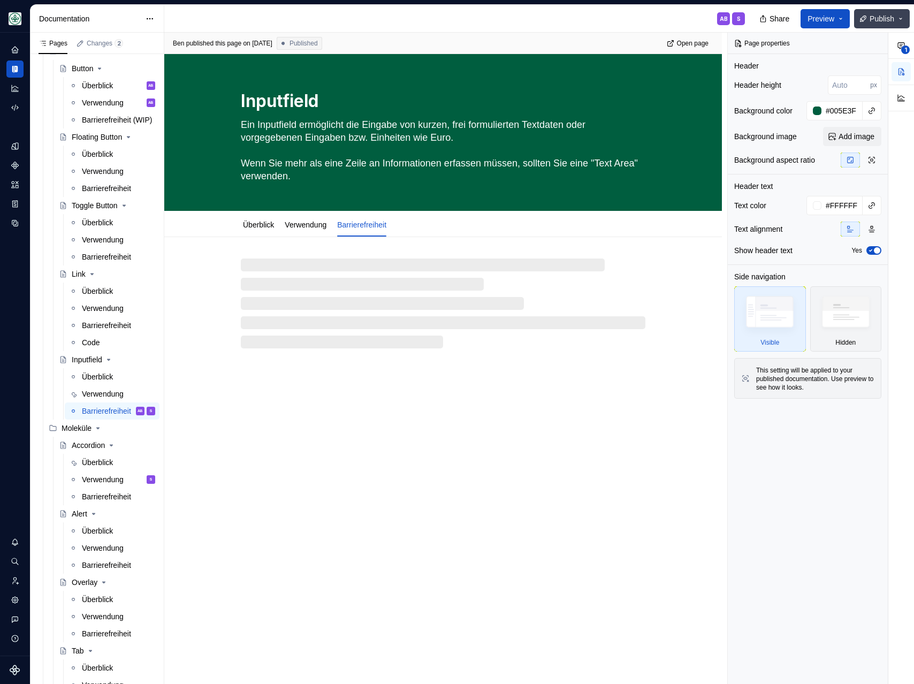
click at [809, 13] on span "Publish" at bounding box center [882, 18] width 25 height 11
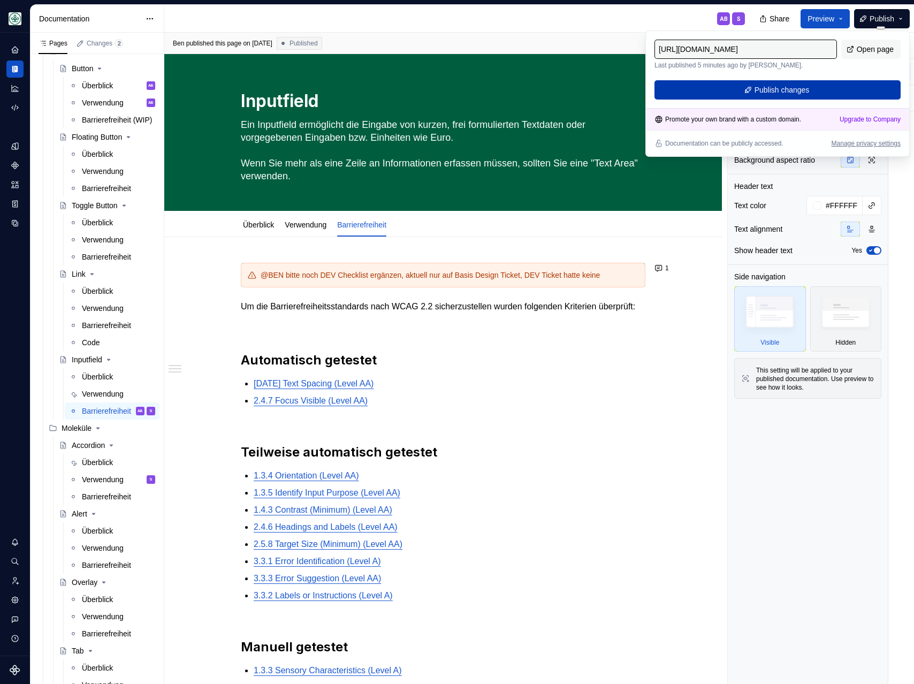
click at [809, 90] on button "Publish changes" at bounding box center [777, 89] width 246 height 19
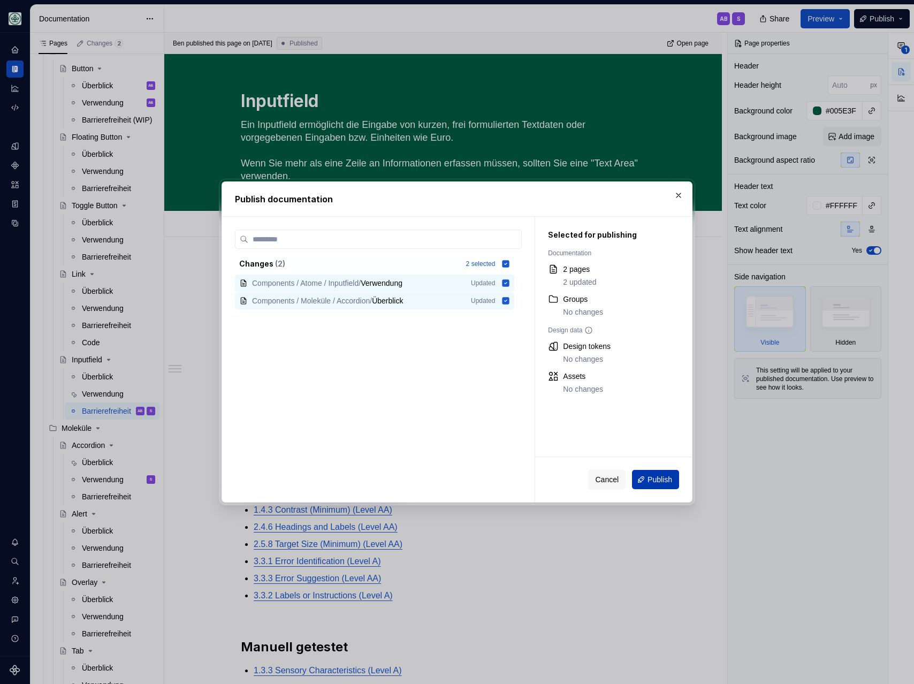
click at [652, 479] on span "Publish" at bounding box center [660, 479] width 25 height 11
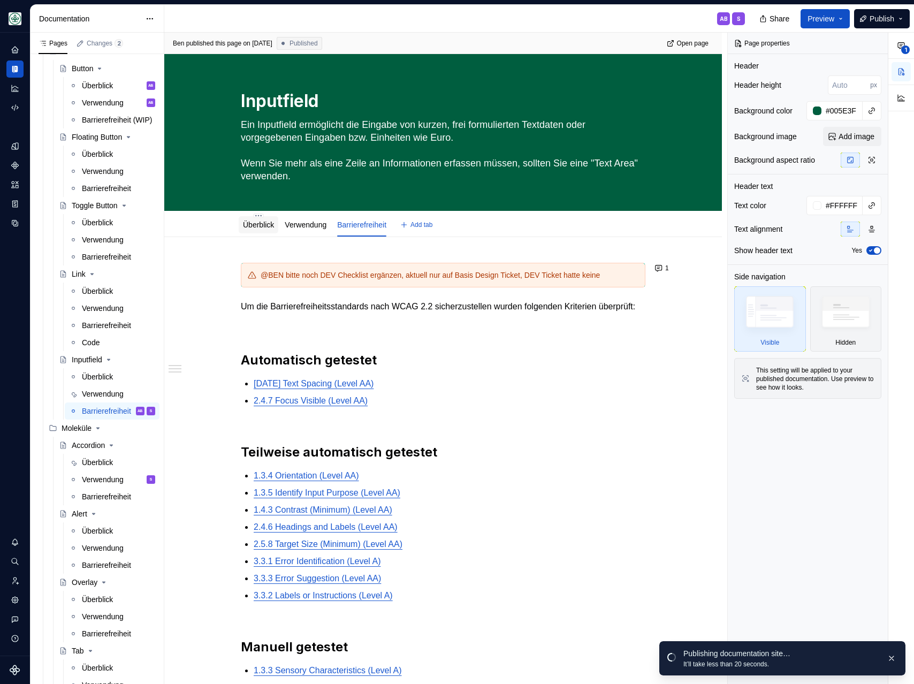
click at [256, 226] on link "Überblick" at bounding box center [258, 224] width 31 height 9
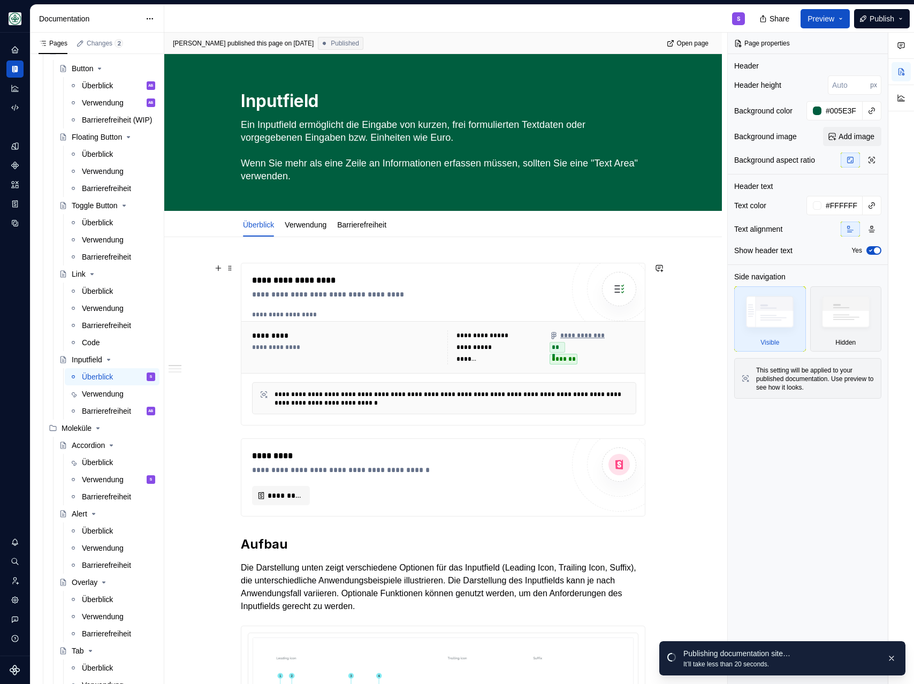
click at [339, 340] on div "*********" at bounding box center [346, 335] width 189 height 11
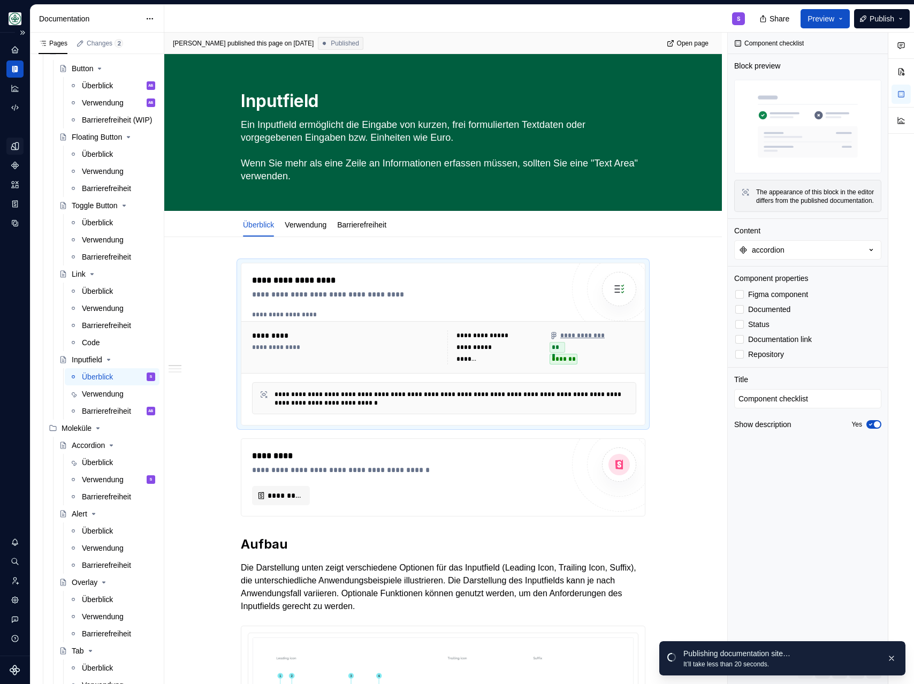
click at [14, 147] on icon "Design tokens" at bounding box center [14, 145] width 7 height 7
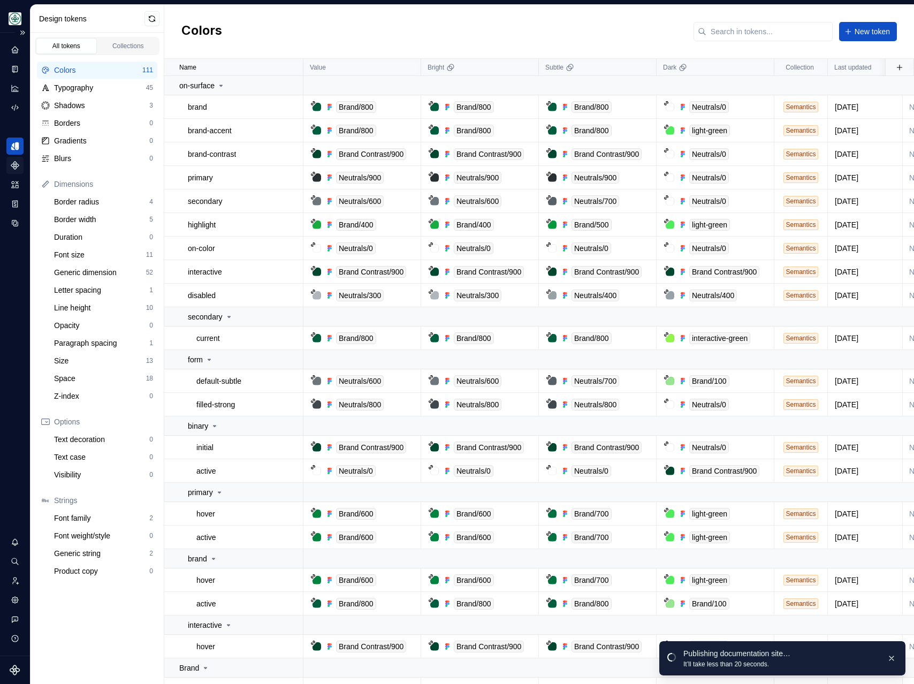
click at [17, 162] on icon "Components" at bounding box center [15, 166] width 10 height 10
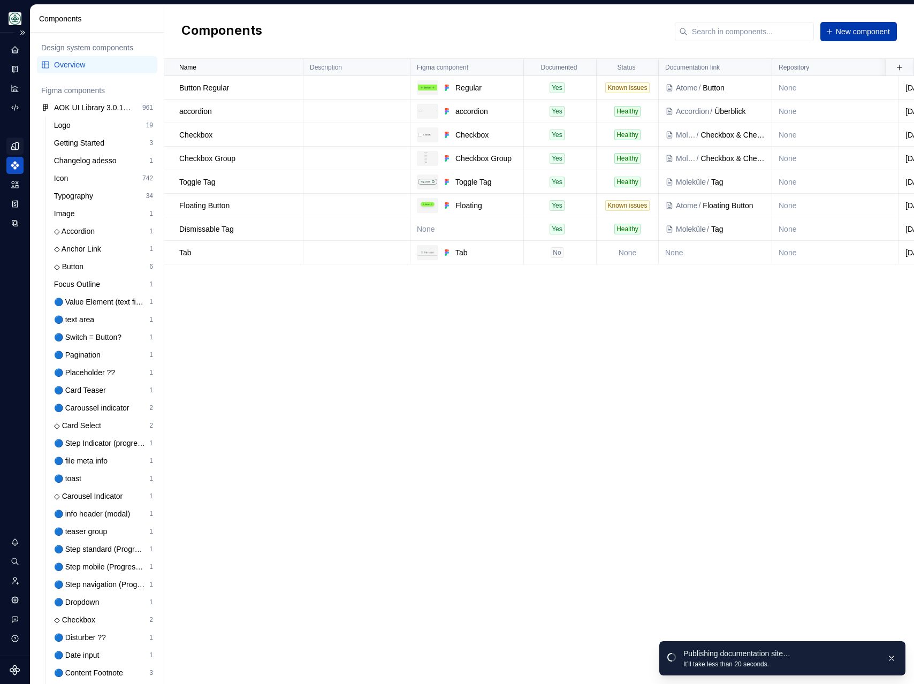
click at [809, 33] on span "New component" at bounding box center [863, 31] width 54 height 11
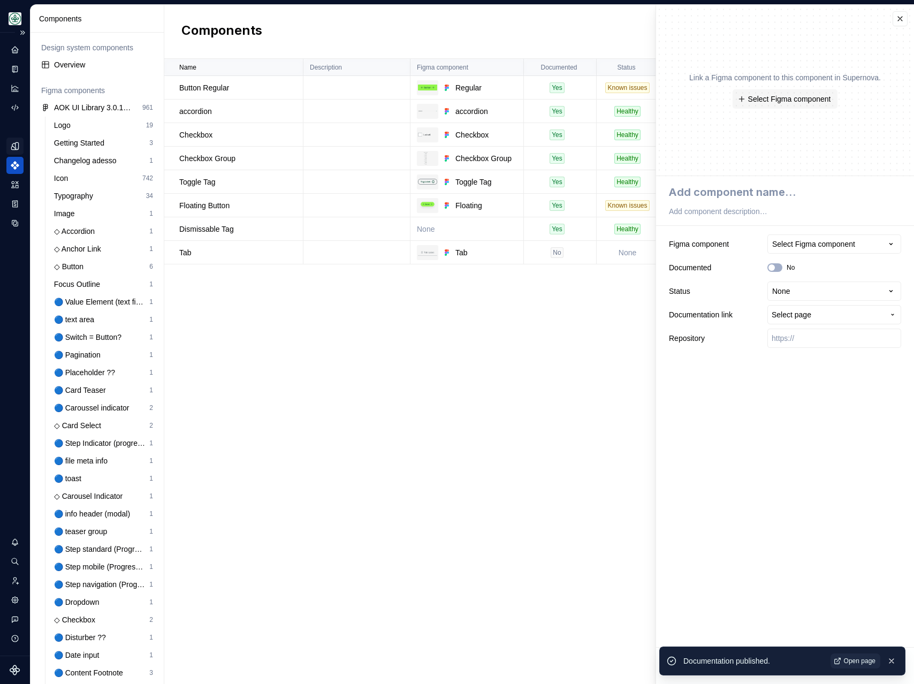
type textarea "*"
type textarea "i"
type textarea "*"
type textarea "in"
type textarea "*"
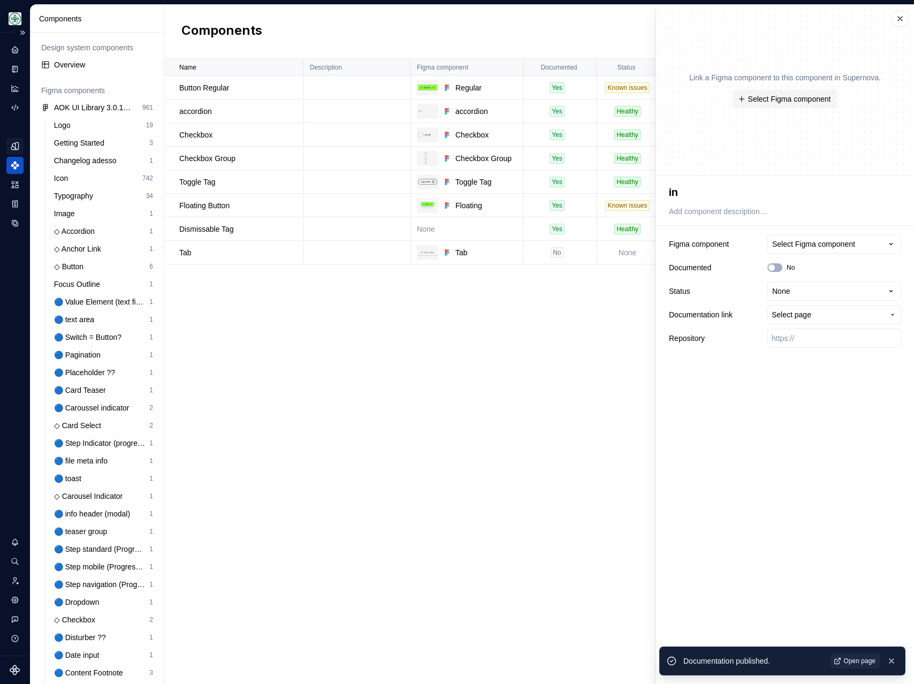
type textarea "inp"
type textarea "*"
type textarea "inpu"
type textarea "*"
type textarea "input"
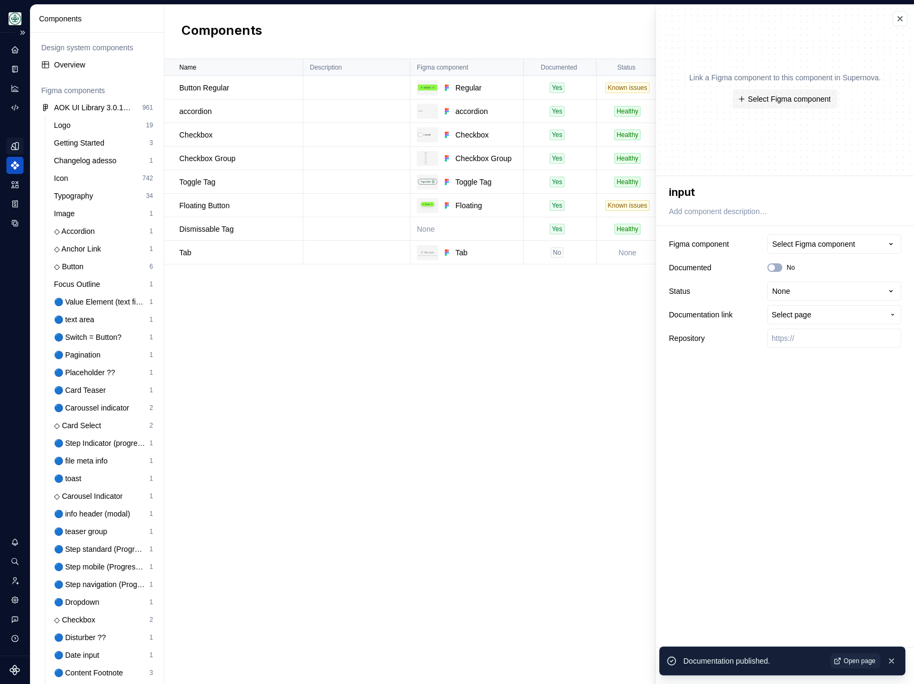
type textarea "*"
type textarea "inputf"
type textarea "*"
type textarea "inputfo"
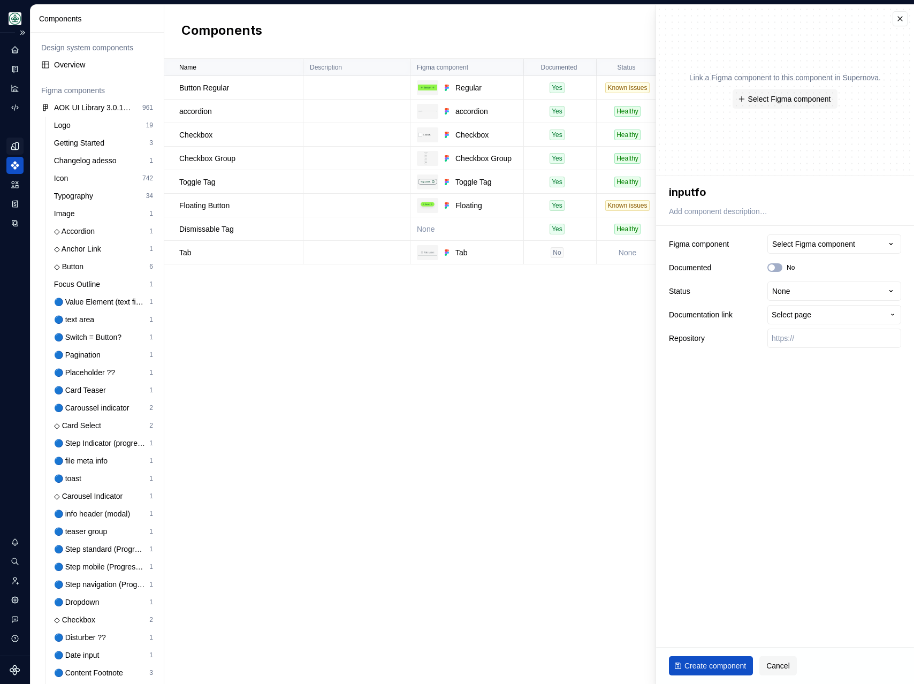
type textarea "*"
type textarea "inputfoe"
type textarea "*"
type textarea "inputfo"
type textarea "*"
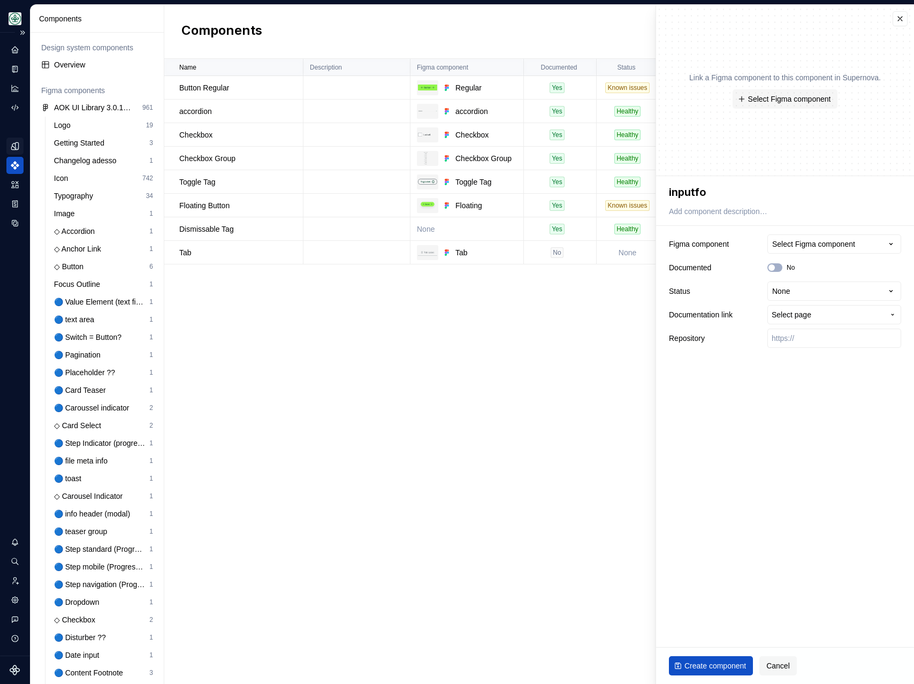
type textarea "inputf"
type textarea "*"
type textarea "inputfi"
type textarea "*"
type textarea "inputfie"
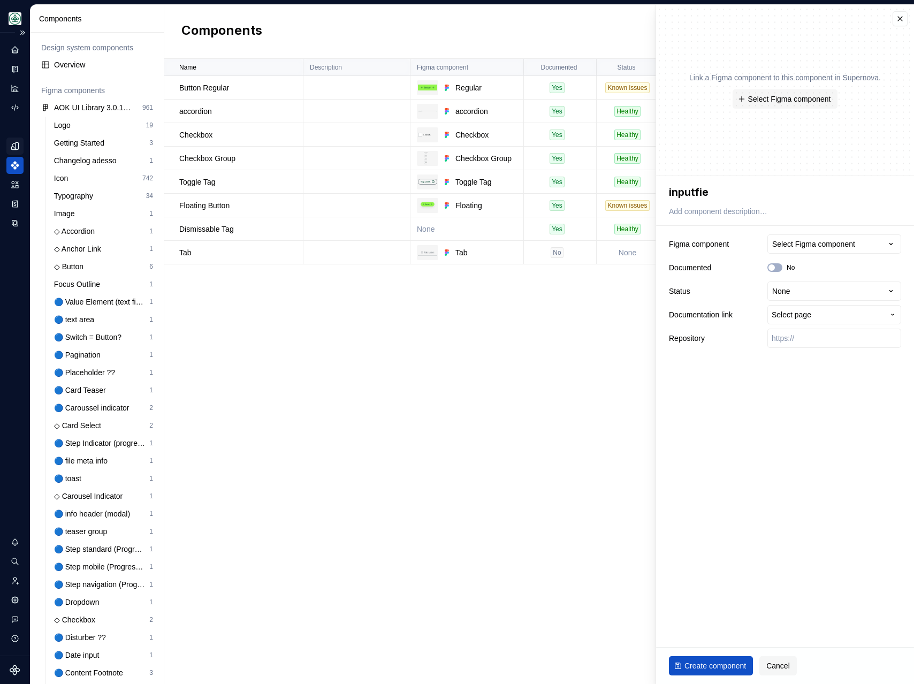
type textarea "*"
type textarea "inputfiel"
type textarea "*"
type textarea "inputfield"
type textarea "*"
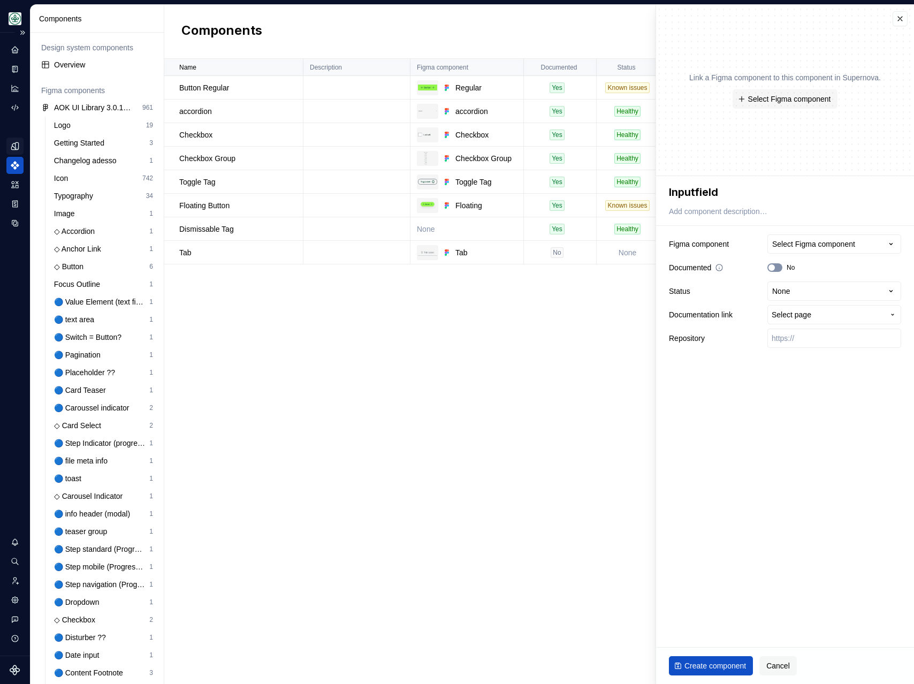
type textarea "Inputfield"
click at [777, 265] on button "No" at bounding box center [774, 267] width 15 height 9
type textarea "*"
click at [809, 249] on button "Select Figma component" at bounding box center [834, 243] width 134 height 19
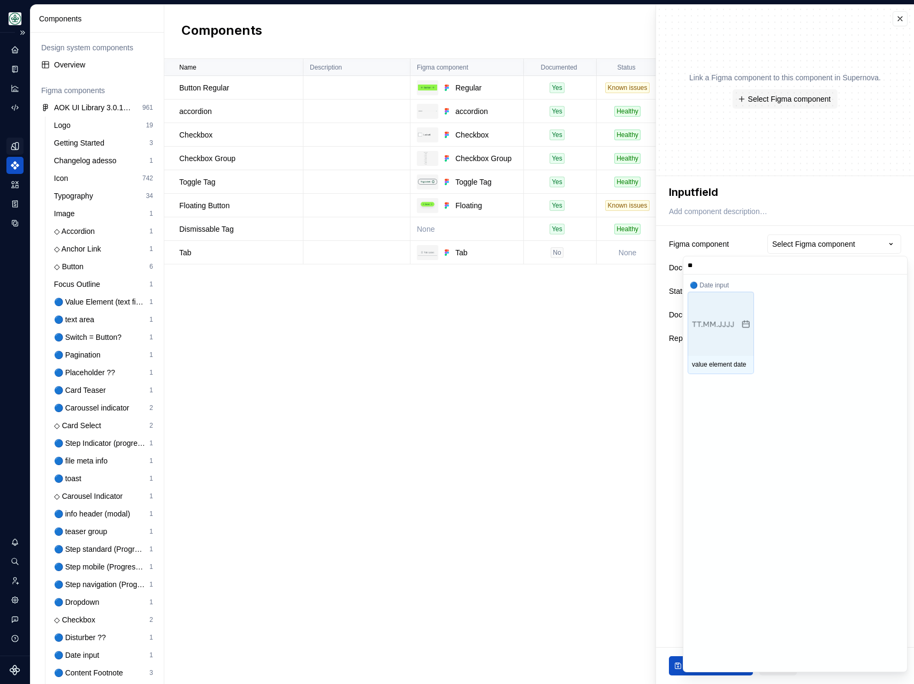
type input "*"
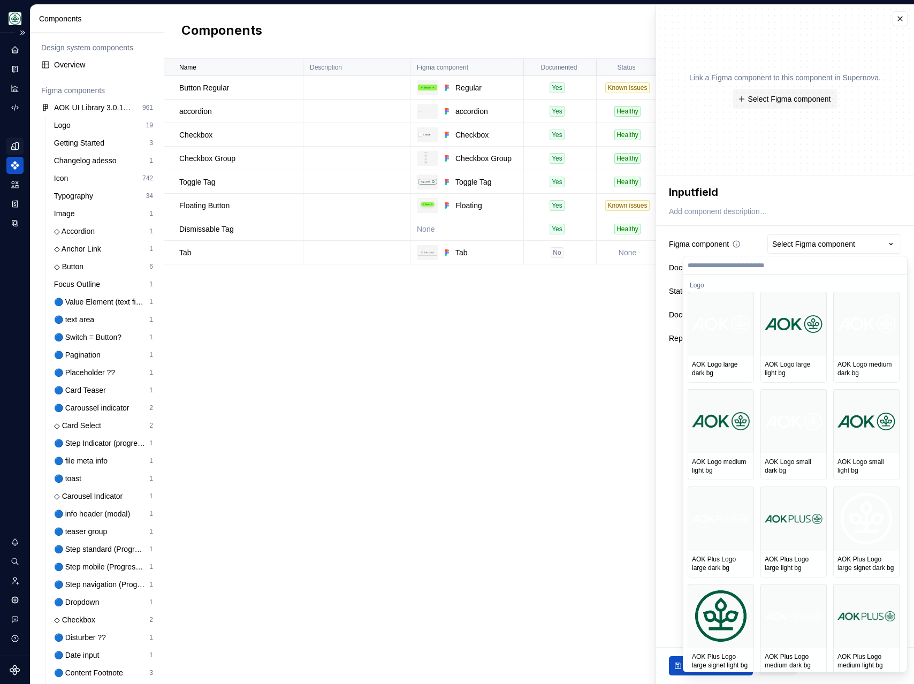
click at [760, 240] on html "Mein Leben S Design system data Components Design system components Overview Fi…" at bounding box center [457, 342] width 914 height 684
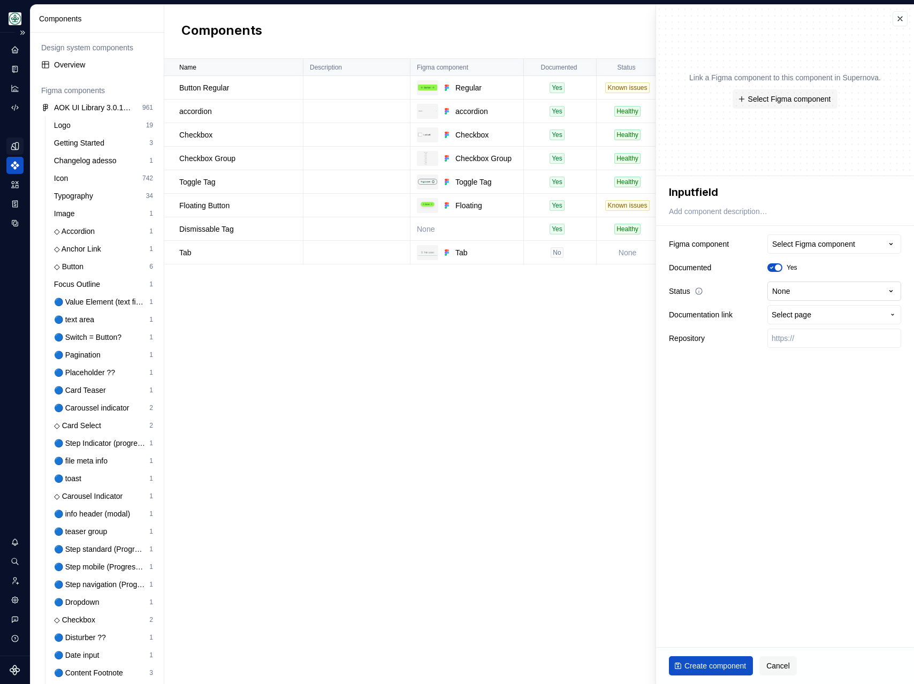
click at [796, 294] on html "Mein Leben S Design system data Components Design system components Overview Fi…" at bounding box center [457, 342] width 914 height 684
select select "**********"
click at [780, 314] on span "Select page" at bounding box center [792, 314] width 40 height 11
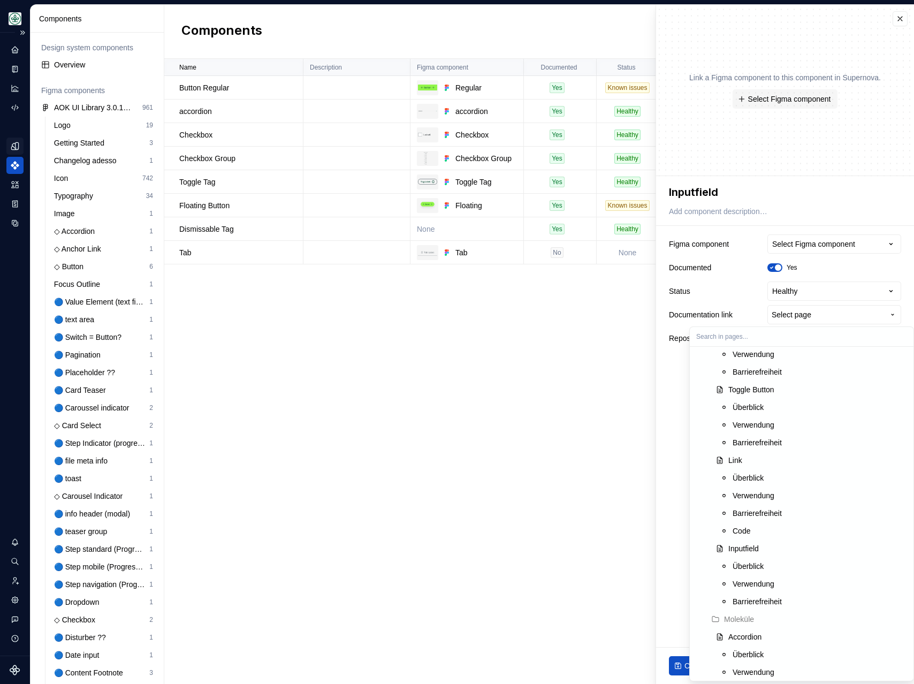
scroll to position [479, 0]
click at [758, 527] on div "Inputfield" at bounding box center [743, 532] width 31 height 11
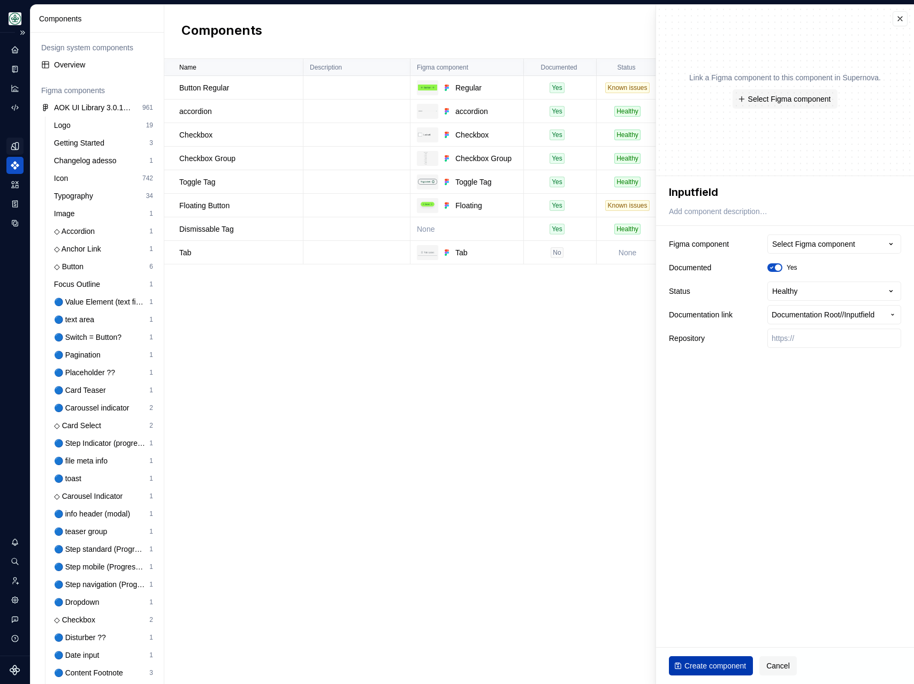
click at [717, 550] on span "Create component" at bounding box center [715, 665] width 62 height 11
type textarea "*"
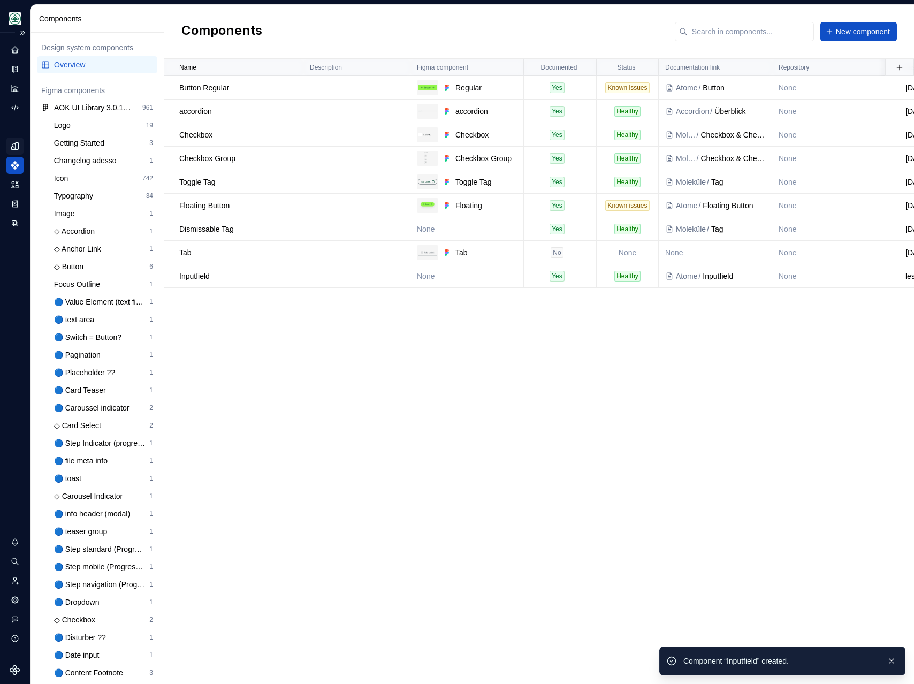
click at [467, 394] on div "Name Description Figma component Documented Status Documentation link Repositor…" at bounding box center [539, 371] width 750 height 625
click at [13, 225] on icon "Data sources" at bounding box center [15, 223] width 6 height 6
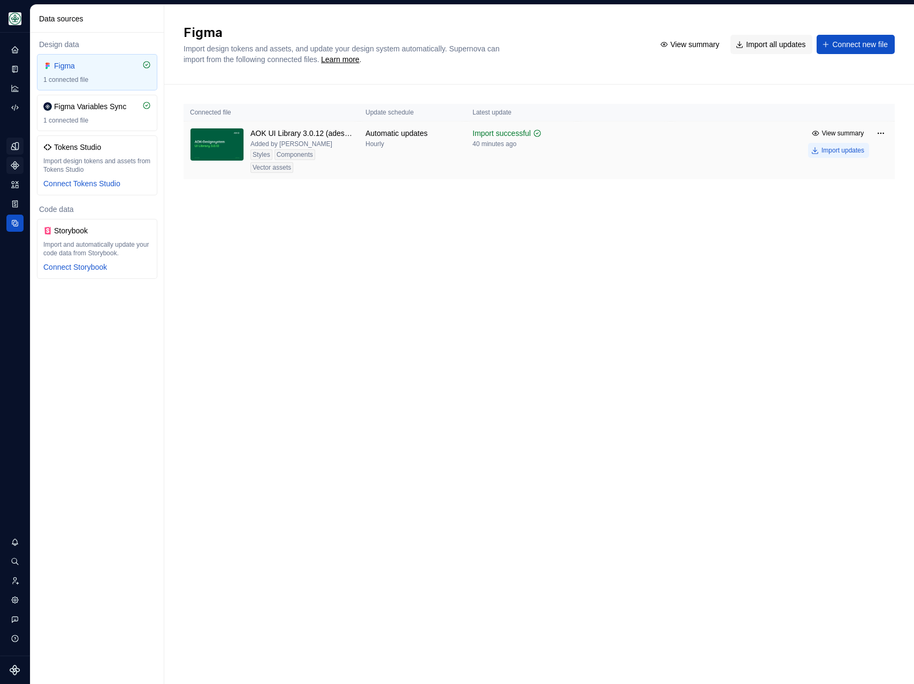
click at [809, 151] on div "Import updates" at bounding box center [842, 150] width 43 height 9
click at [14, 166] on icon "Components" at bounding box center [14, 165] width 7 height 7
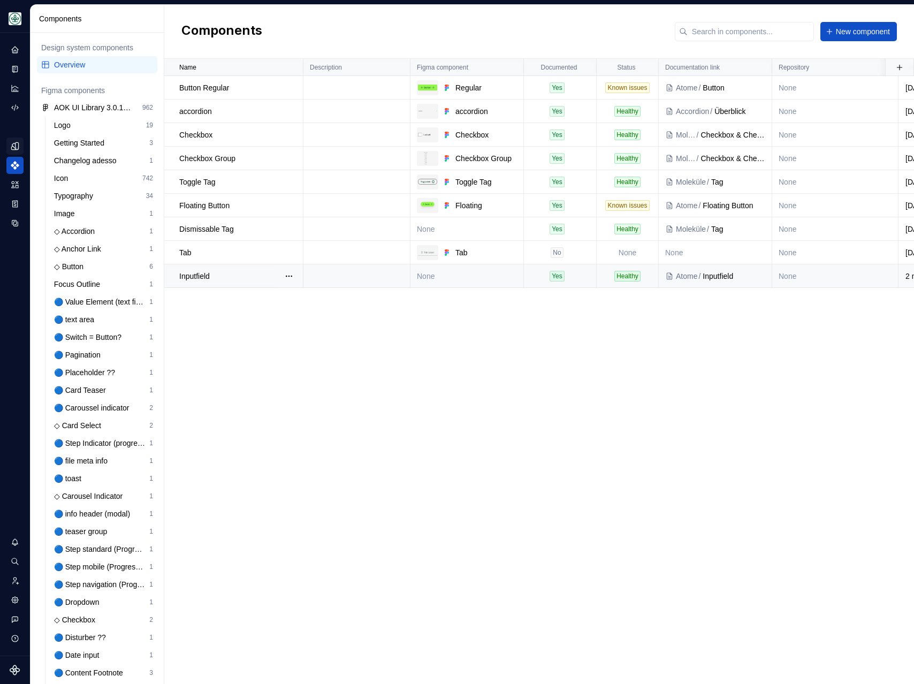
click at [449, 273] on td "None" at bounding box center [466, 276] width 113 height 24
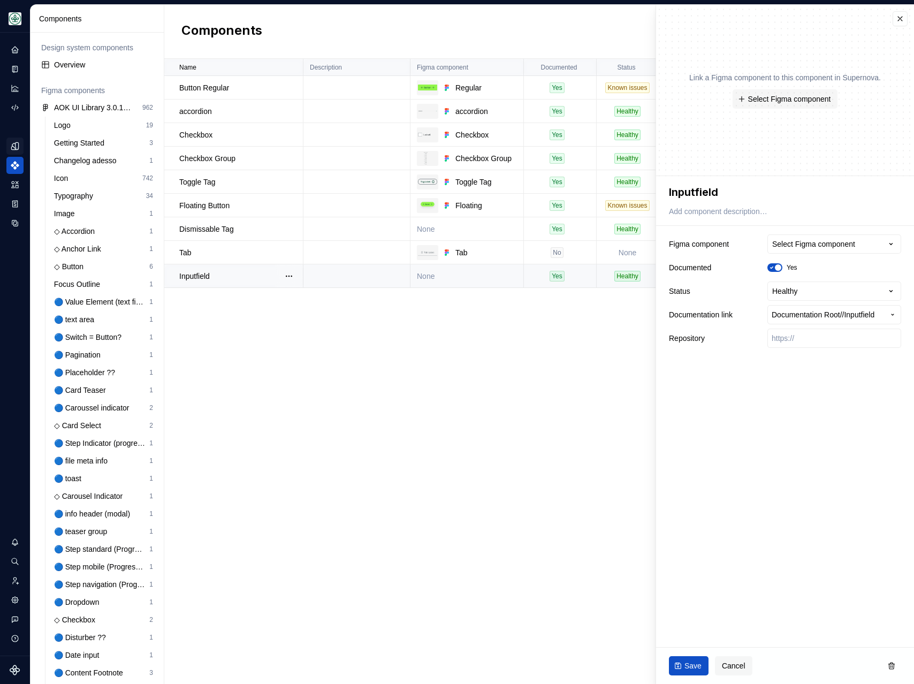
type textarea "*"
click at [809, 257] on div "**********" at bounding box center [785, 291] width 232 height 118
click at [798, 249] on button "Select Figma component" at bounding box center [834, 243] width 134 height 19
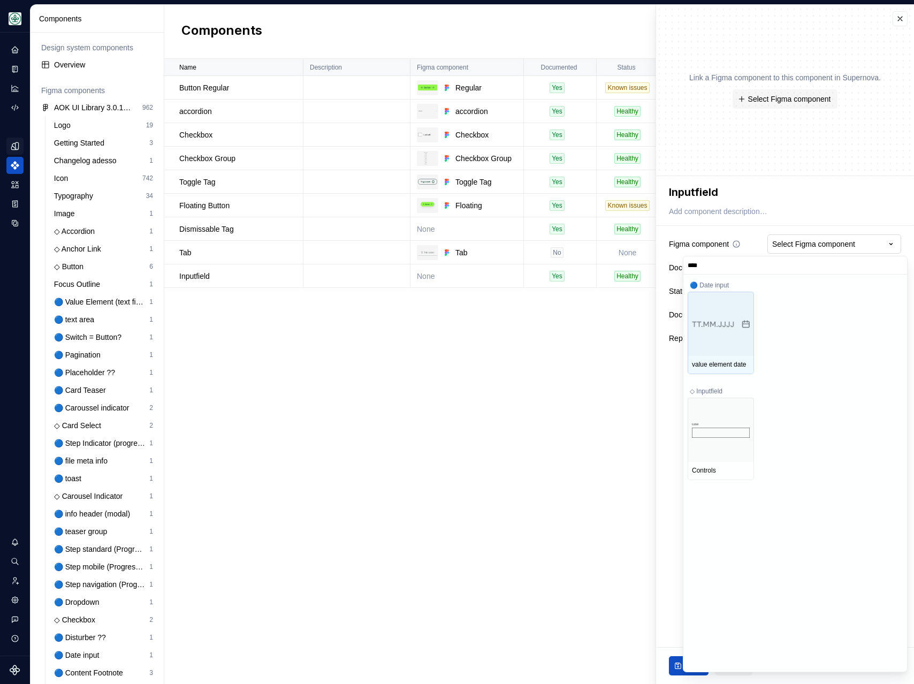
type input "*****"
click at [787, 430] on div "Controls" at bounding box center [794, 439] width 212 height 82
click at [807, 414] on div "Controls" at bounding box center [794, 439] width 212 height 82
click at [809, 261] on input "*****" at bounding box center [795, 265] width 224 height 9
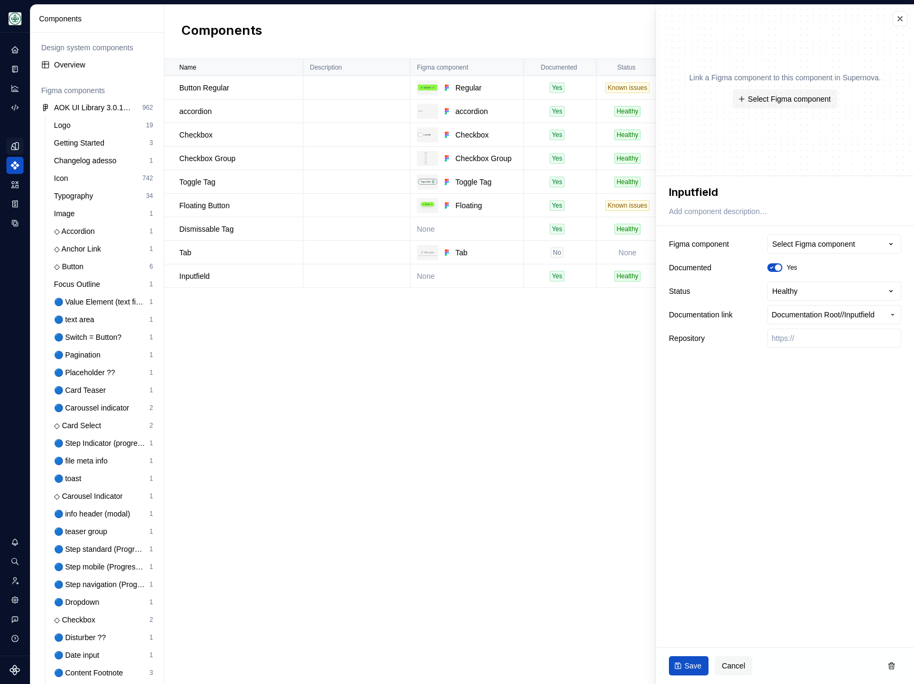
click at [617, 382] on html "Mein Leben S Design system data Components Design system components Overview Fi…" at bounding box center [457, 342] width 914 height 684
click at [806, 252] on button "Select Figma component" at bounding box center [834, 243] width 134 height 19
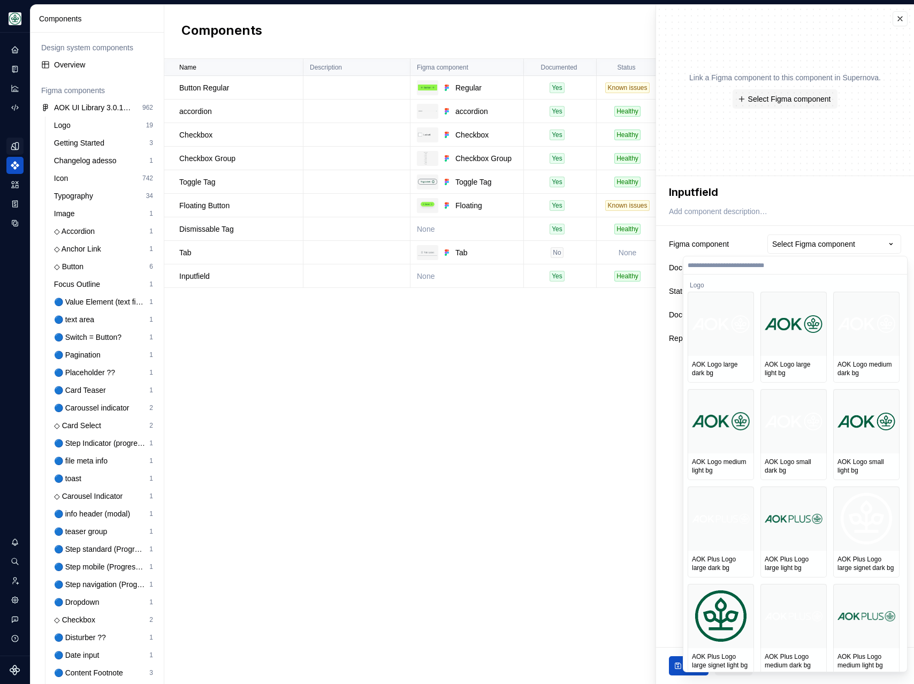
click at [585, 352] on html "Mein Leben S Design system data Components Design system components Overview Fi…" at bounding box center [457, 342] width 914 height 684
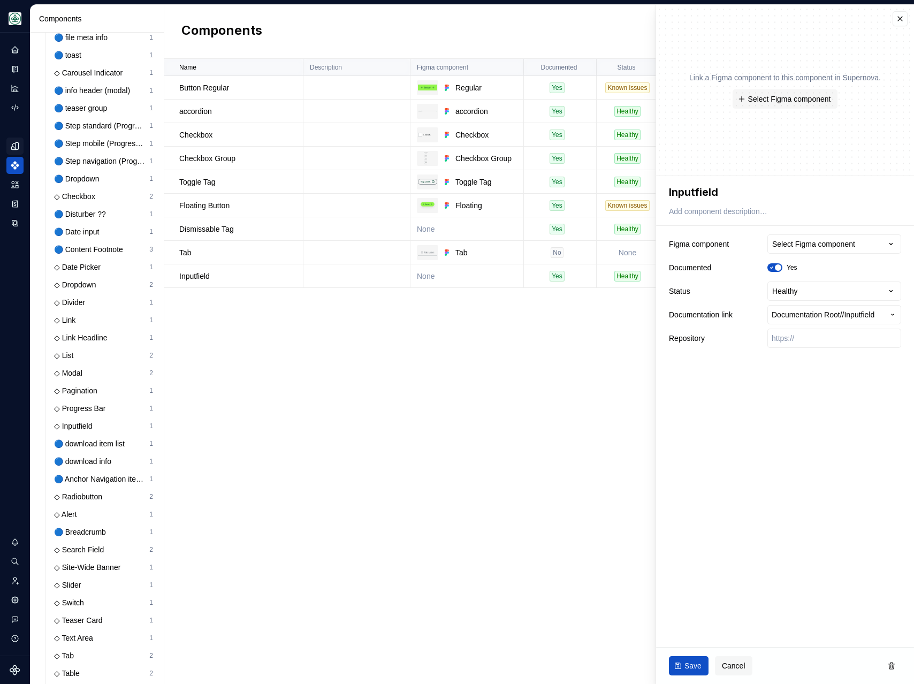
scroll to position [431, 0]
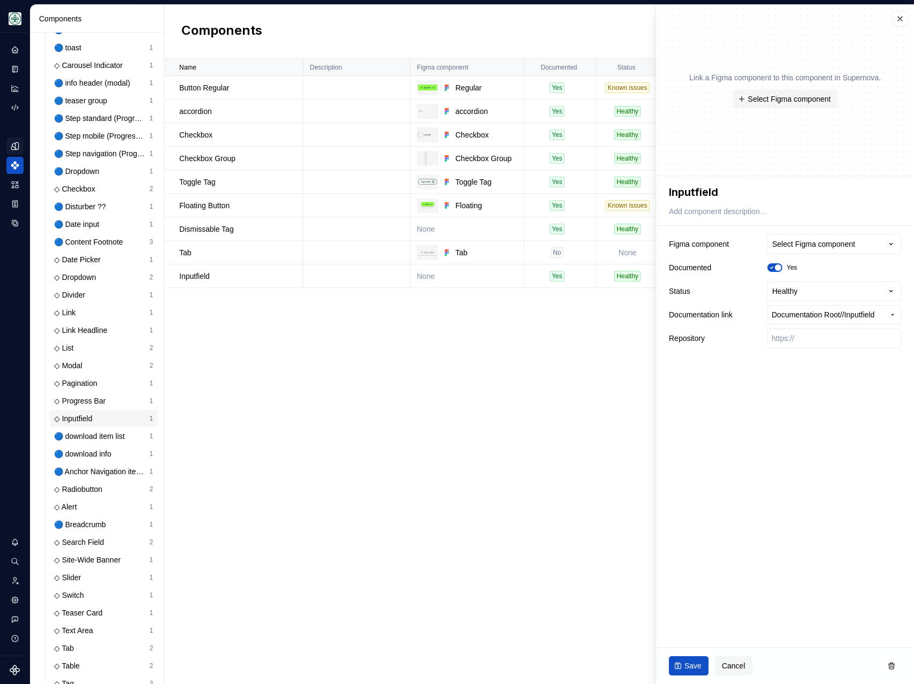
click at [81, 424] on div "◇ Inputfield 1" at bounding box center [104, 418] width 108 height 17
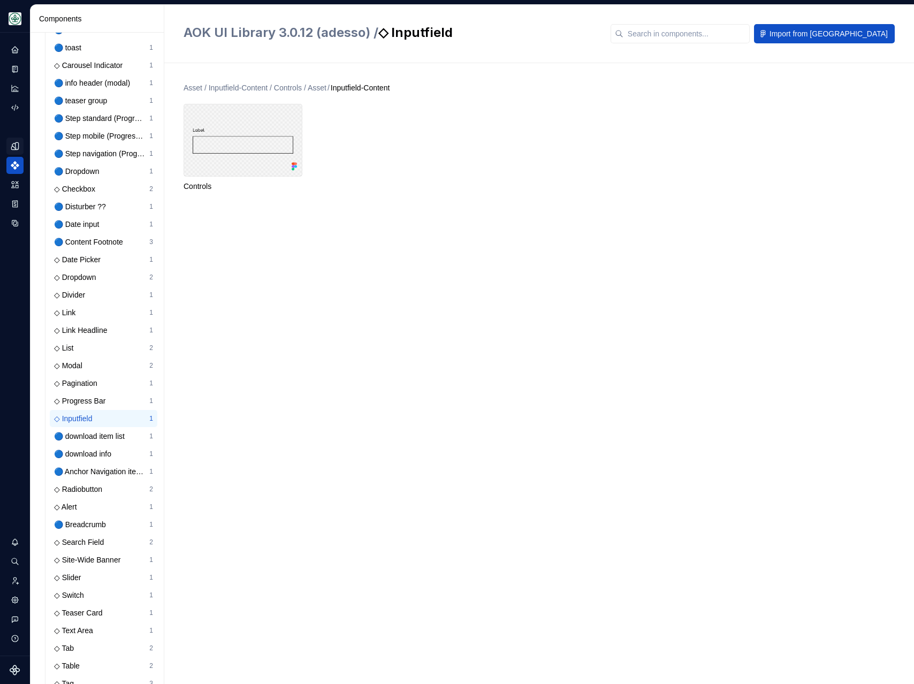
click at [226, 127] on div at bounding box center [243, 140] width 119 height 73
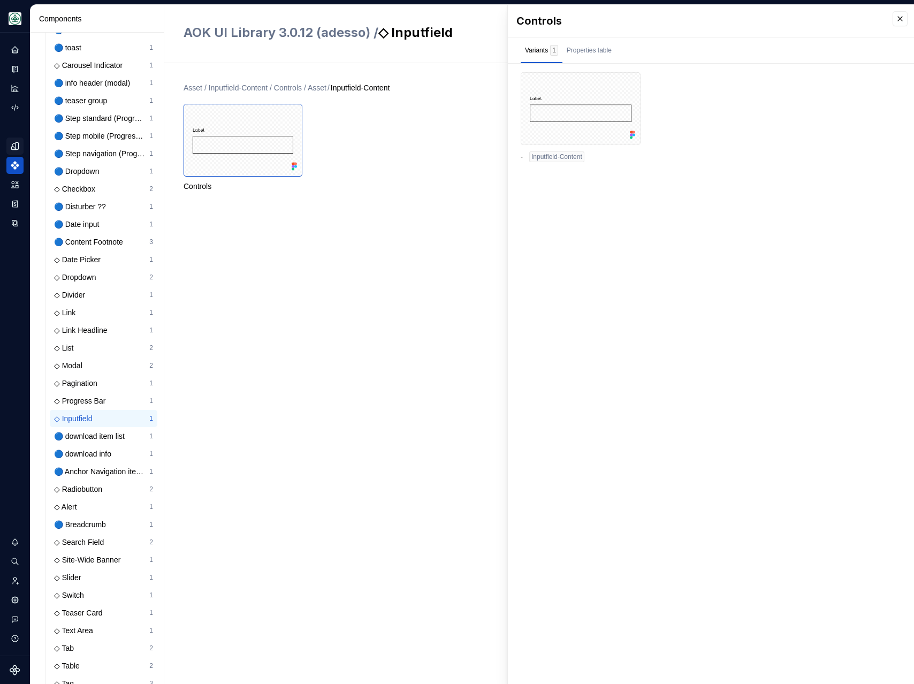
click at [527, 160] on div "- Inputfield-Content" at bounding box center [581, 156] width 120 height 11
click at [574, 122] on div at bounding box center [581, 108] width 120 height 73
click at [809, 20] on button "button" at bounding box center [900, 18] width 15 height 15
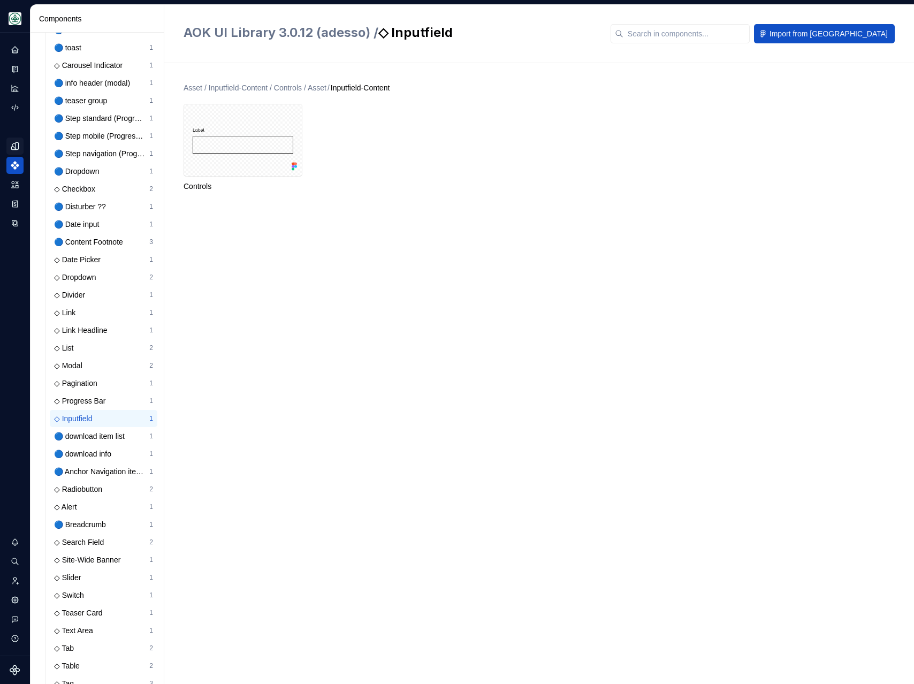
click at [443, 162] on div "Controls" at bounding box center [549, 148] width 730 height 88
click at [713, 49] on div "AOK UI Library 3.0.12 (adesso) / ◇ Inputfield Import from Figma" at bounding box center [539, 34] width 750 height 58
click at [703, 45] on div "AOK UI Library 3.0.12 (adesso) / ◇ Inputfield Import from Figma" at bounding box center [539, 34] width 750 height 58
click at [681, 36] on input "text" at bounding box center [686, 33] width 126 height 19
type input "inputfield"
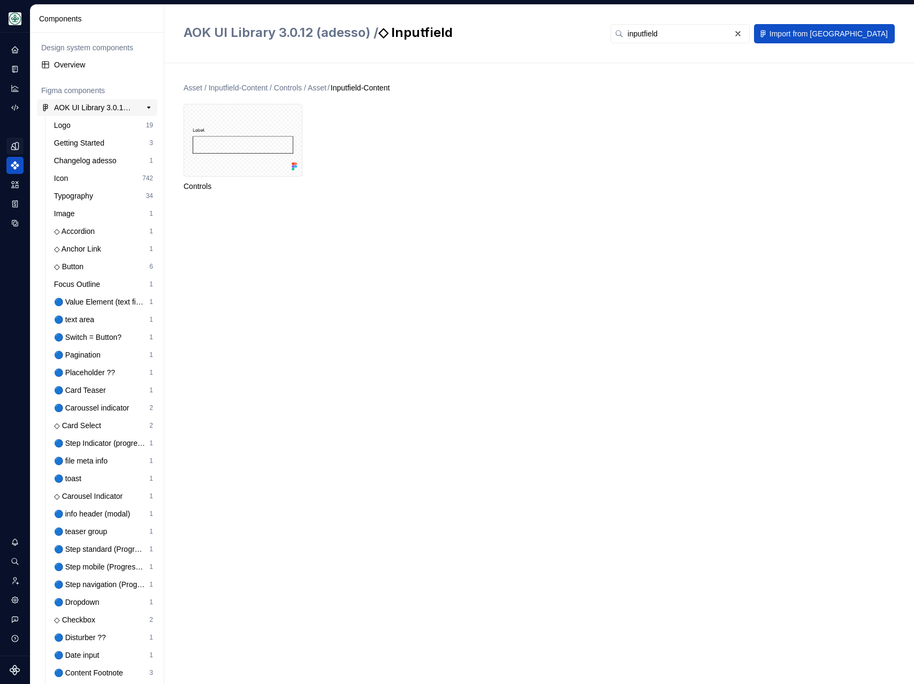
click at [82, 104] on div "AOK UI Library 3.0.12 (adesso)" at bounding box center [94, 107] width 80 height 11
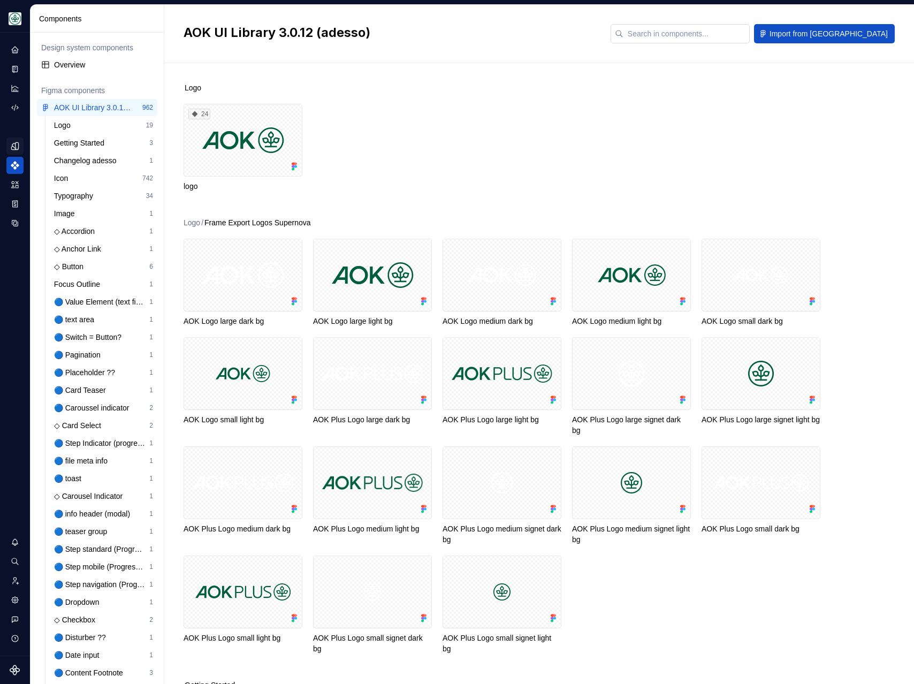
click at [706, 38] on input "text" at bounding box center [686, 33] width 126 height 19
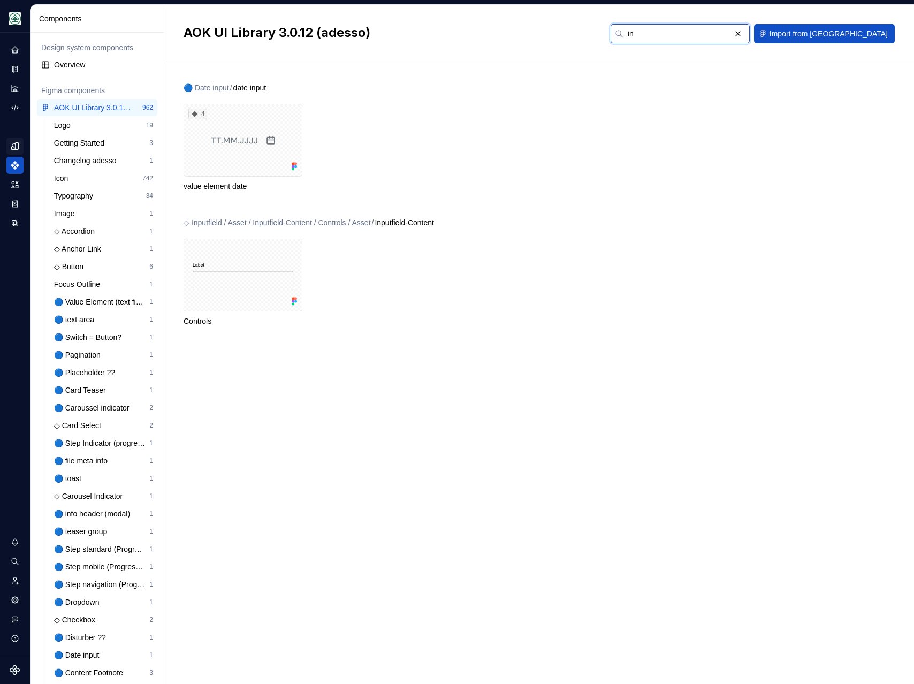
type input "i"
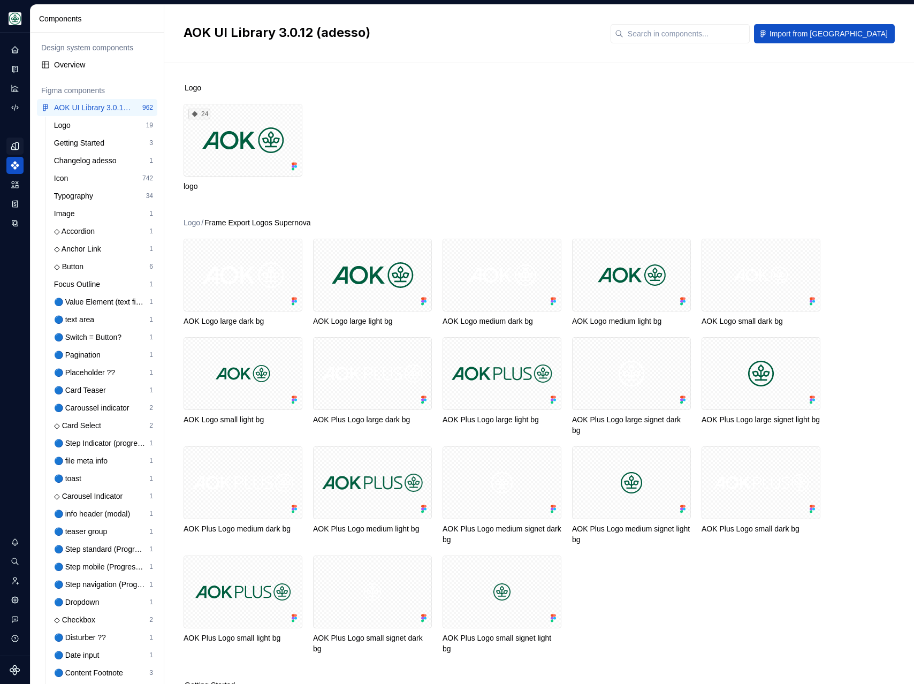
click at [598, 32] on h2 "AOK UI Library 3.0.12 (adesso)" at bounding box center [391, 32] width 414 height 17
click at [809, 34] on span "Import from [GEOGRAPHIC_DATA]" at bounding box center [829, 33] width 118 height 11
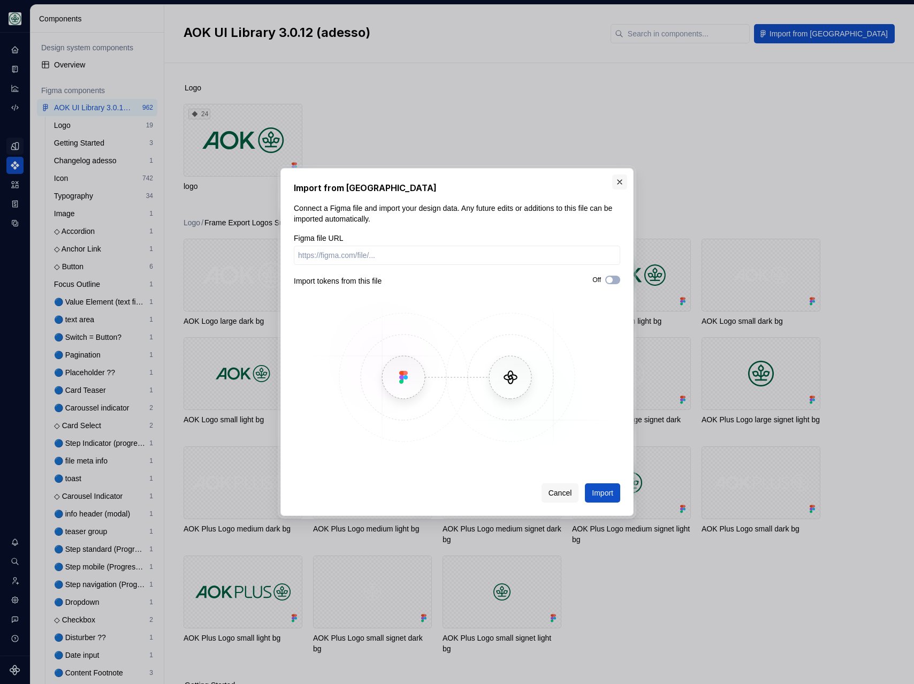
click at [618, 185] on button "button" at bounding box center [619, 181] width 15 height 15
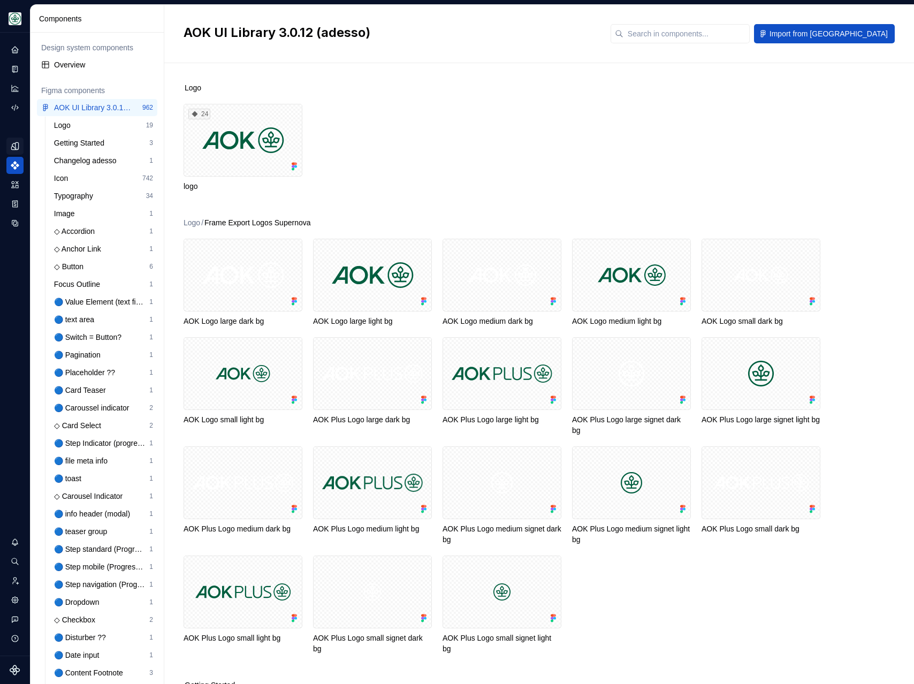
click at [564, 140] on div "24 logo" at bounding box center [549, 148] width 730 height 88
click at [22, 55] on div "Home" at bounding box center [14, 49] width 17 height 17
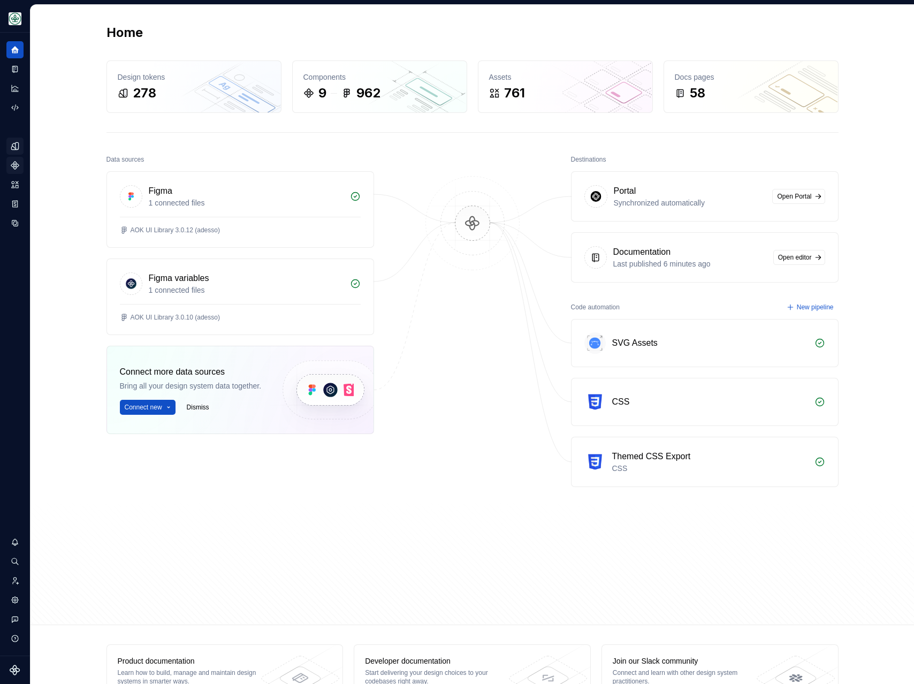
click at [62, 182] on div "Home Design tokens 278 Components 9 962 Assets 761 Docs pages 58 Data sources F…" at bounding box center [473, 315] width 884 height 620
click at [16, 144] on icon "Design tokens" at bounding box center [17, 145] width 3 height 7
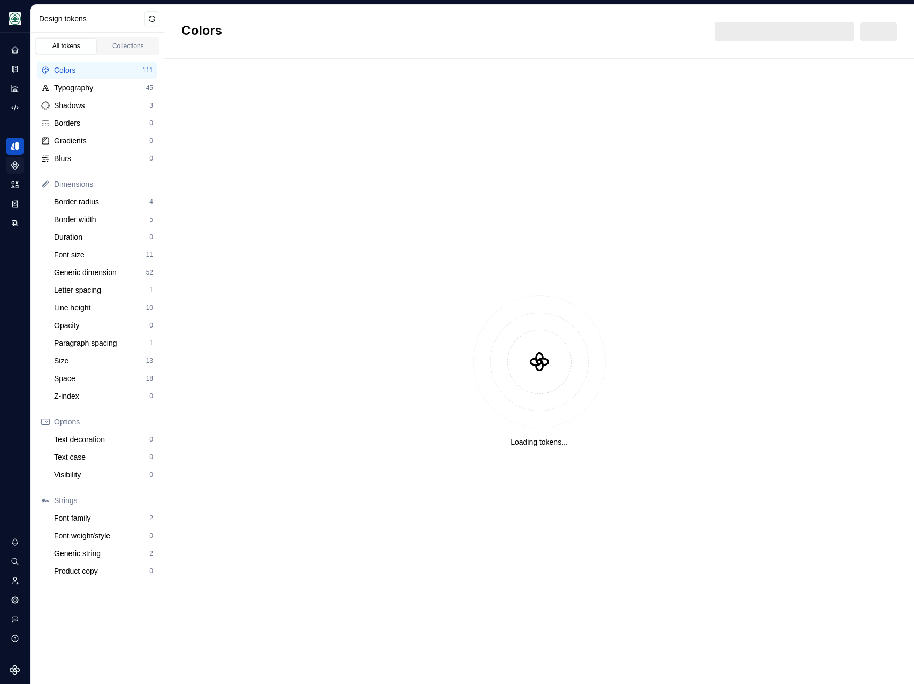
click at [14, 170] on icon "Components" at bounding box center [15, 166] width 10 height 10
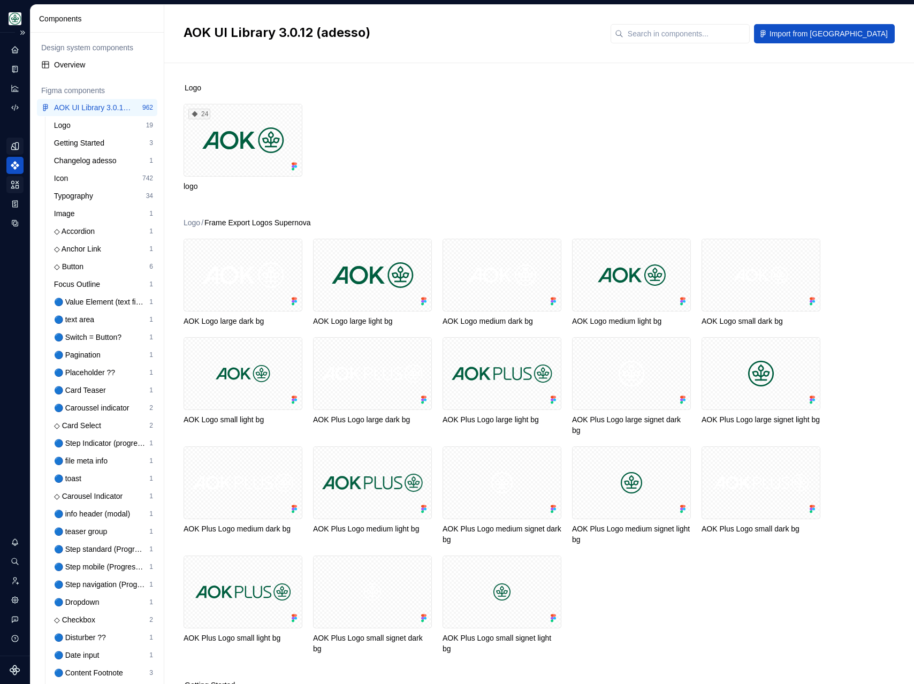
click at [13, 190] on div "Assets" at bounding box center [14, 184] width 17 height 17
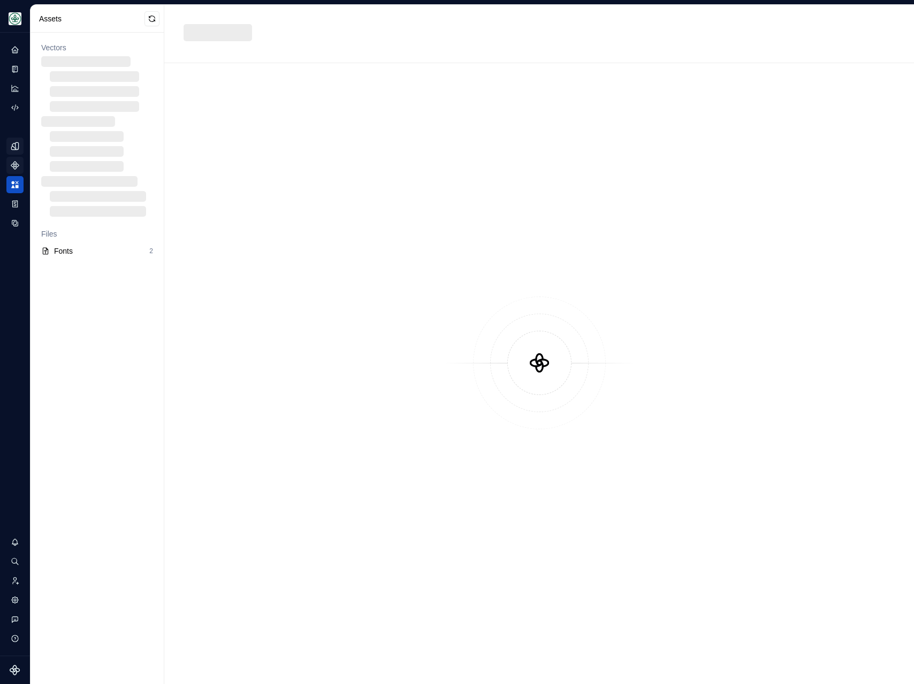
click at [16, 165] on icon "Components" at bounding box center [14, 165] width 7 height 7
click at [17, 165] on icon "Components" at bounding box center [14, 165] width 7 height 7
click at [14, 166] on icon "Components" at bounding box center [14, 165] width 7 height 7
click at [275, 258] on div at bounding box center [539, 362] width 711 height 561
click at [16, 167] on icon "Components" at bounding box center [14, 165] width 7 height 7
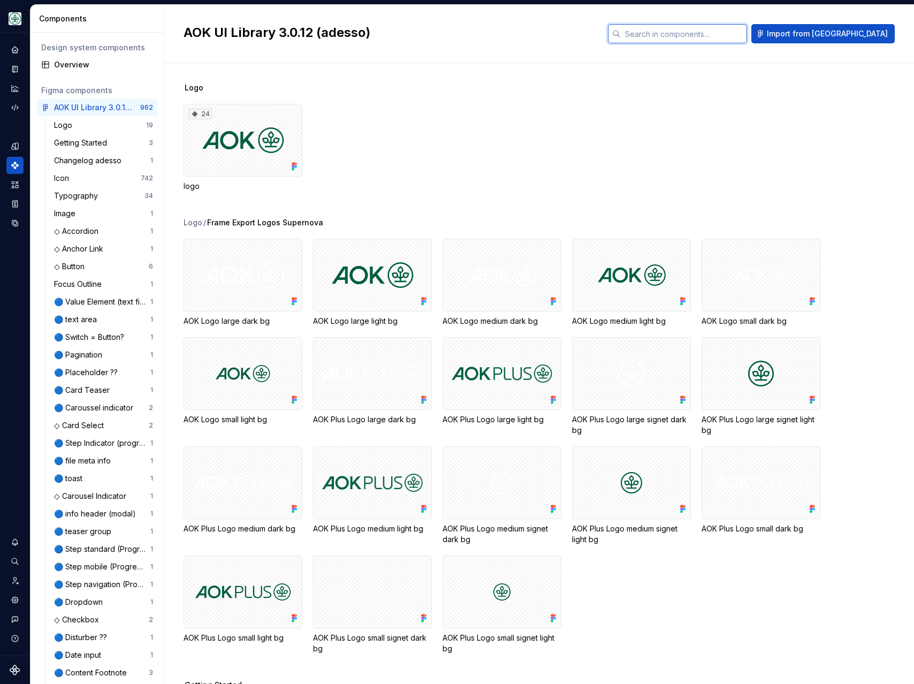
click at [739, 35] on input "text" at bounding box center [684, 33] width 126 height 19
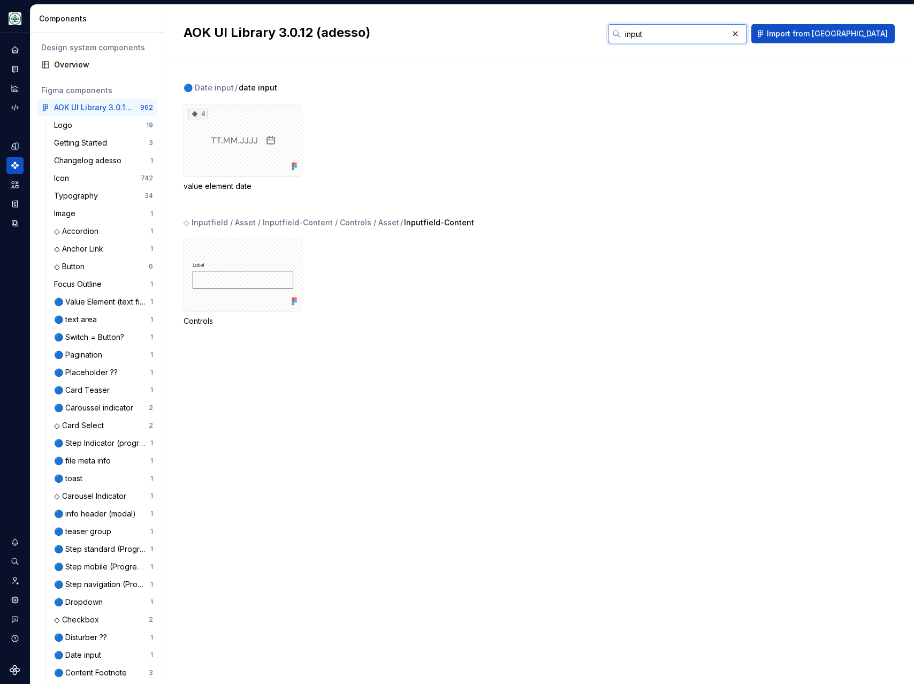
type input "input"
click at [521, 322] on div "Controls" at bounding box center [549, 283] width 730 height 88
click at [743, 35] on button "button" at bounding box center [735, 33] width 15 height 15
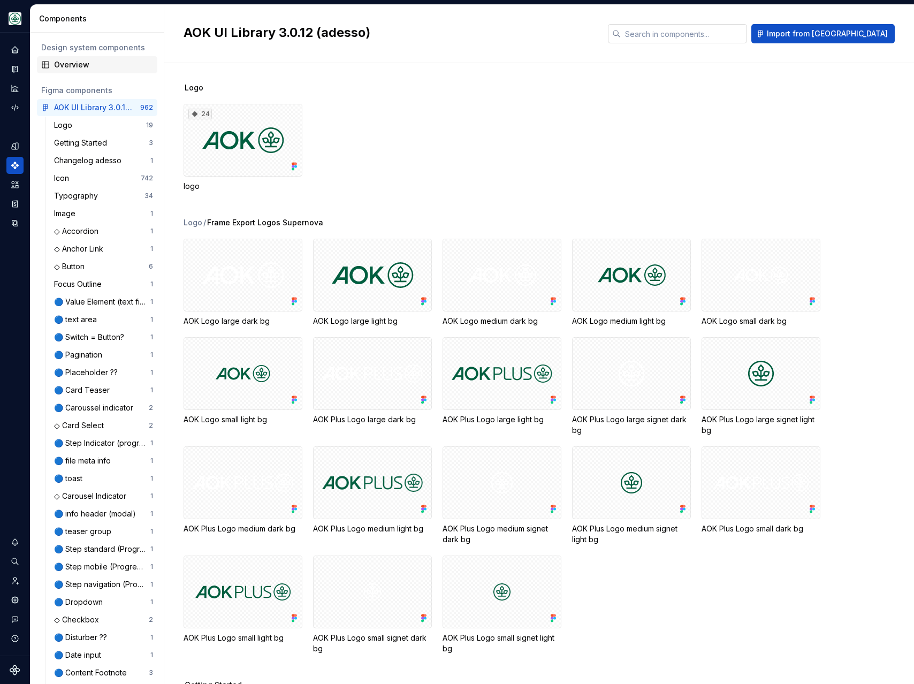
click at [77, 64] on div "Overview" at bounding box center [103, 64] width 99 height 11
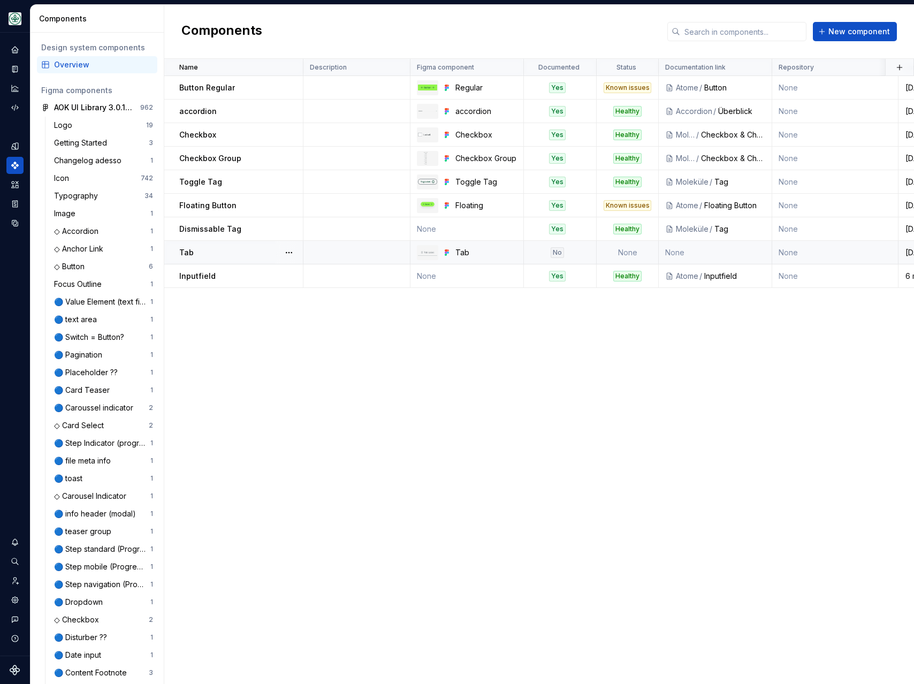
click at [243, 247] on div "Tab" at bounding box center [240, 252] width 123 height 11
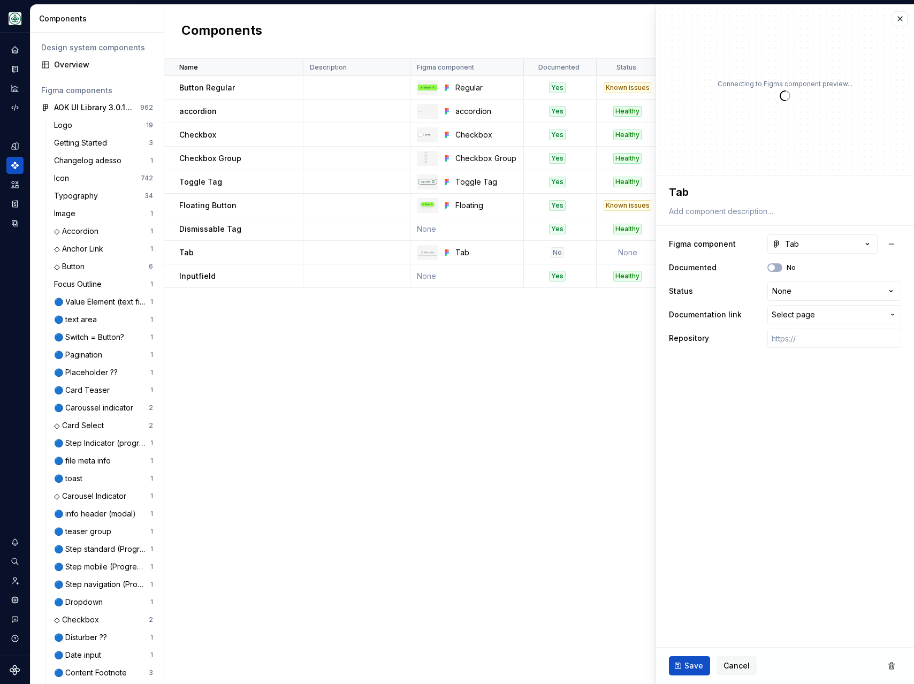
click at [504, 332] on div "Name Description Figma component Documented Status Documentation link Repositor…" at bounding box center [539, 371] width 750 height 625
click at [896, 17] on button "button" at bounding box center [900, 18] width 15 height 15
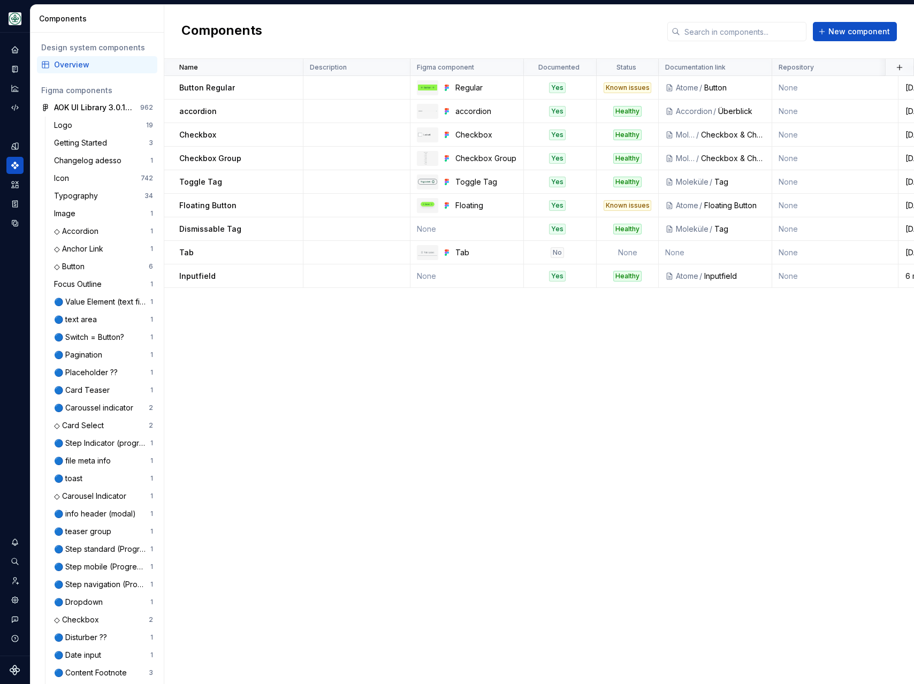
click at [347, 16] on div "Components New component" at bounding box center [539, 32] width 750 height 54
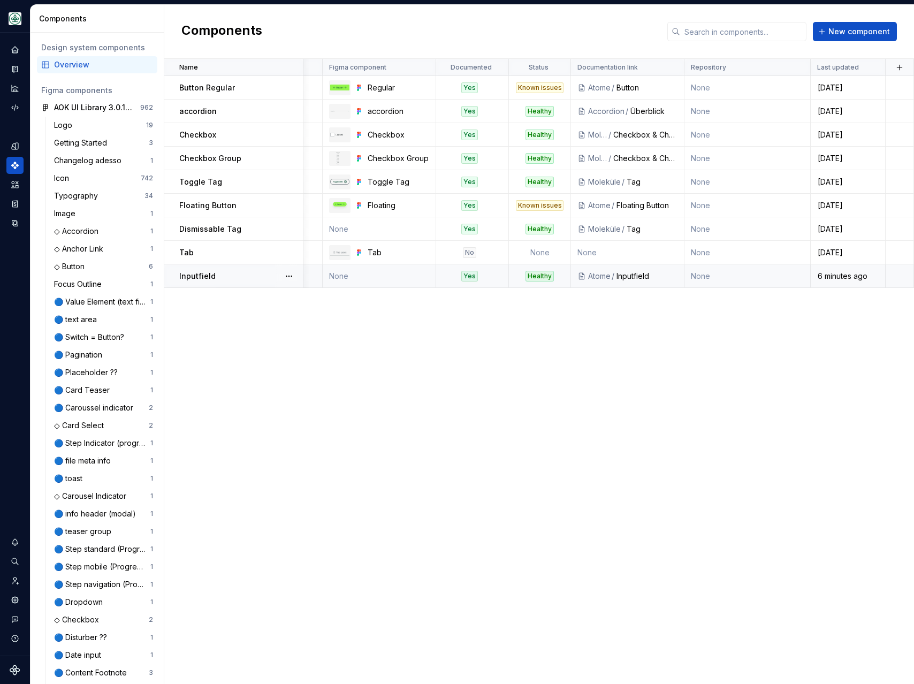
scroll to position [0, 88]
click at [369, 283] on td "None" at bounding box center [379, 276] width 113 height 24
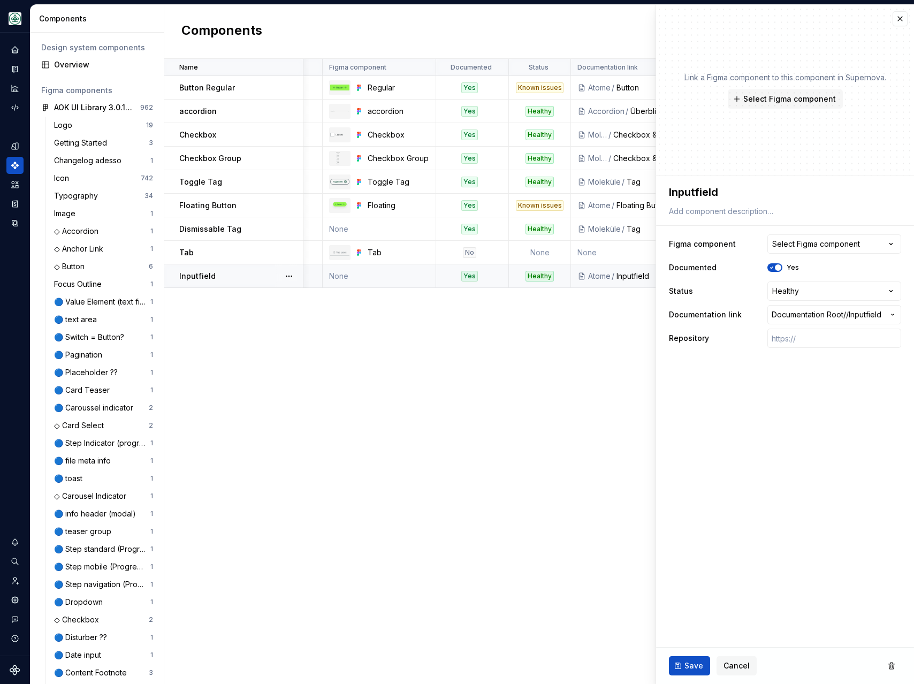
type textarea "*"
click at [826, 243] on div "Select Figma component" at bounding box center [816, 244] width 88 height 11
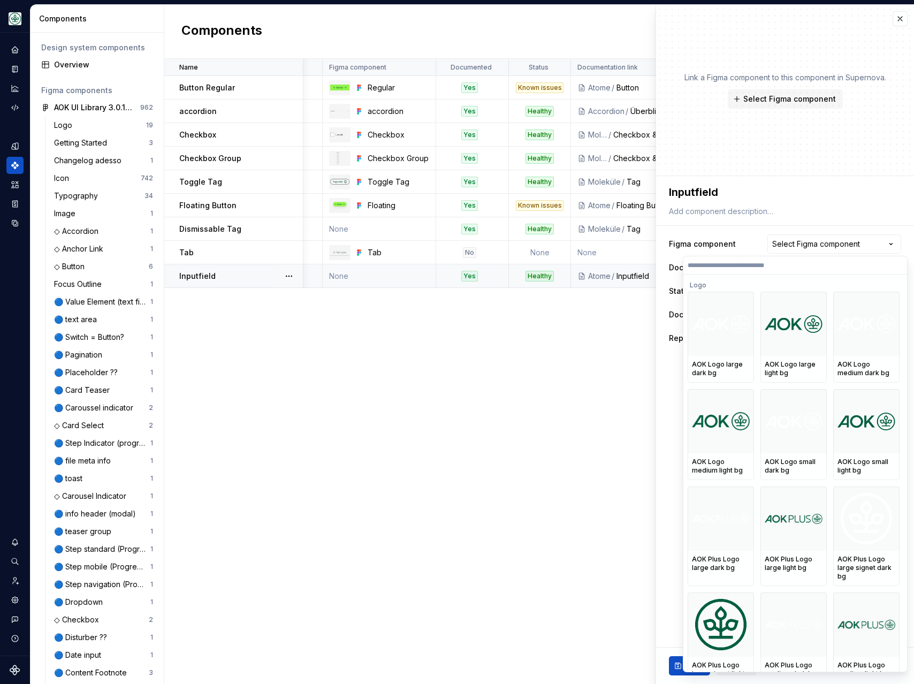
click at [768, 266] on input "search" at bounding box center [795, 265] width 224 height 9
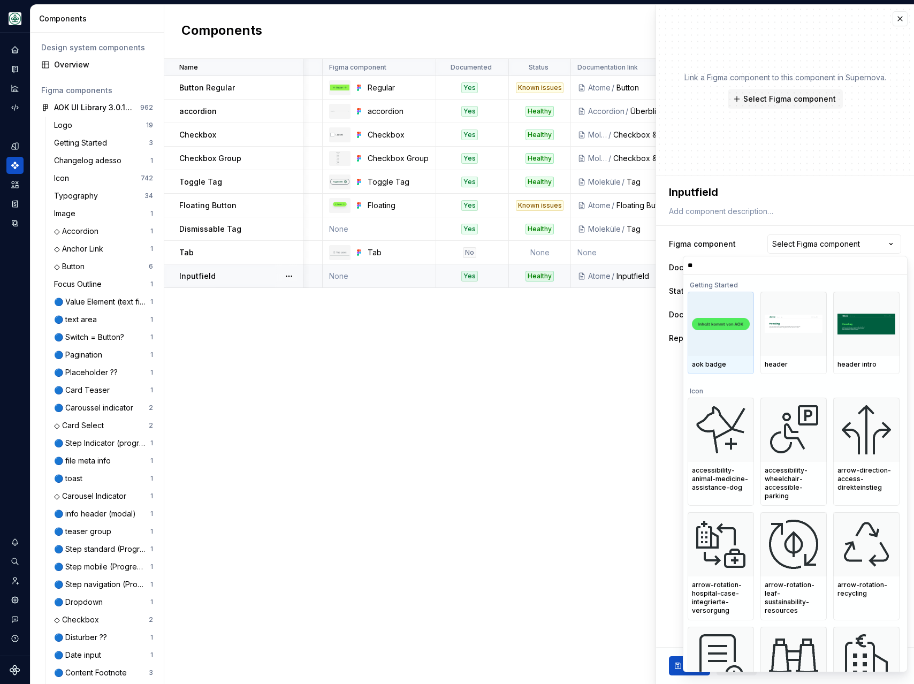
type input "*"
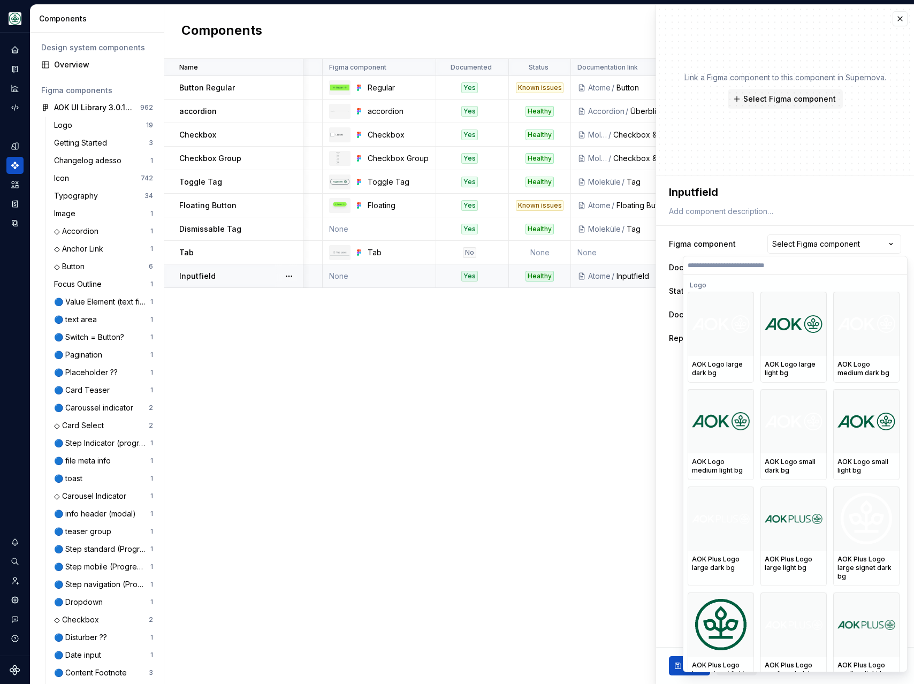
click at [588, 359] on html "Mein Leben S Design system data Components Design system components Overview Fi…" at bounding box center [457, 342] width 914 height 684
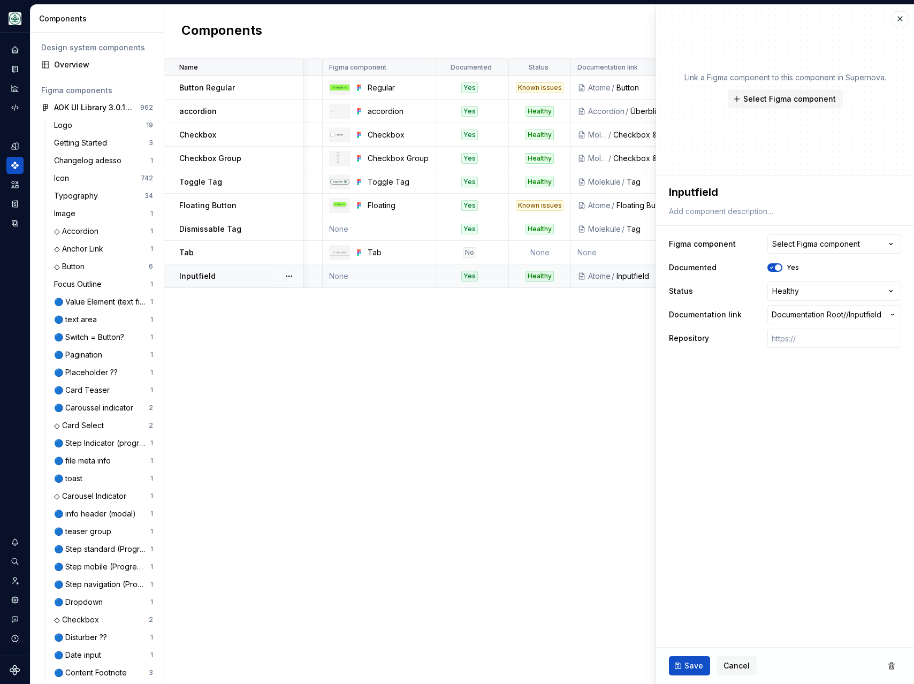
click at [597, 378] on div "Name Description Figma component Documented Status Documentation link Repositor…" at bounding box center [539, 371] width 750 height 625
click at [740, 661] on span "Cancel" at bounding box center [737, 665] width 26 height 11
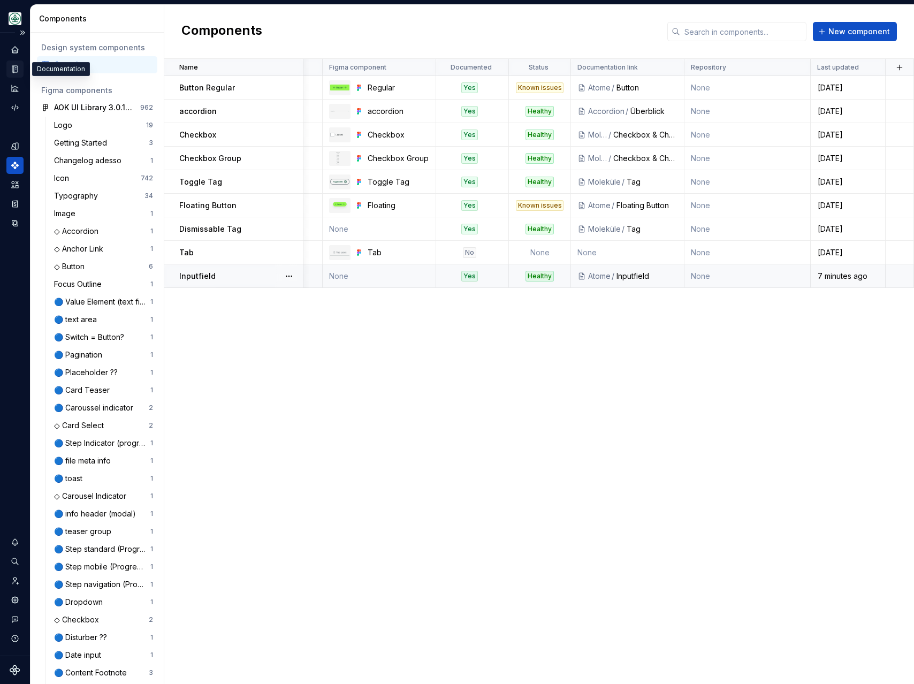
click at [15, 68] on icon "Documentation" at bounding box center [16, 69] width 4 height 6
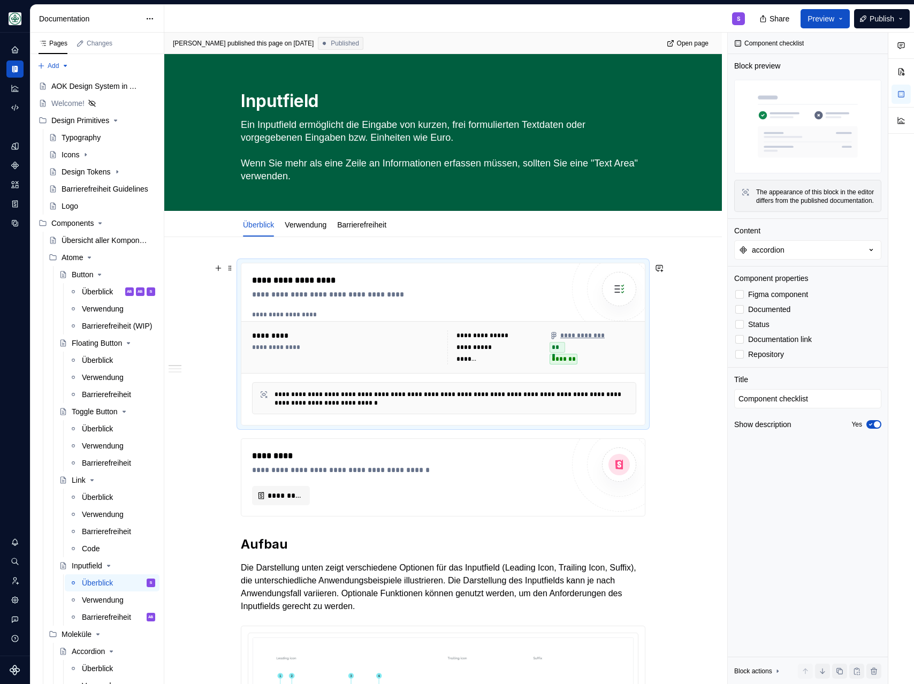
click at [344, 354] on div "**********" at bounding box center [346, 347] width 189 height 34
click at [794, 250] on button "accordion" at bounding box center [807, 249] width 147 height 19
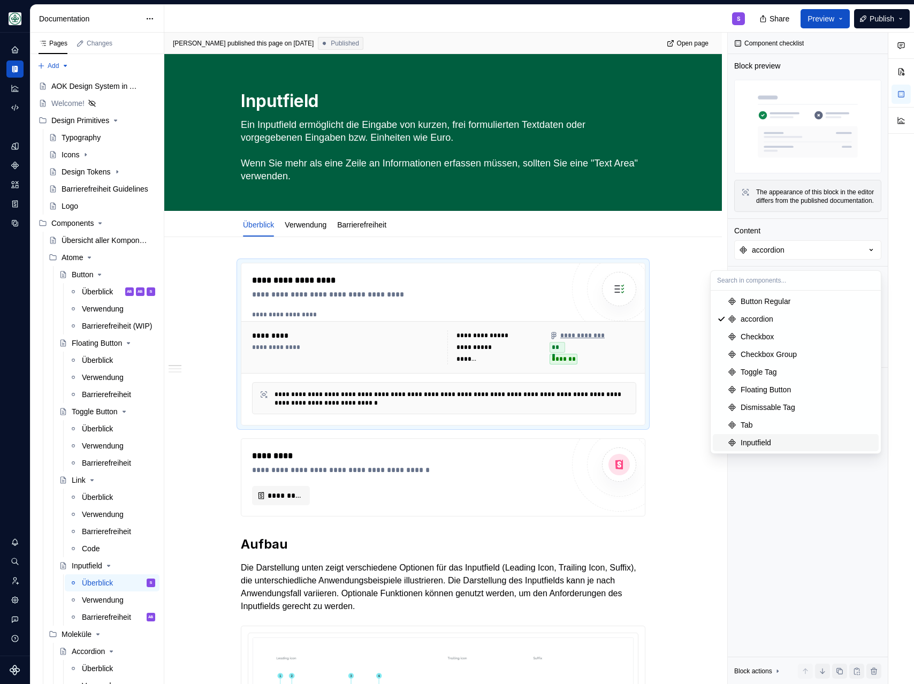
click at [765, 443] on div "Inputfield" at bounding box center [756, 442] width 31 height 11
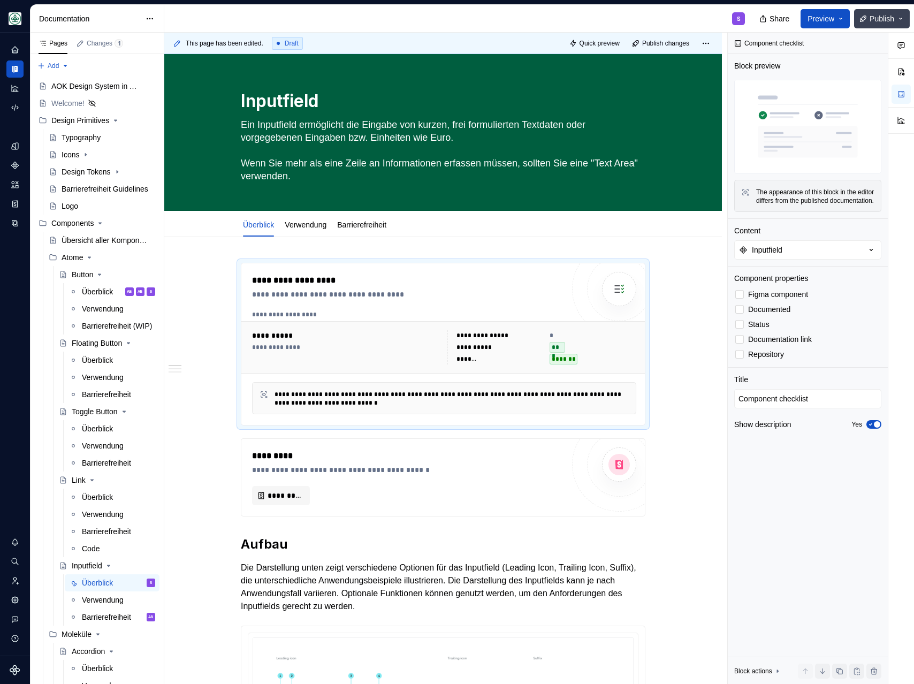
click at [882, 19] on span "Publish" at bounding box center [882, 18] width 25 height 11
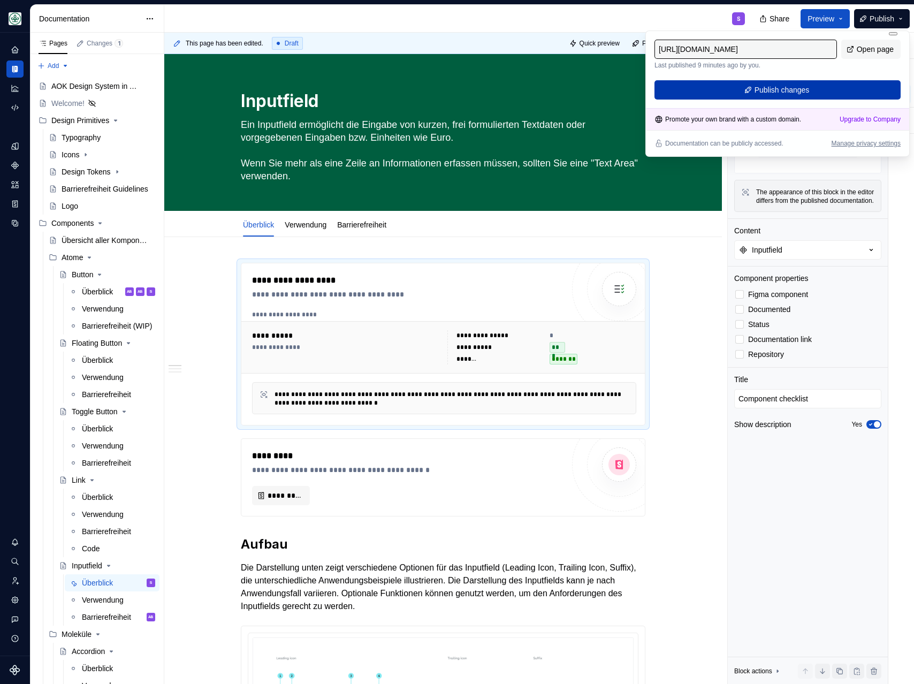
click at [776, 93] on span "Publish changes" at bounding box center [782, 90] width 55 height 11
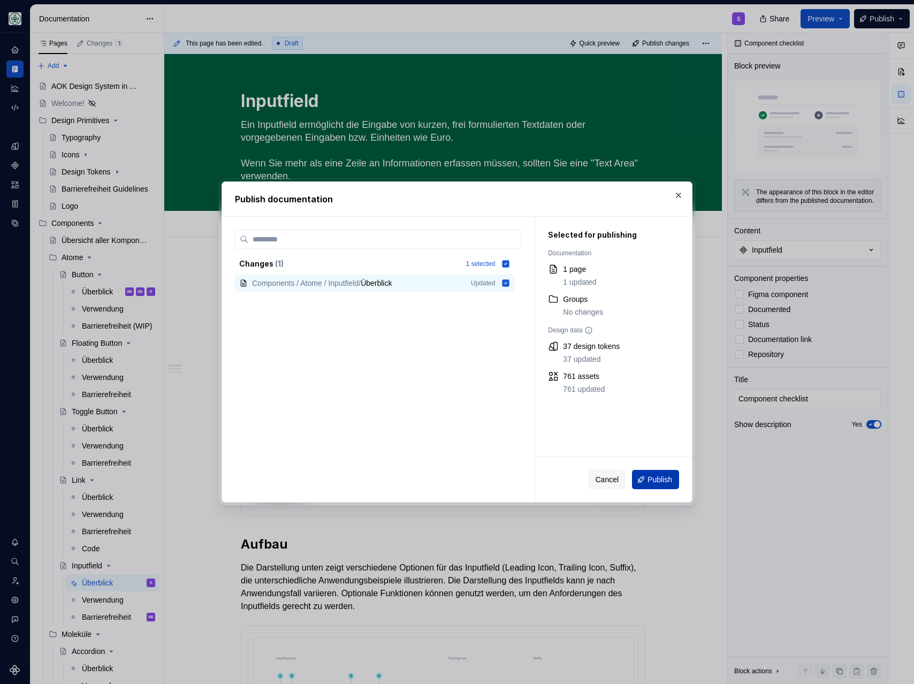
click at [650, 480] on span "Publish" at bounding box center [660, 479] width 25 height 11
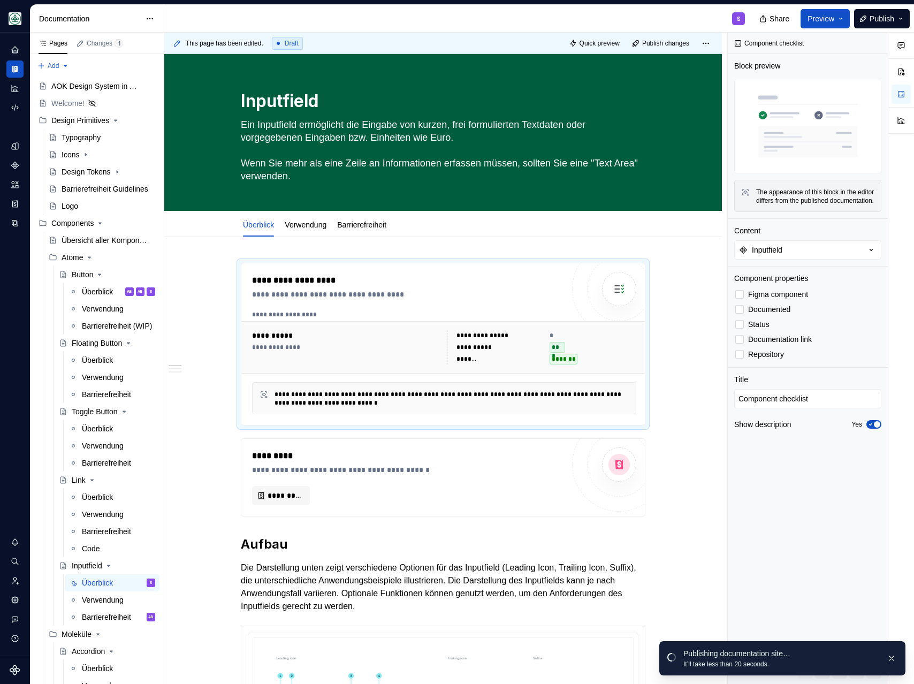
click at [315, 11] on div "S" at bounding box center [458, 19] width 589 height 28
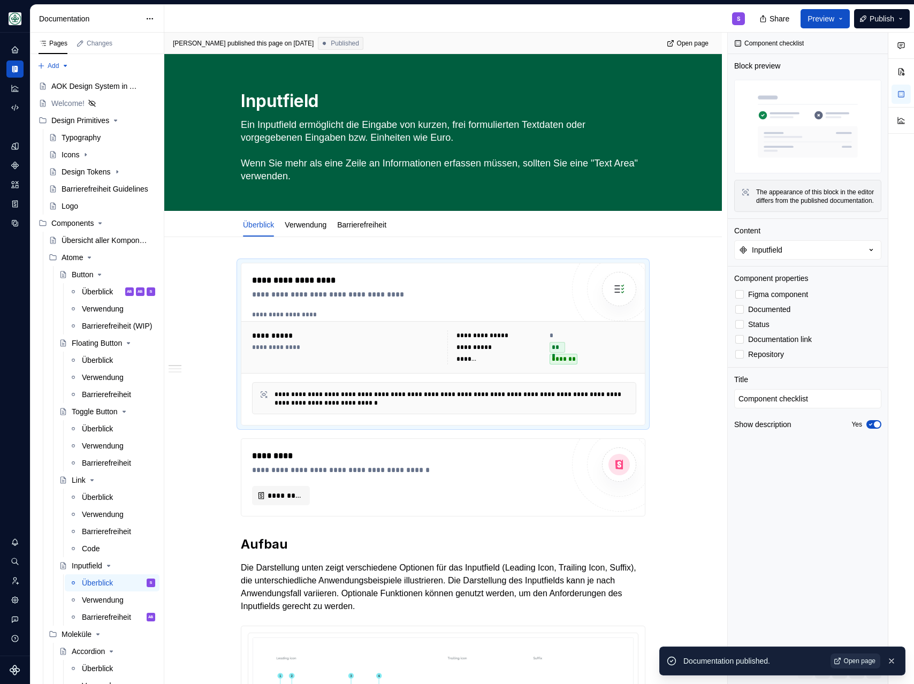
click at [859, 664] on span "Open page" at bounding box center [860, 661] width 32 height 9
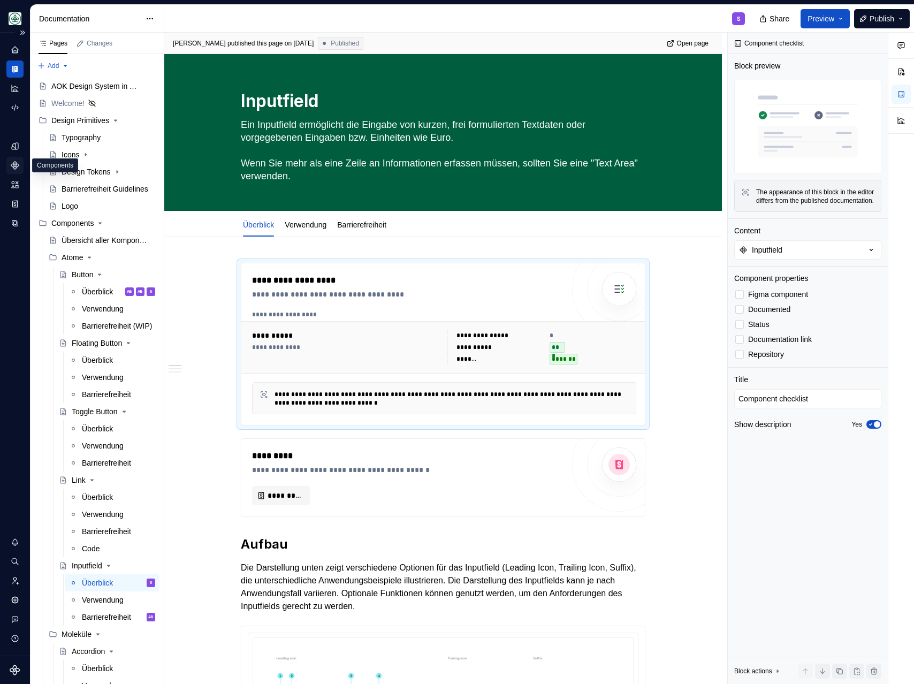
click at [16, 167] on icon "Components" at bounding box center [14, 165] width 7 height 7
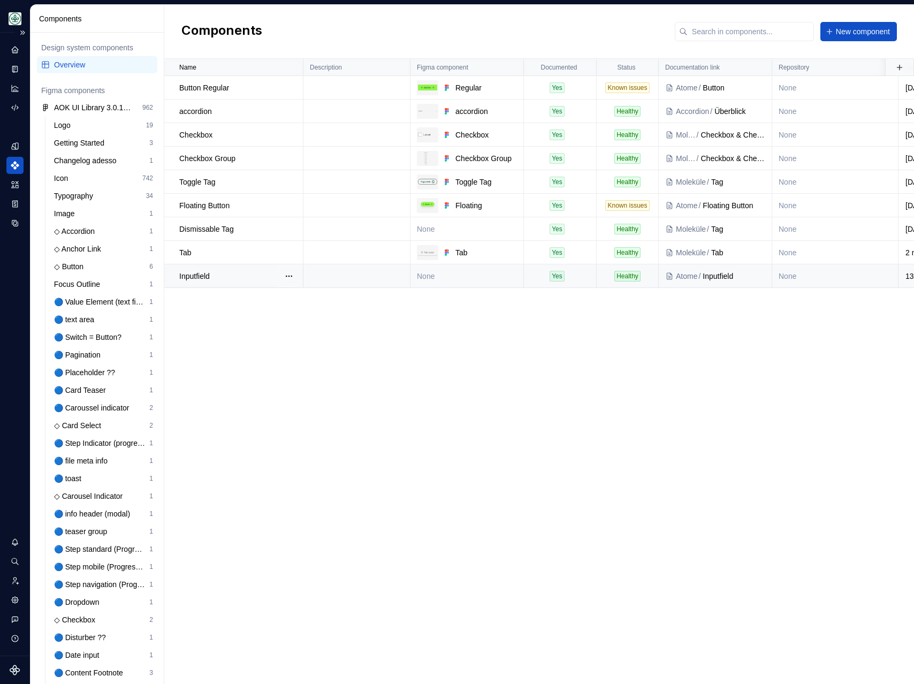
click at [463, 278] on td "None" at bounding box center [466, 276] width 113 height 24
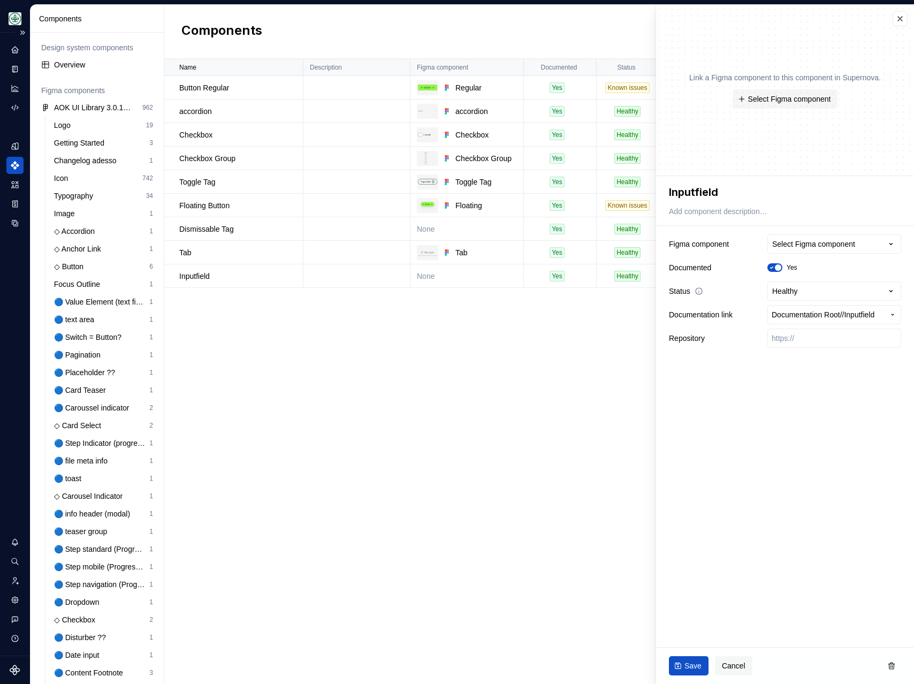
type textarea "*"
click at [817, 249] on div "Select Figma component" at bounding box center [813, 244] width 83 height 11
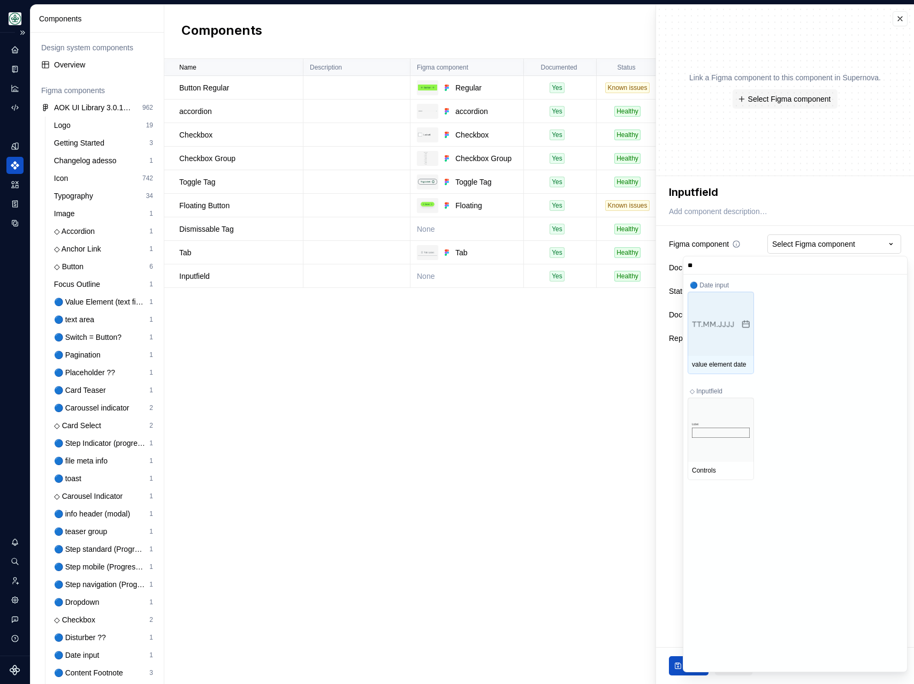
type input "*"
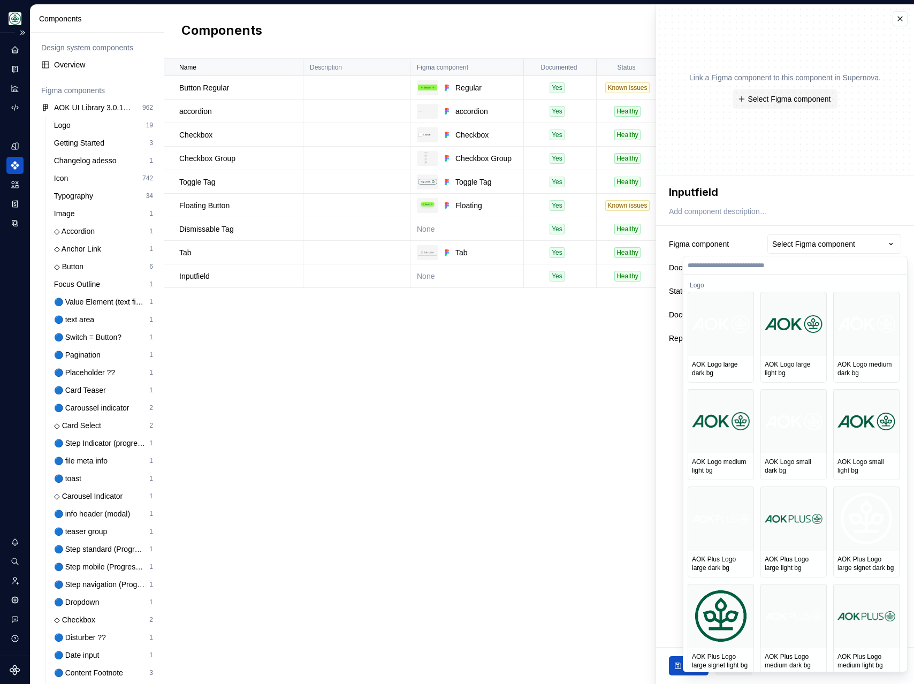
click at [635, 355] on html "Mein Leben S Design system data Components Design system components Overview Fi…" at bounding box center [457, 342] width 914 height 684
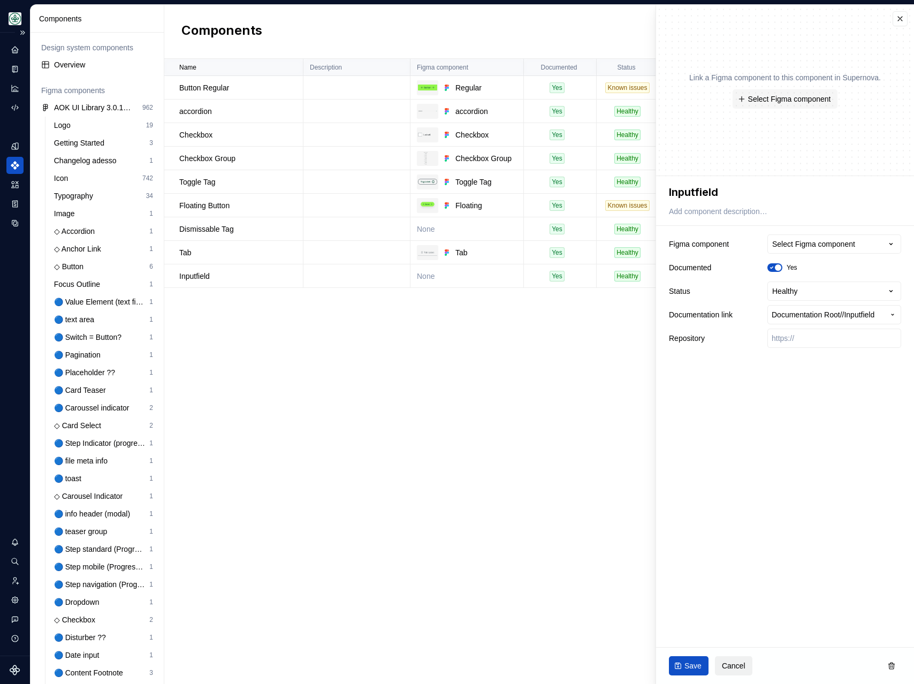
click at [732, 666] on span "Cancel" at bounding box center [734, 665] width 24 height 11
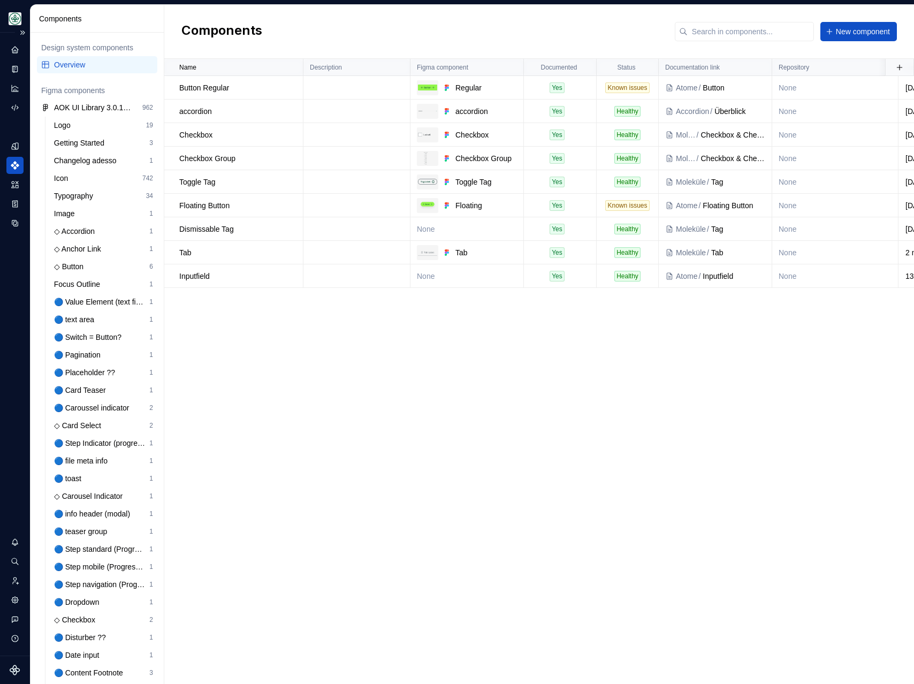
click at [644, 479] on div "Name Description Figma component Documented Status Documentation link Repositor…" at bounding box center [539, 371] width 750 height 625
click at [715, 32] on input "text" at bounding box center [751, 31] width 126 height 19
click at [316, 338] on div "Name Description Figma component Documented Status Documentation link Repositor…" at bounding box center [539, 371] width 750 height 625
click at [449, 271] on td "None" at bounding box center [466, 276] width 113 height 24
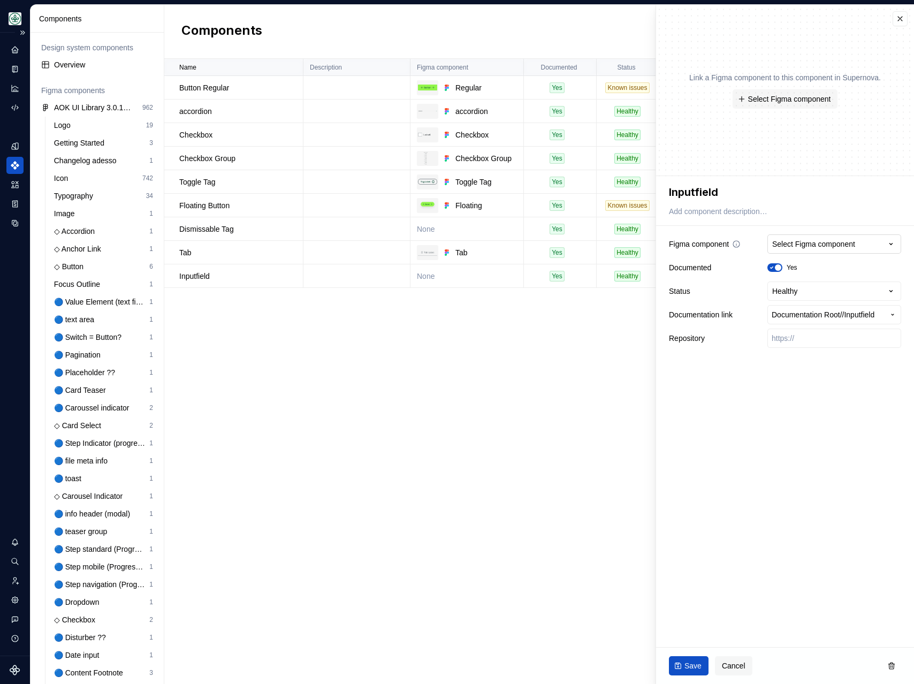
click at [790, 253] on button "Select Figma component" at bounding box center [834, 243] width 134 height 19
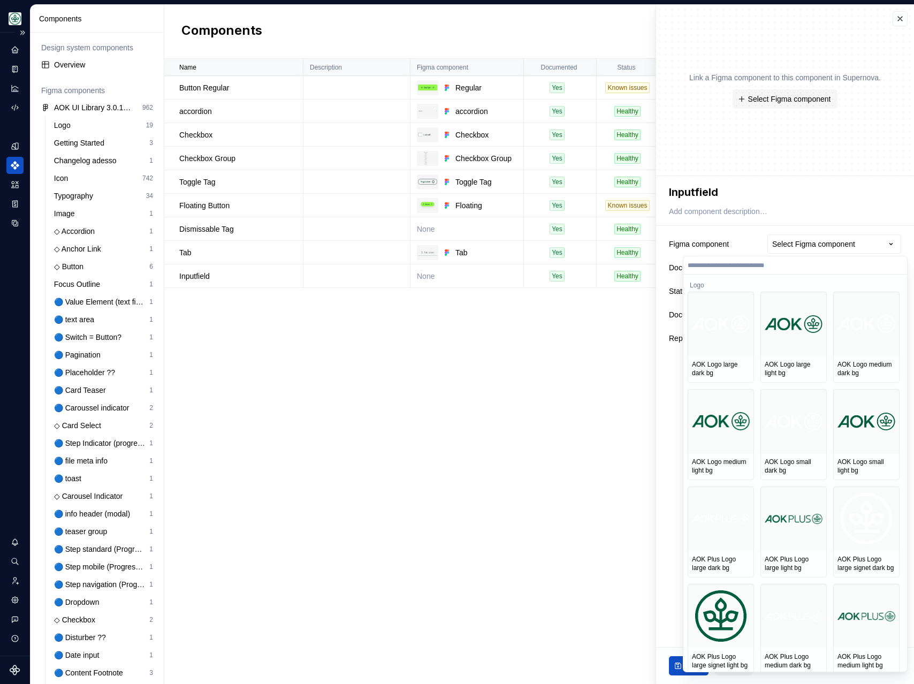
type textarea "*"
click at [781, 247] on html "Mein Leben S Design system data Components Design system components Overview Fi…" at bounding box center [457, 342] width 914 height 684
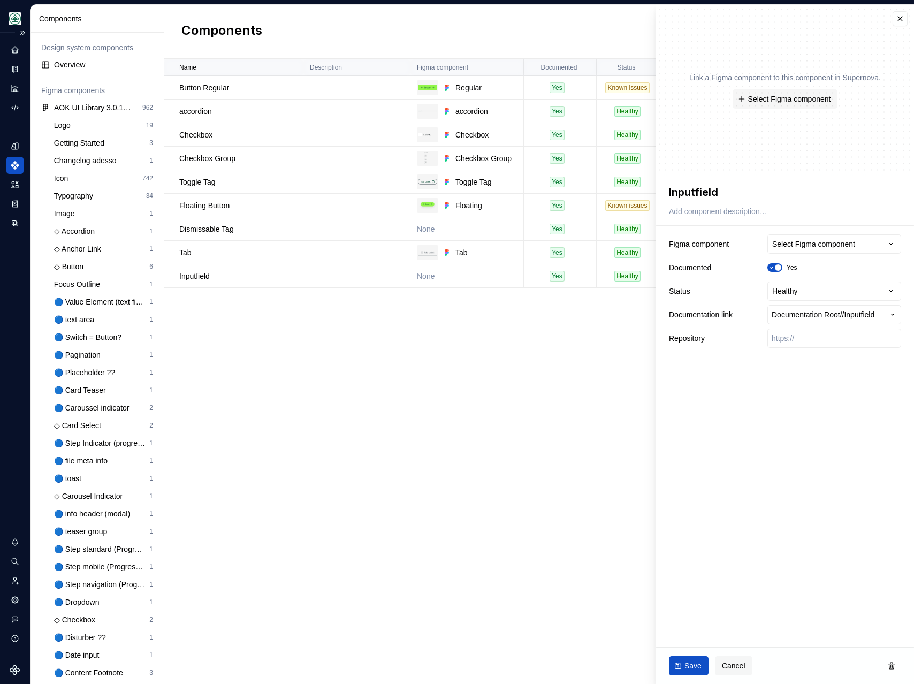
click at [781, 247] on div "Select Figma component" at bounding box center [813, 244] width 83 height 11
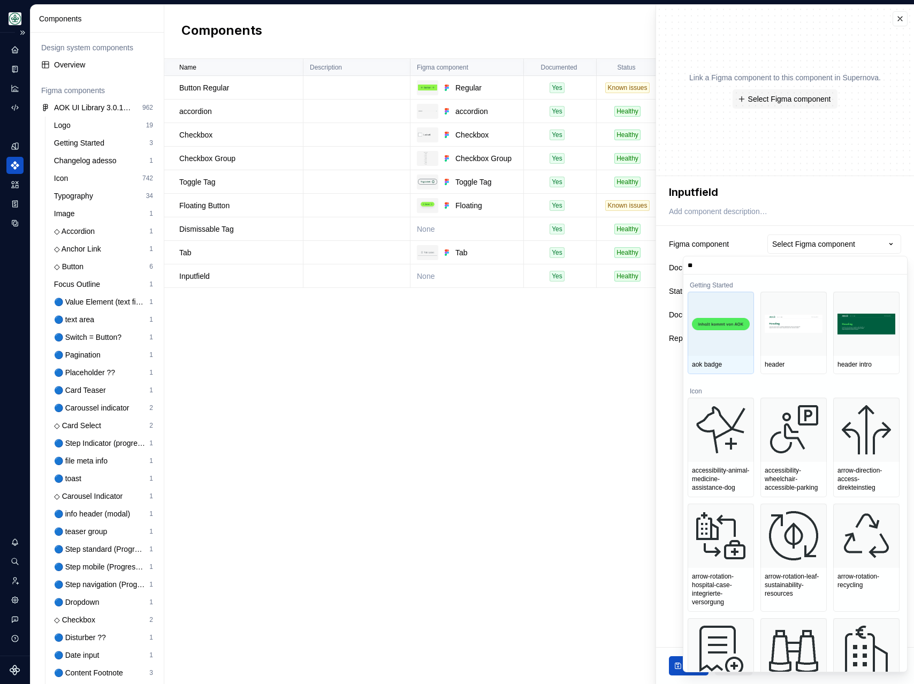
type input "*"
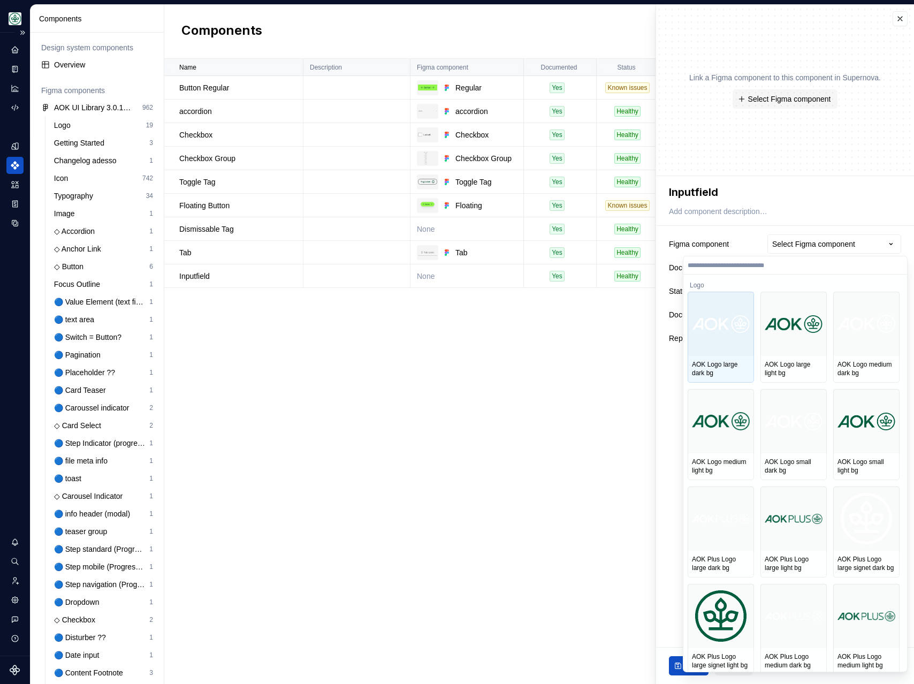
click at [590, 325] on html "Mein Leben S Design system data Components Design system components Overview Fi…" at bounding box center [457, 342] width 914 height 684
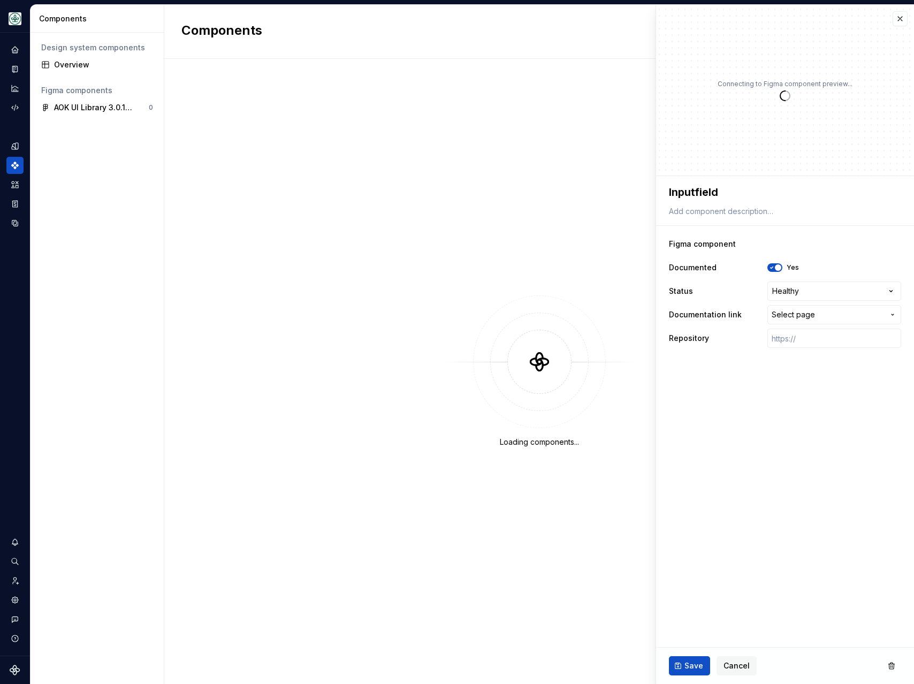
type textarea "*"
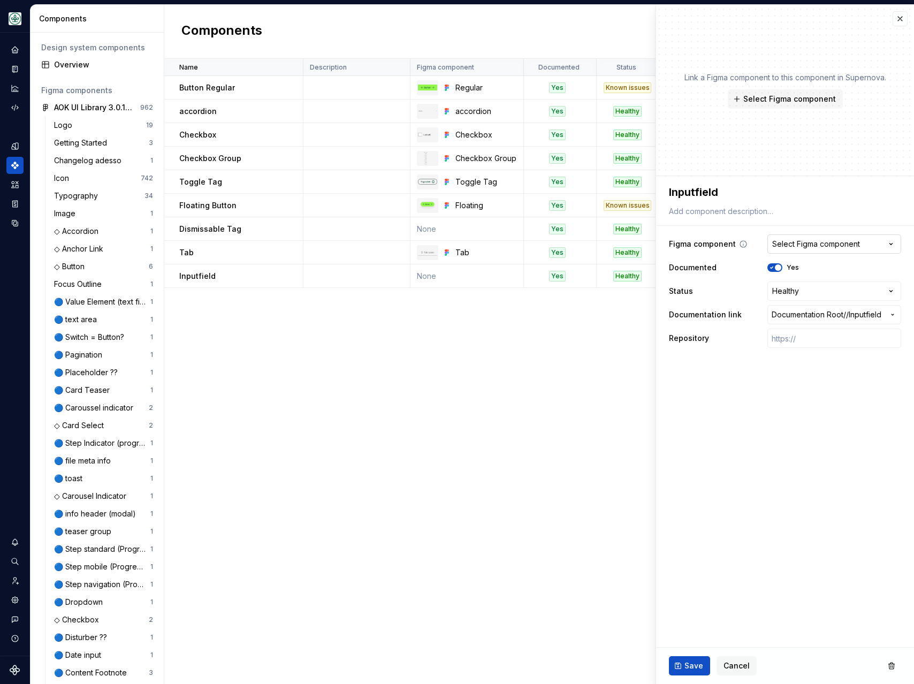
click at [807, 250] on button "Select Figma component" at bounding box center [834, 243] width 134 height 19
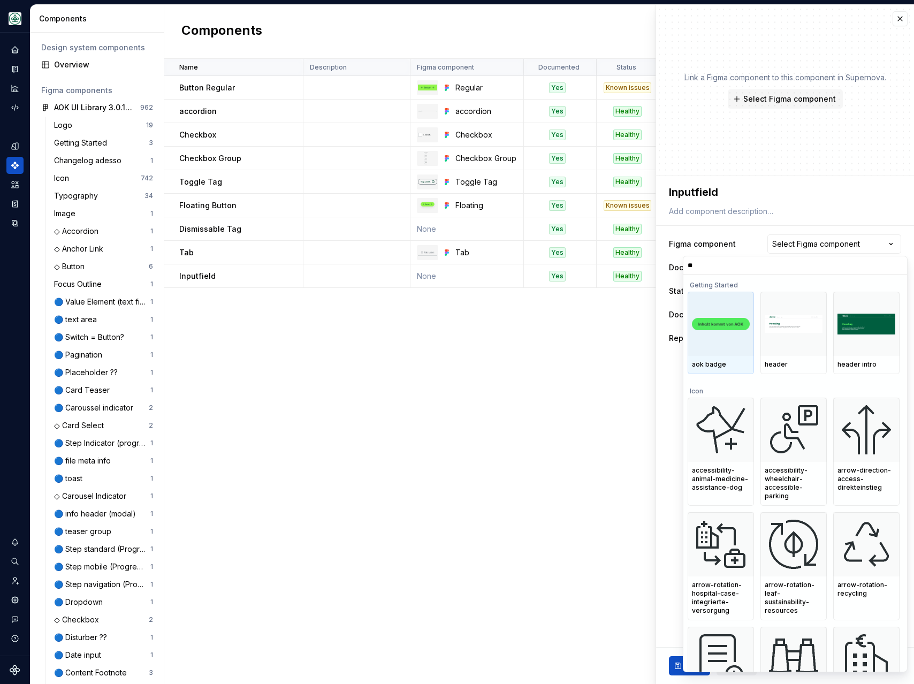
type input "*"
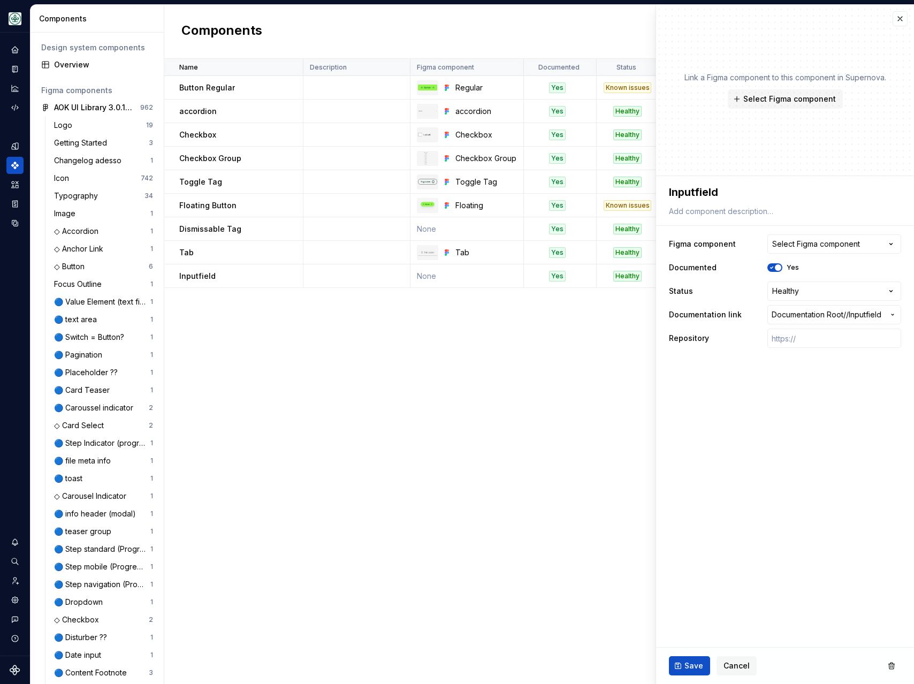
click at [553, 377] on html "Mein Leben S Design system data Components Design system components Overview Fi…" at bounding box center [457, 342] width 914 height 684
click at [832, 249] on div "Select Figma component" at bounding box center [816, 244] width 88 height 11
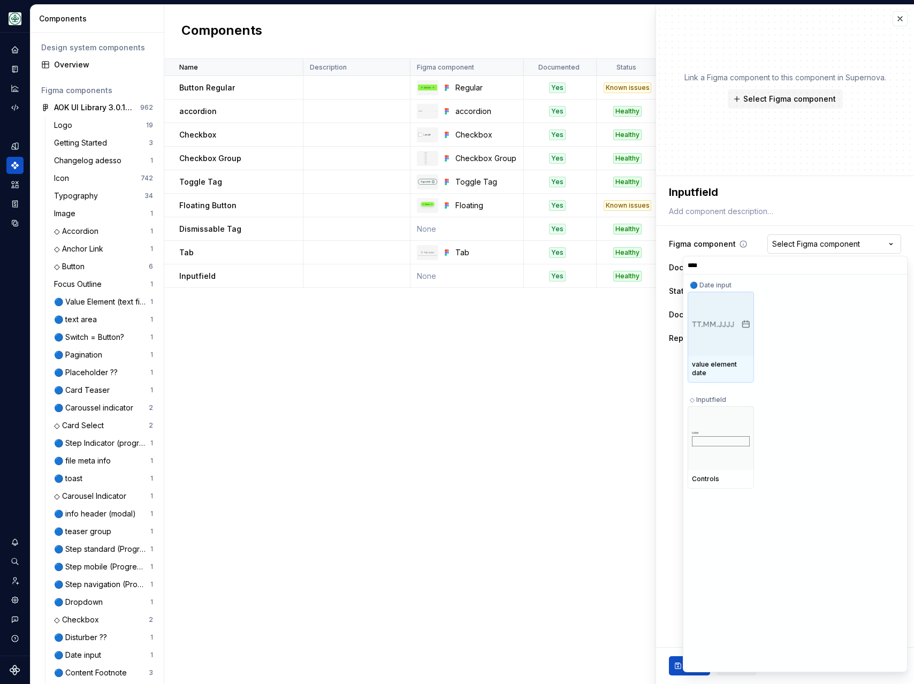
type input "*****"
click at [560, 436] on html "Mein Leben S Design system data Components Design system components Overview Fi…" at bounding box center [457, 342] width 914 height 684
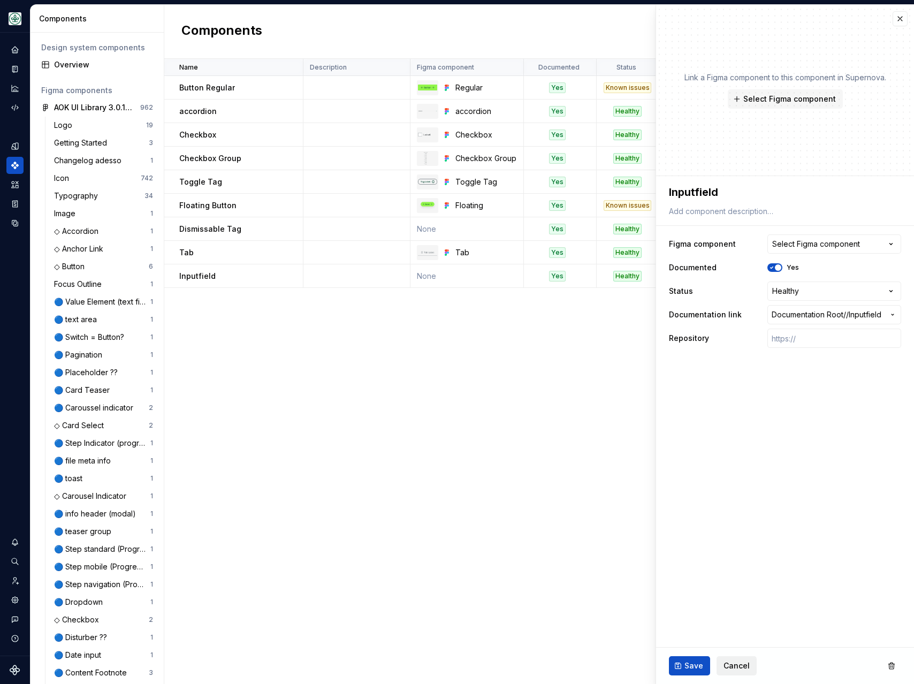
click at [742, 665] on span "Cancel" at bounding box center [737, 665] width 26 height 11
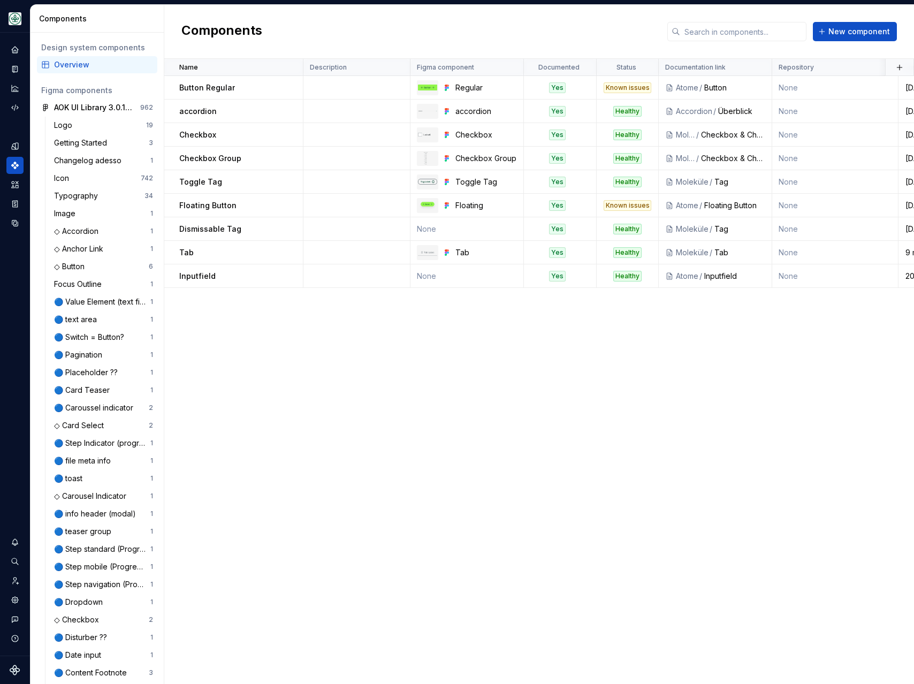
click at [610, 553] on div "Name Description Figma component Documented Status Documentation link Repositor…" at bounding box center [539, 371] width 750 height 625
click at [443, 233] on td "None" at bounding box center [466, 229] width 113 height 24
type textarea "*"
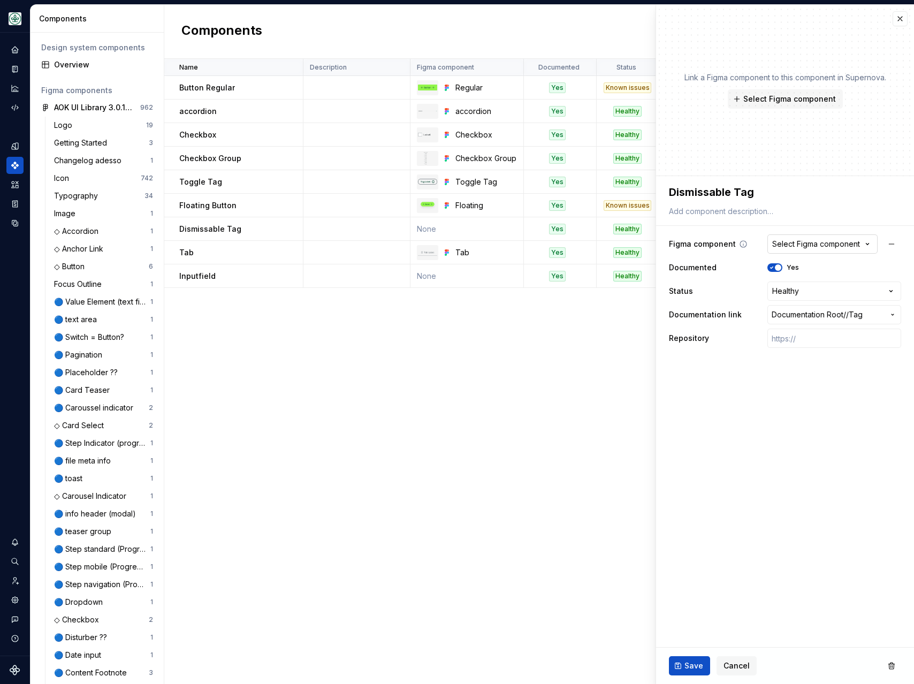
click at [832, 242] on div "Select Figma component" at bounding box center [816, 244] width 88 height 11
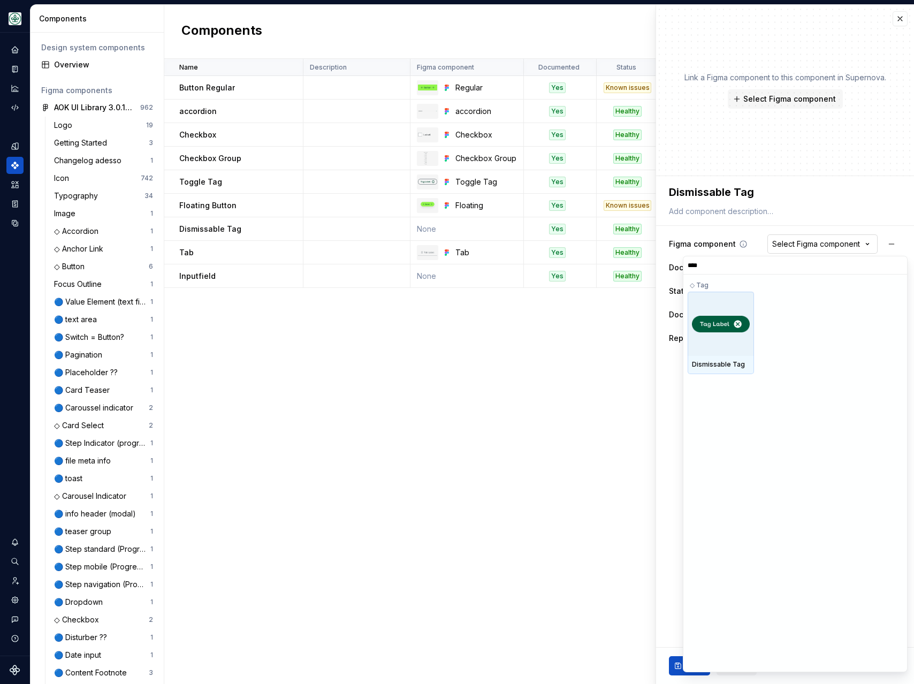
type input "*****"
click at [732, 333] on div at bounding box center [721, 324] width 66 height 64
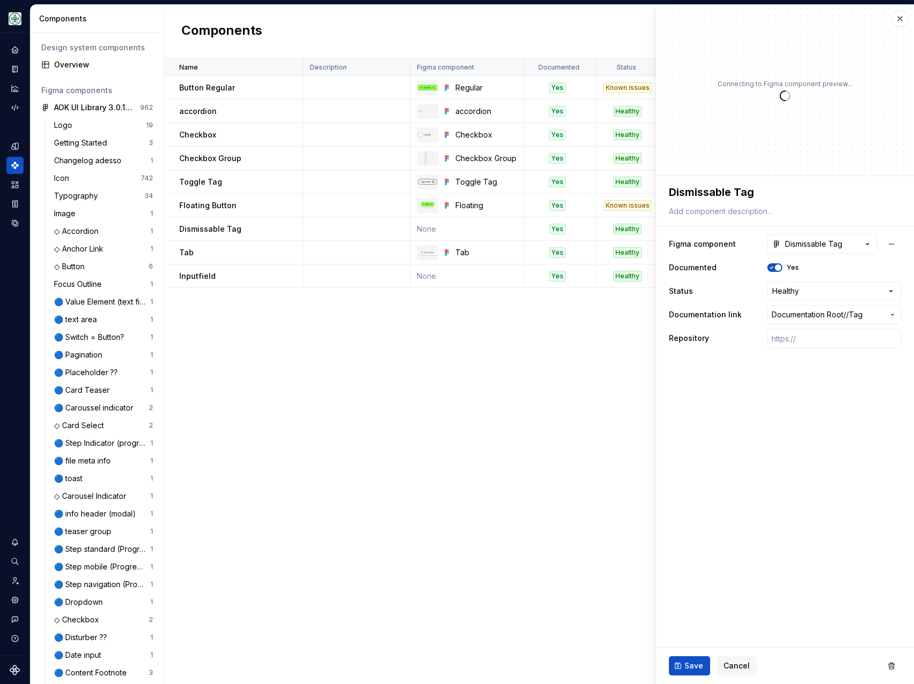
click at [508, 364] on div "Name Description Figma component Documented Status Documentation link Repositor…" at bounding box center [539, 371] width 750 height 625
click at [684, 665] on button "Save" at bounding box center [689, 665] width 41 height 19
click at [511, 520] on div "Name Description Figma component Documented Status Documentation link Repositor…" at bounding box center [539, 371] width 750 height 625
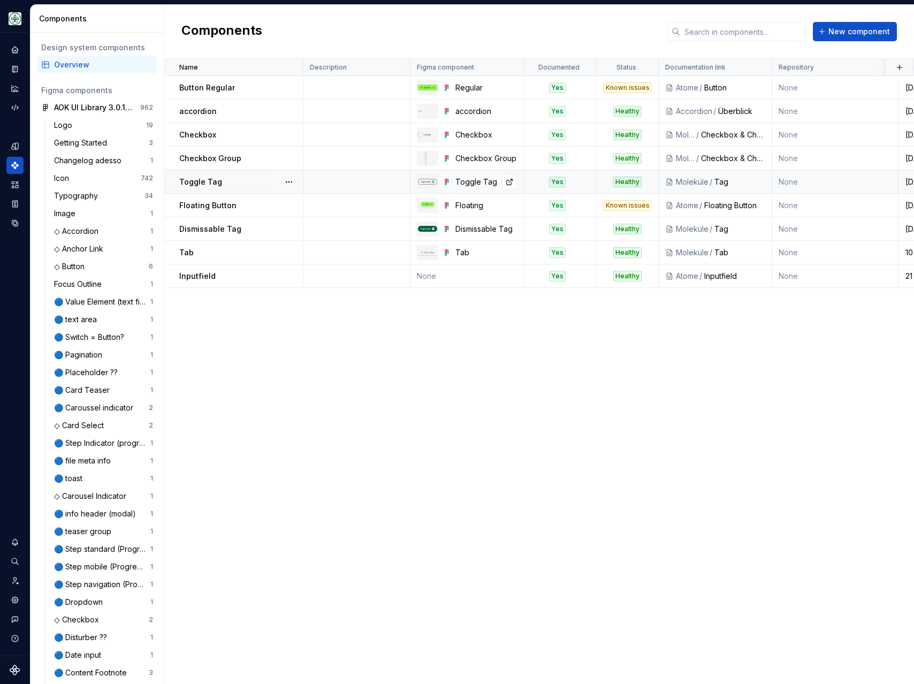
click at [470, 184] on div "Toggle Tag" at bounding box center [486, 182] width 62 height 11
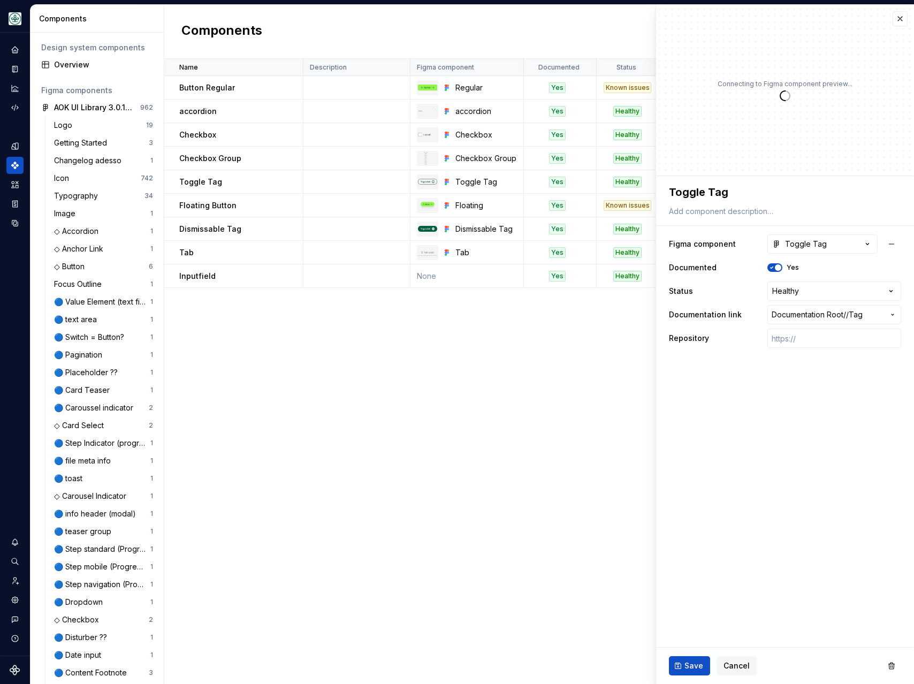
click at [467, 370] on div "Name Description Figma component Documented Status Documentation link Repositor…" at bounding box center [539, 371] width 750 height 625
click at [900, 20] on button "button" at bounding box center [900, 18] width 15 height 15
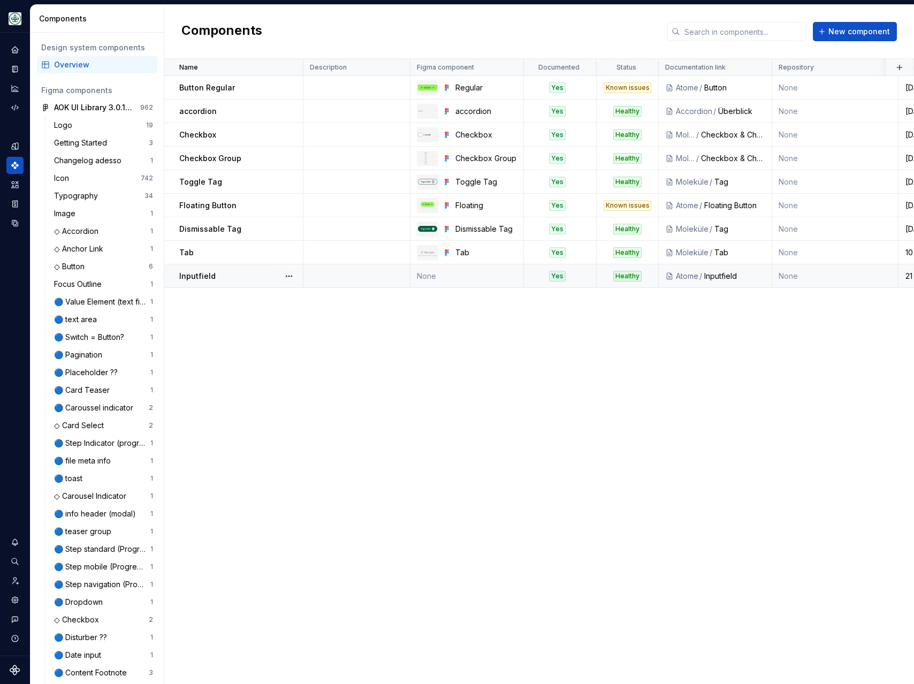
click at [450, 283] on td "None" at bounding box center [466, 276] width 113 height 24
type textarea "*"
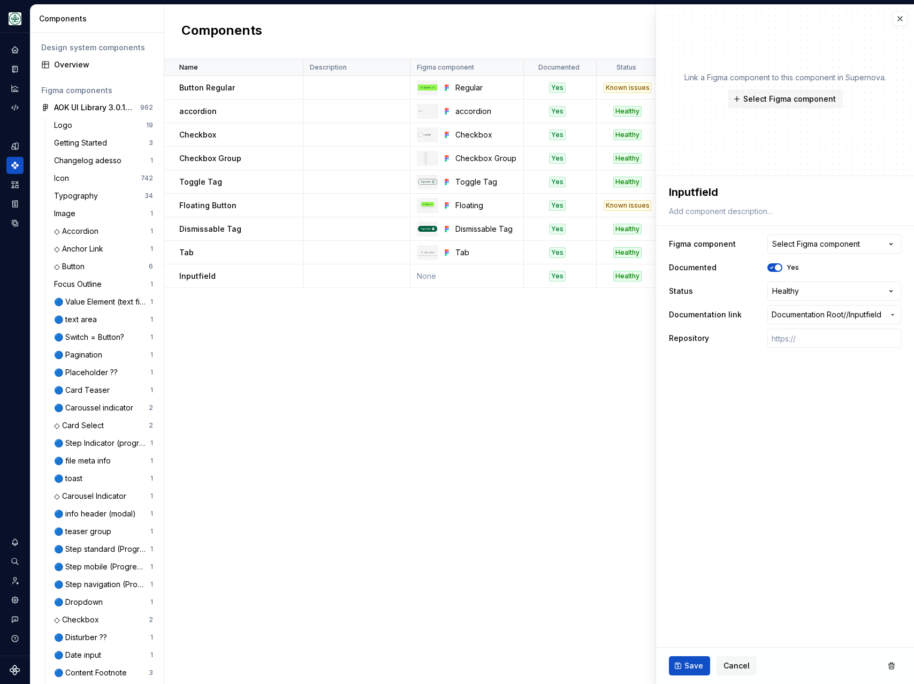
click at [811, 233] on div "**********" at bounding box center [785, 291] width 232 height 118
click at [804, 243] on div "Select Figma component" at bounding box center [816, 244] width 88 height 11
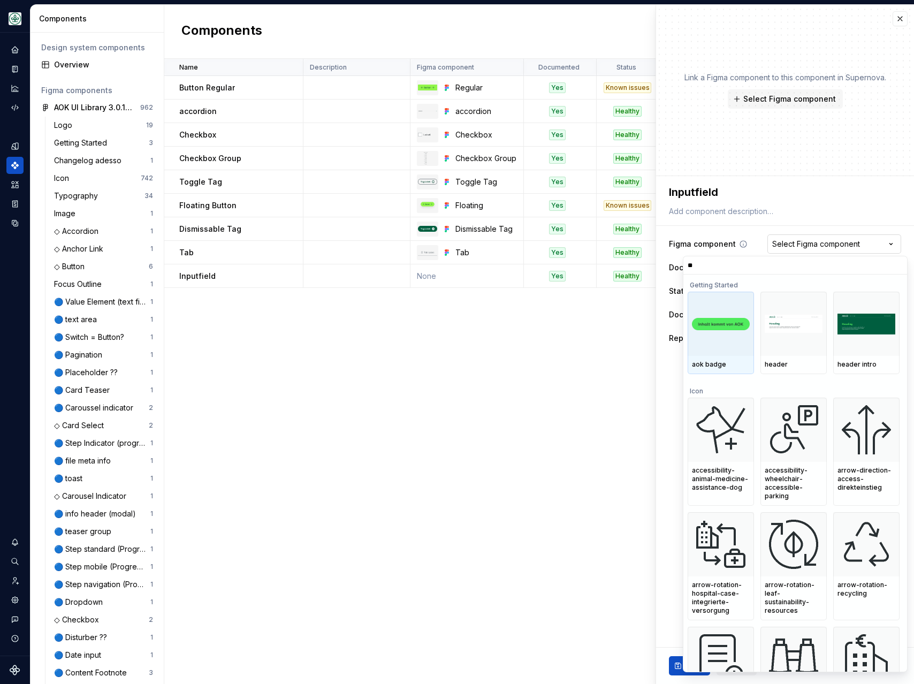
type input "*"
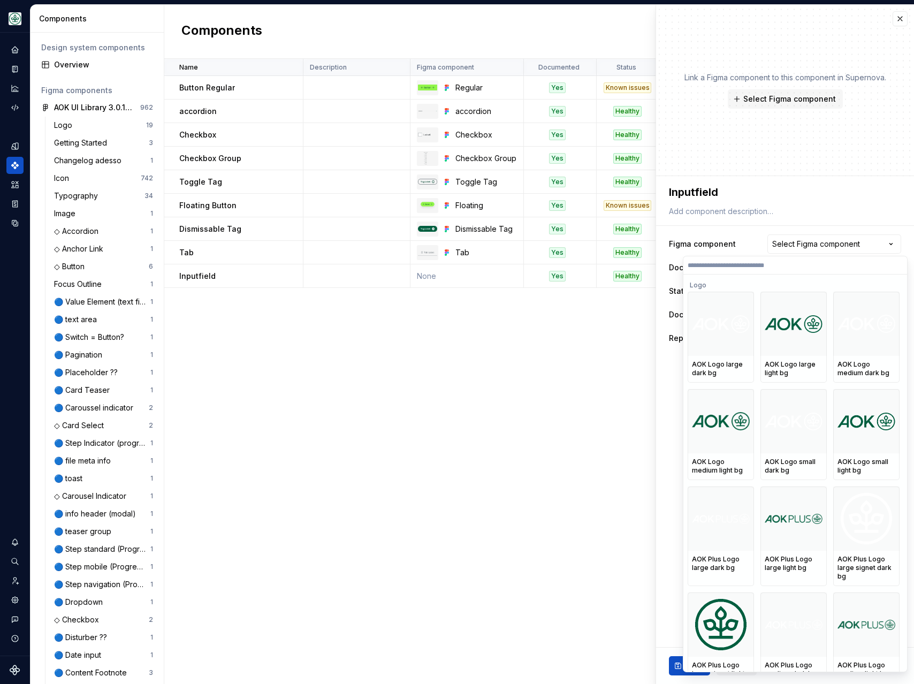
click at [527, 391] on html "Mein Leben S Design system data Components Design system components Overview Fi…" at bounding box center [457, 342] width 914 height 684
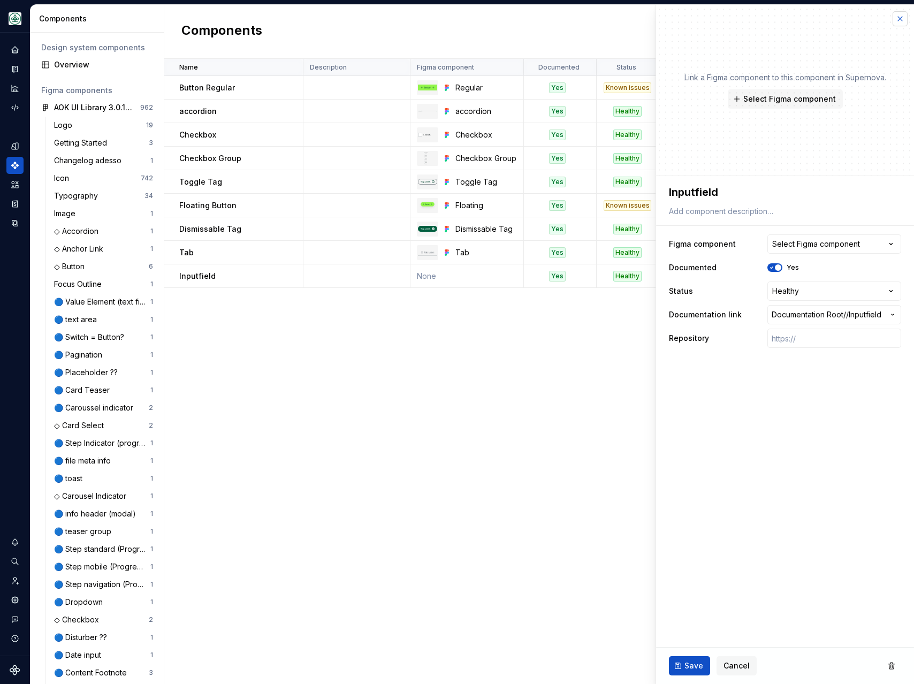
click at [899, 20] on button "button" at bounding box center [900, 18] width 15 height 15
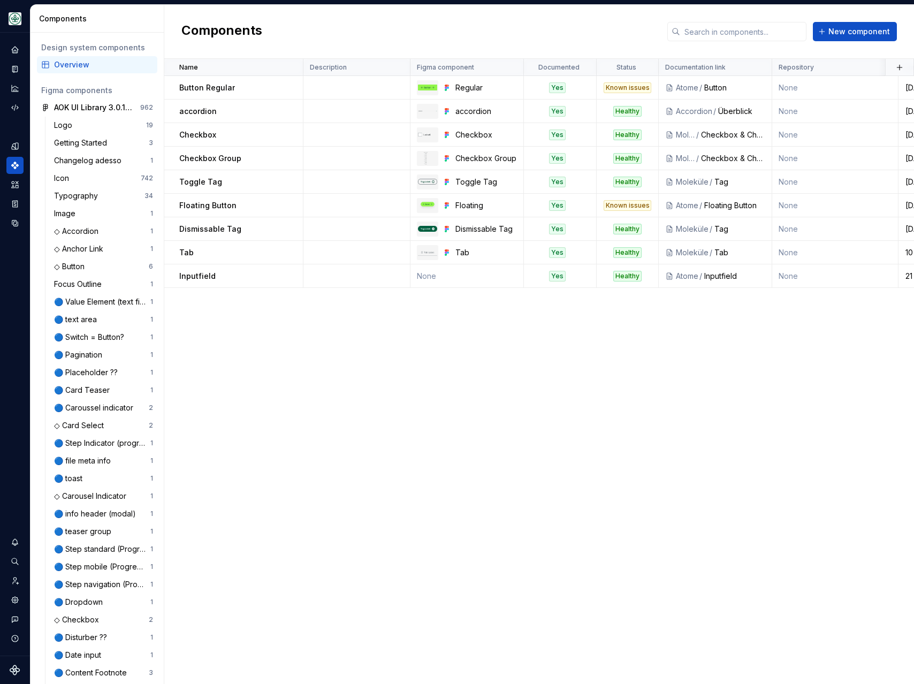
click at [412, 397] on div "Name Description Figma component Documented Status Documentation link Repositor…" at bounding box center [539, 371] width 750 height 625
click at [20, 104] on div "Code automation" at bounding box center [14, 107] width 17 height 17
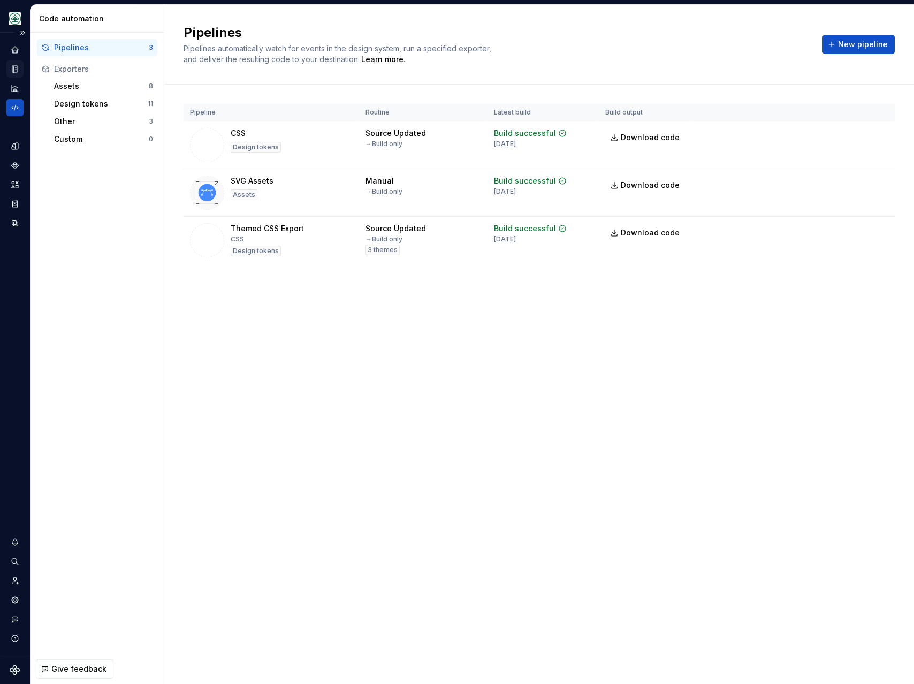
click at [18, 65] on icon "Documentation" at bounding box center [15, 69] width 10 height 10
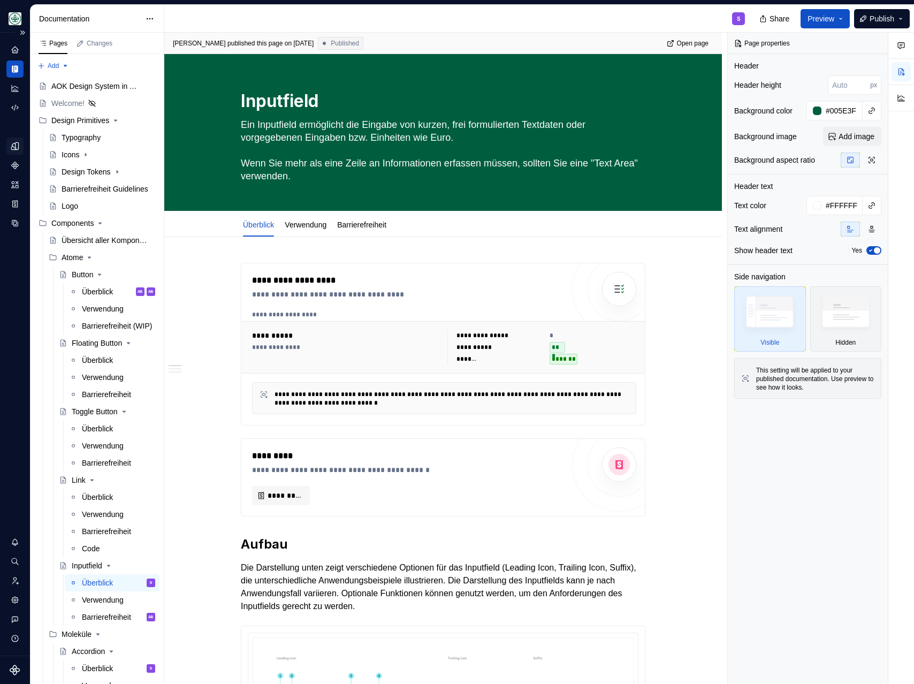
click at [14, 153] on div "Design tokens" at bounding box center [14, 146] width 17 height 17
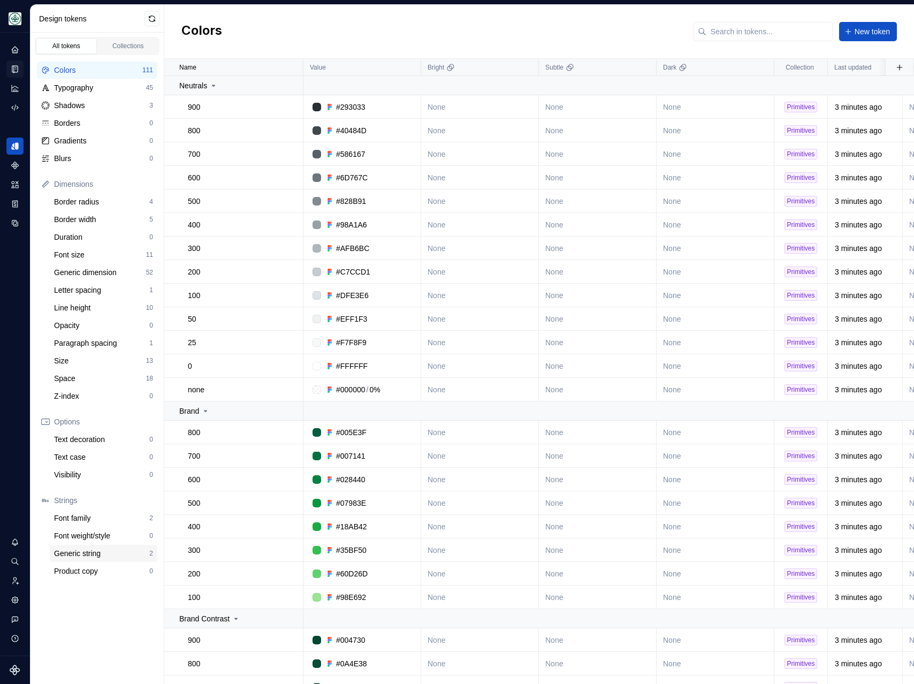
click at [88, 552] on div "Generic string" at bounding box center [101, 553] width 95 height 11
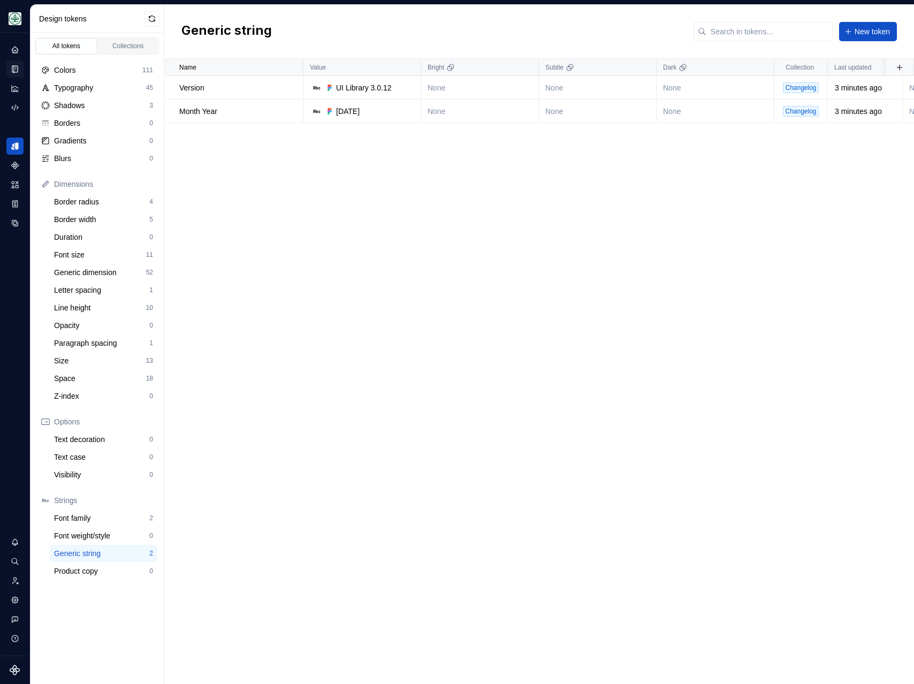
click at [550, 280] on div "Name Value Bright Subtle Dark Collection Last updated Syntax: Web Token set Des…" at bounding box center [539, 371] width 750 height 625
click at [12, 106] on icon "Code automation" at bounding box center [14, 107] width 7 height 6
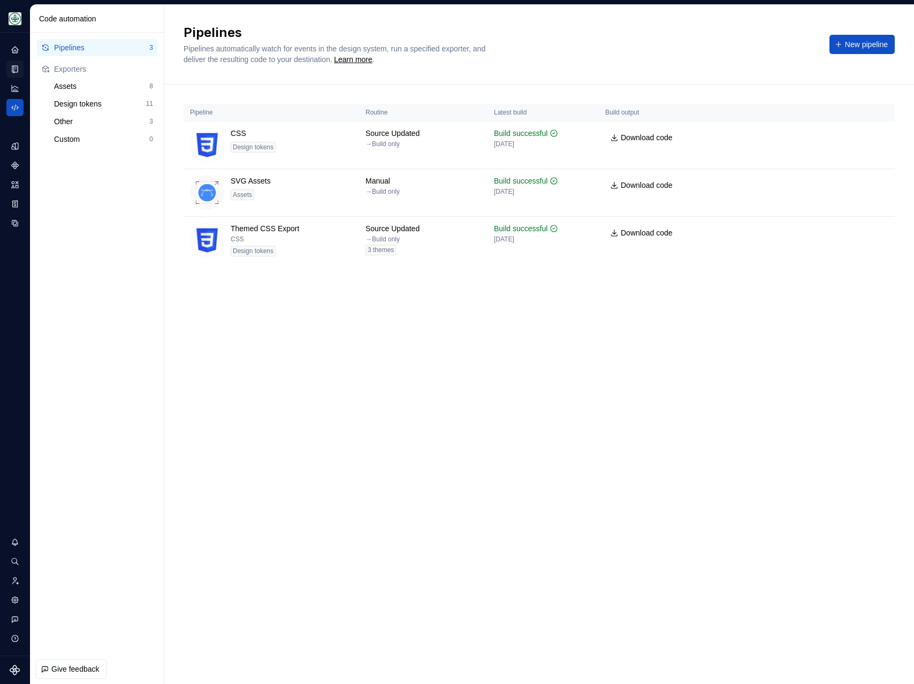
click at [14, 69] on icon "Documentation" at bounding box center [16, 69] width 4 height 6
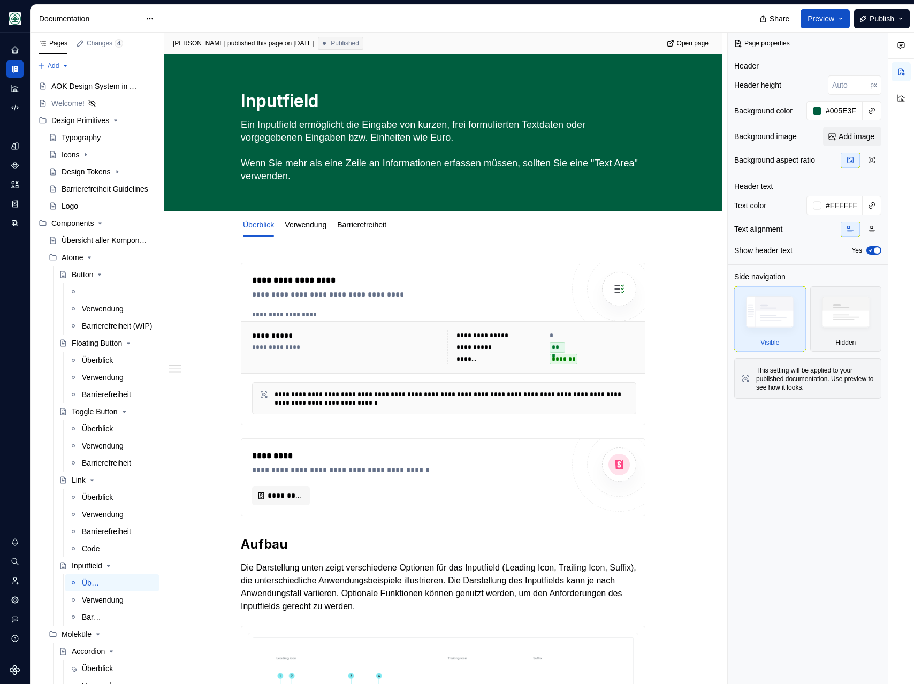
type textarea "*"
